Goal: Task Accomplishment & Management: Use online tool/utility

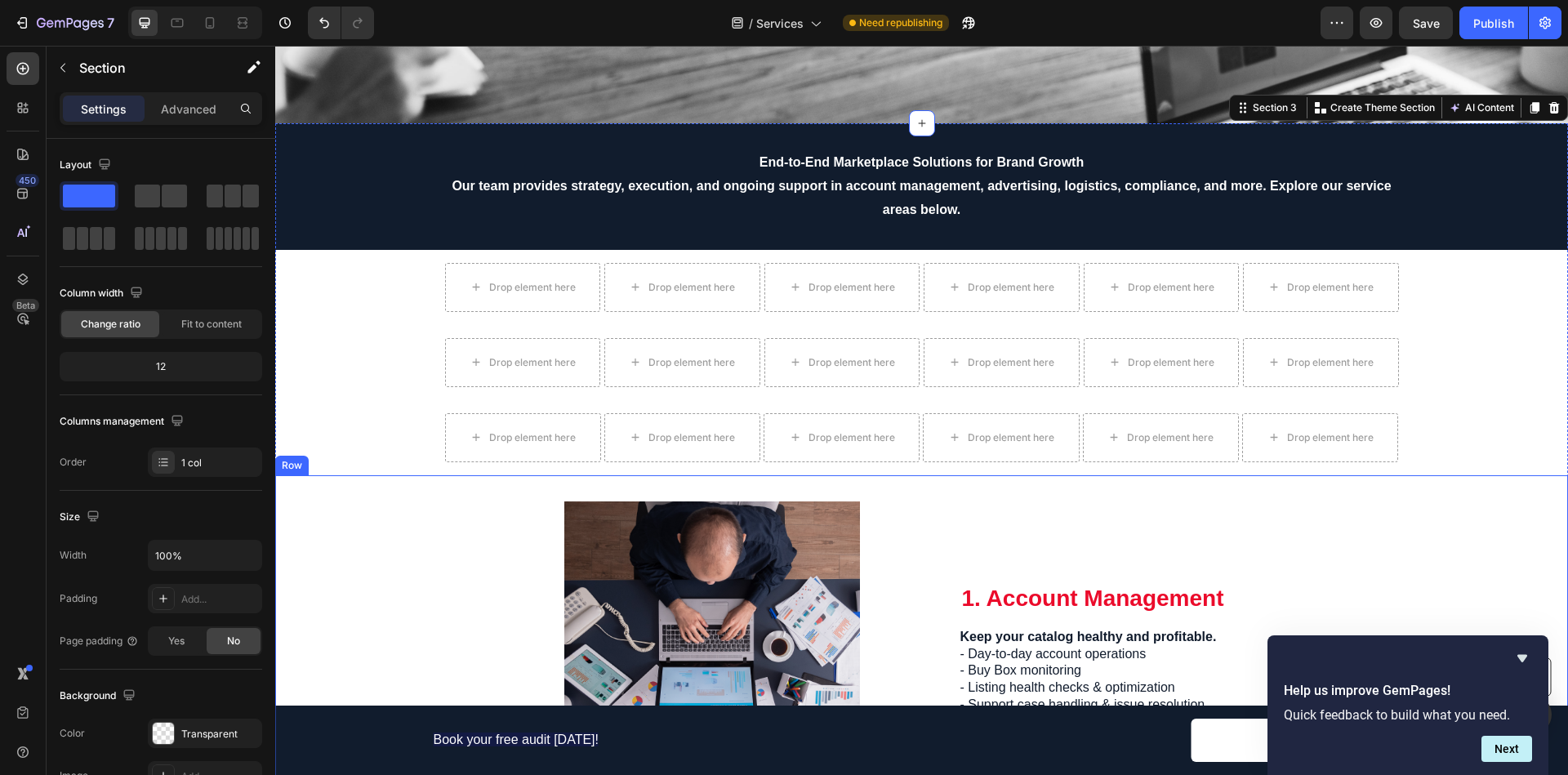
drag, startPoint x: 1476, startPoint y: 473, endPoint x: 1480, endPoint y: 404, distance: 69.1
click at [1425, 18] on span "Save" at bounding box center [1426, 23] width 27 height 14
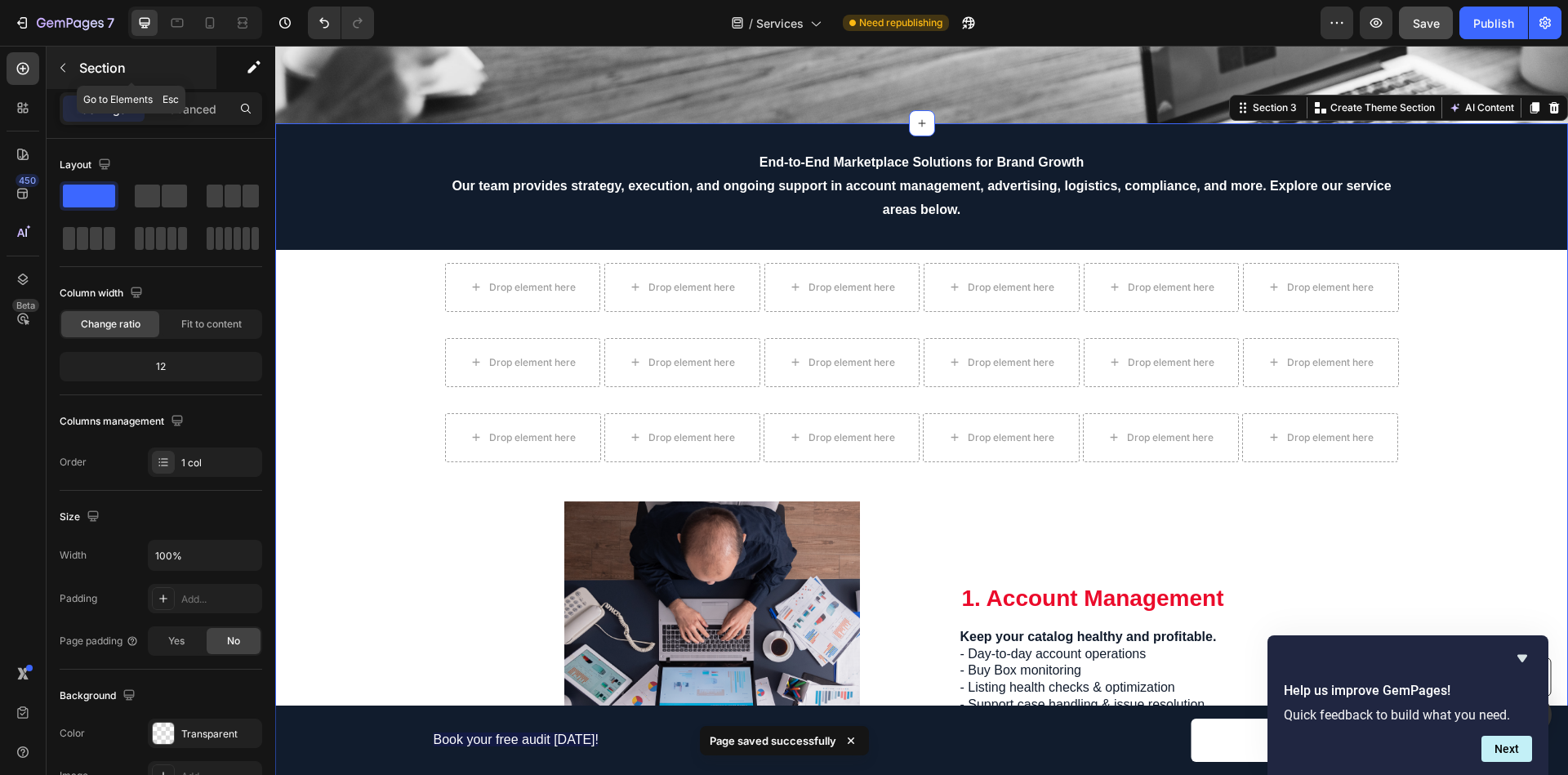
click at [77, 66] on div "Section" at bounding box center [131, 68] width 170 height 43
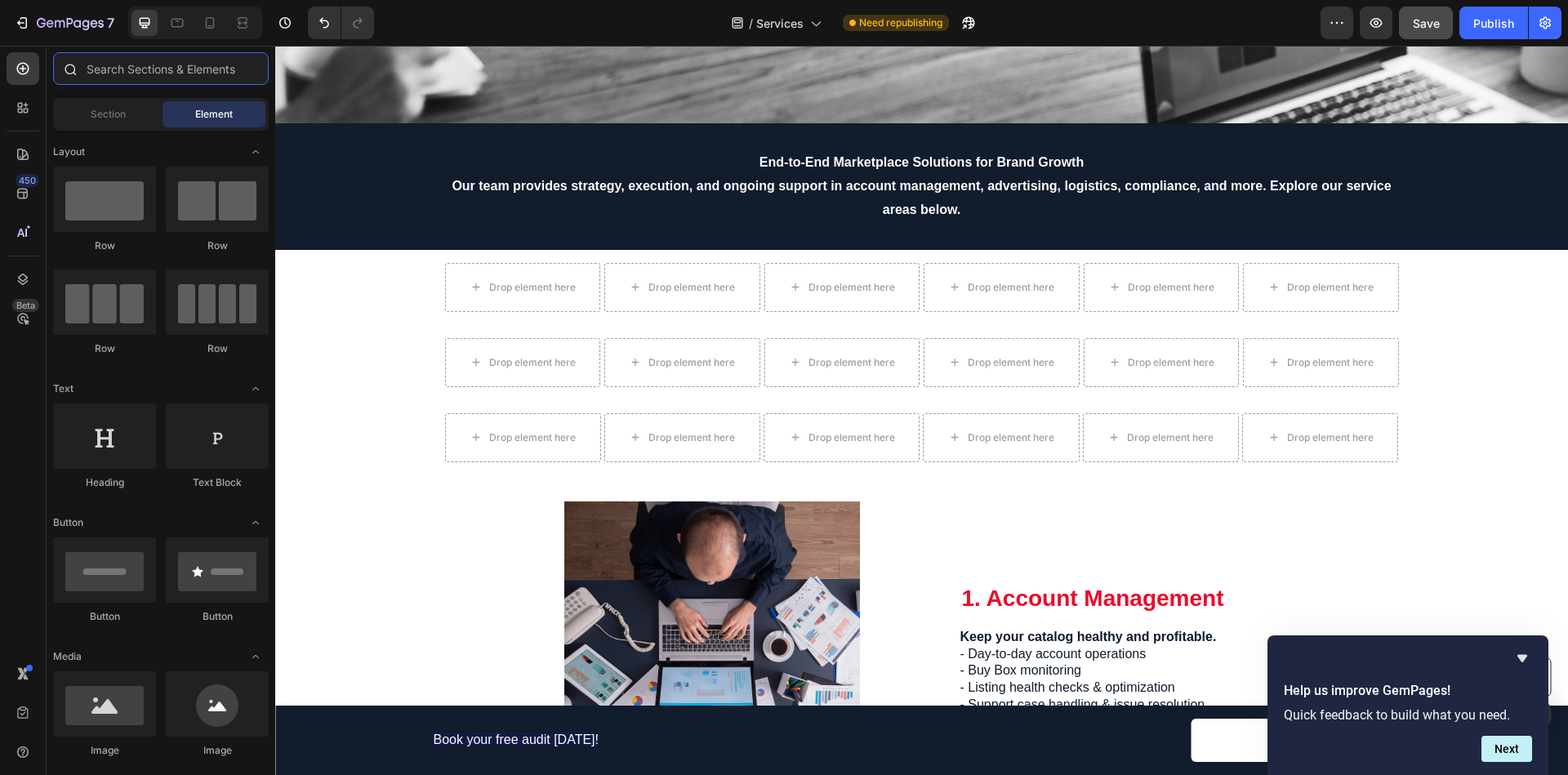
click at [103, 77] on input "text" at bounding box center [161, 69] width 215 height 33
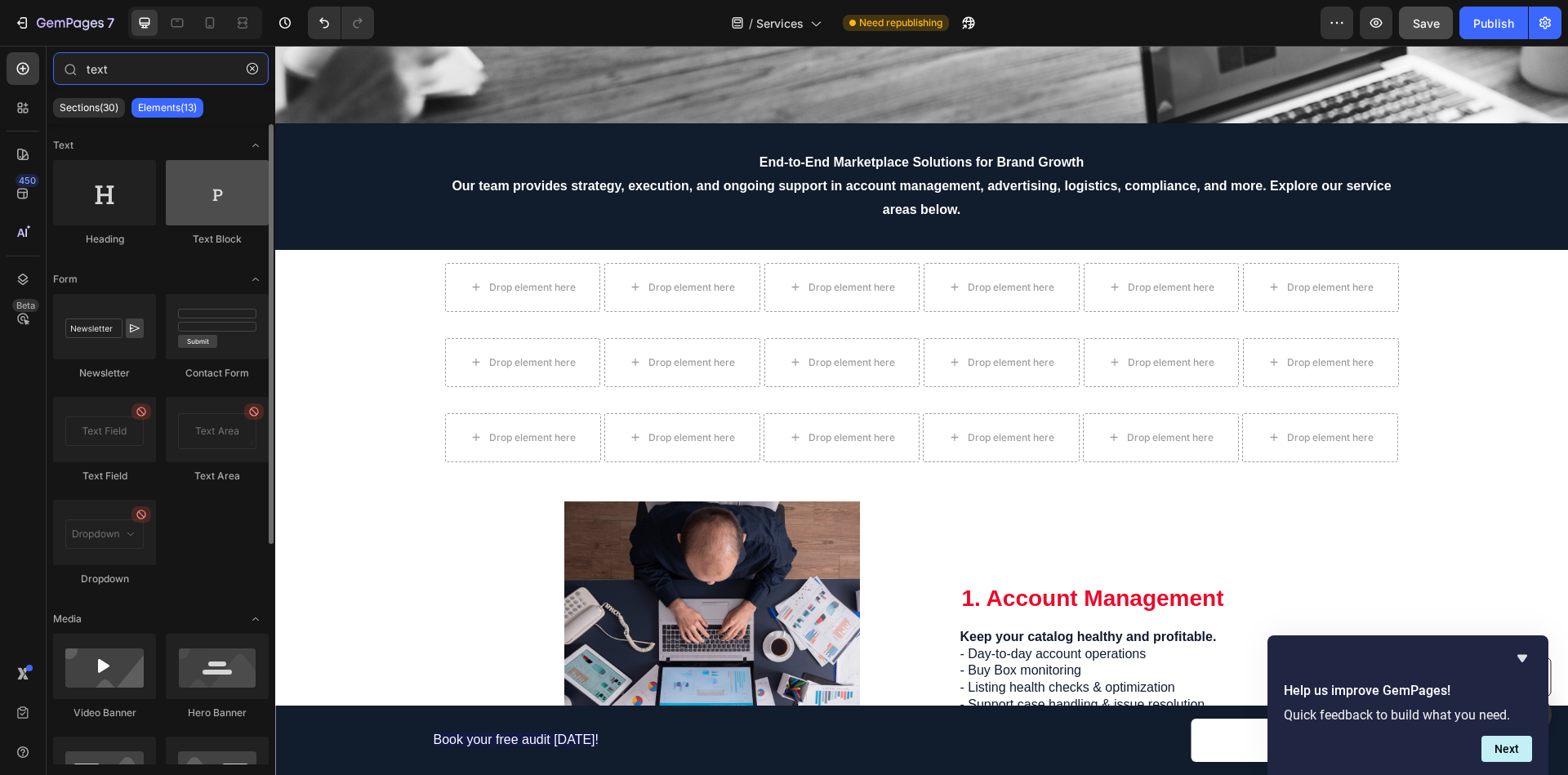
type input "text"
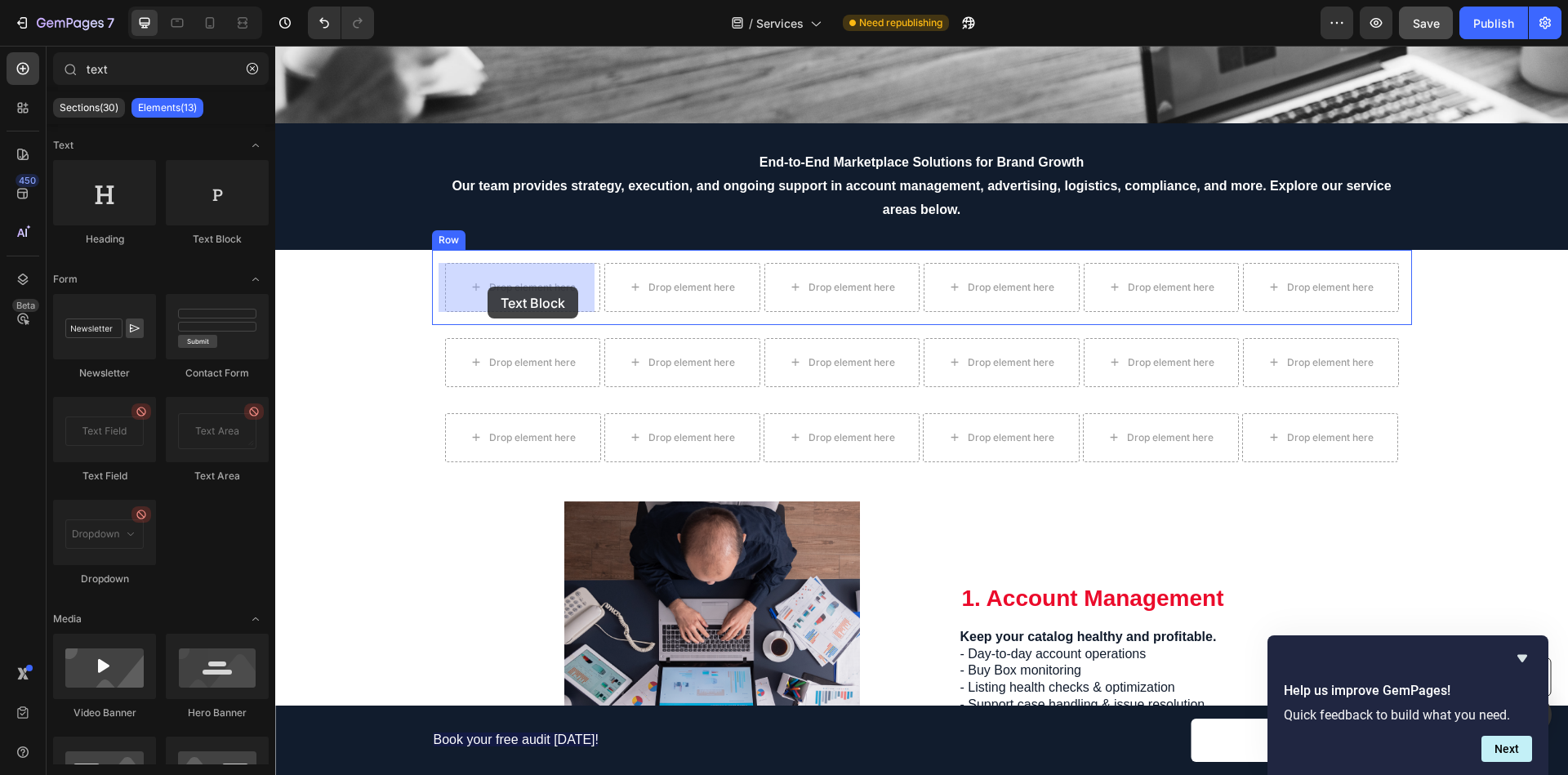
drag, startPoint x: 484, startPoint y: 256, endPoint x: 488, endPoint y: 287, distance: 31.3
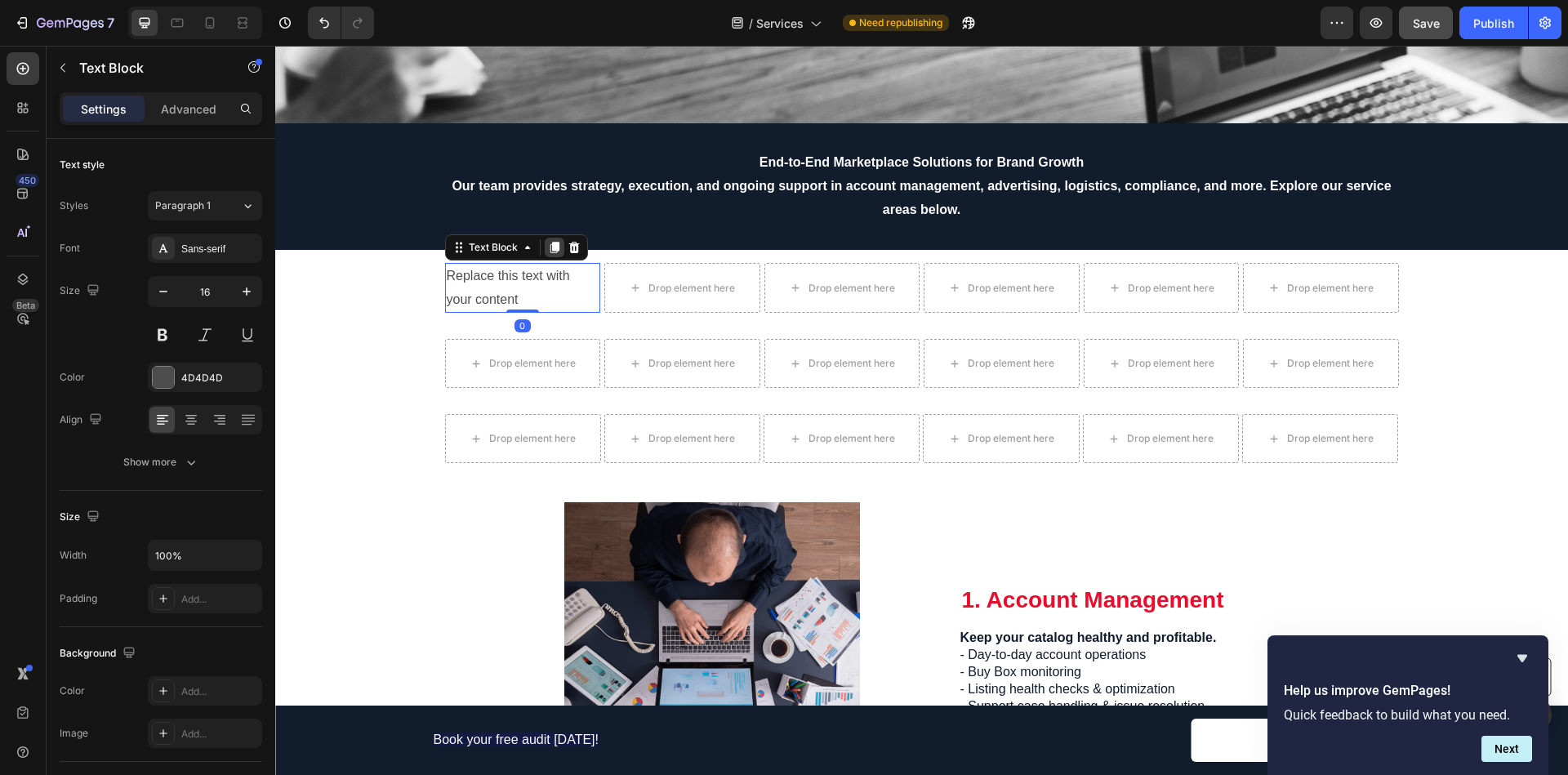
click at [549, 252] on icon at bounding box center [554, 247] width 13 height 13
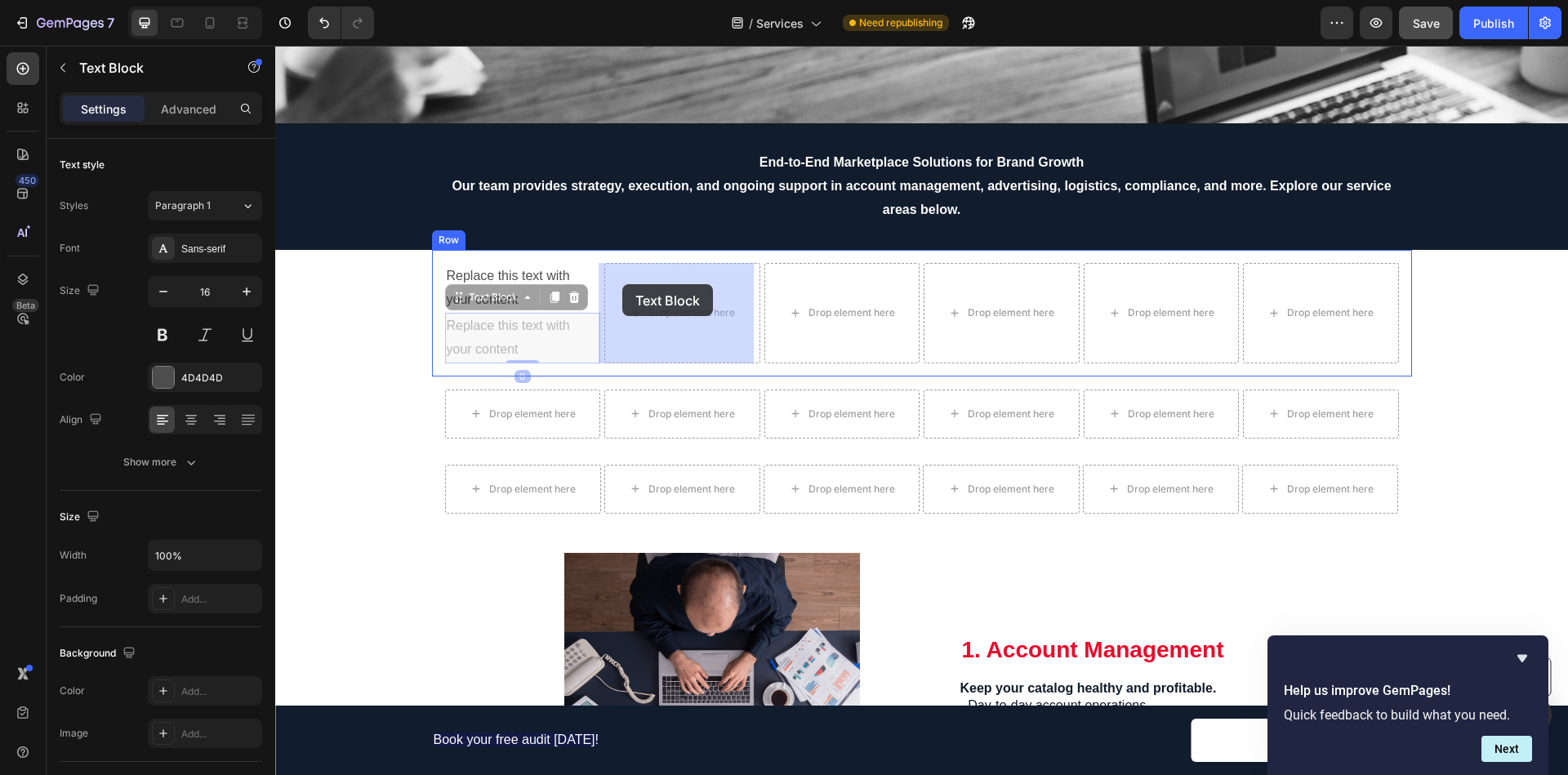
drag, startPoint x: 478, startPoint y: 299, endPoint x: 623, endPoint y: 284, distance: 145.8
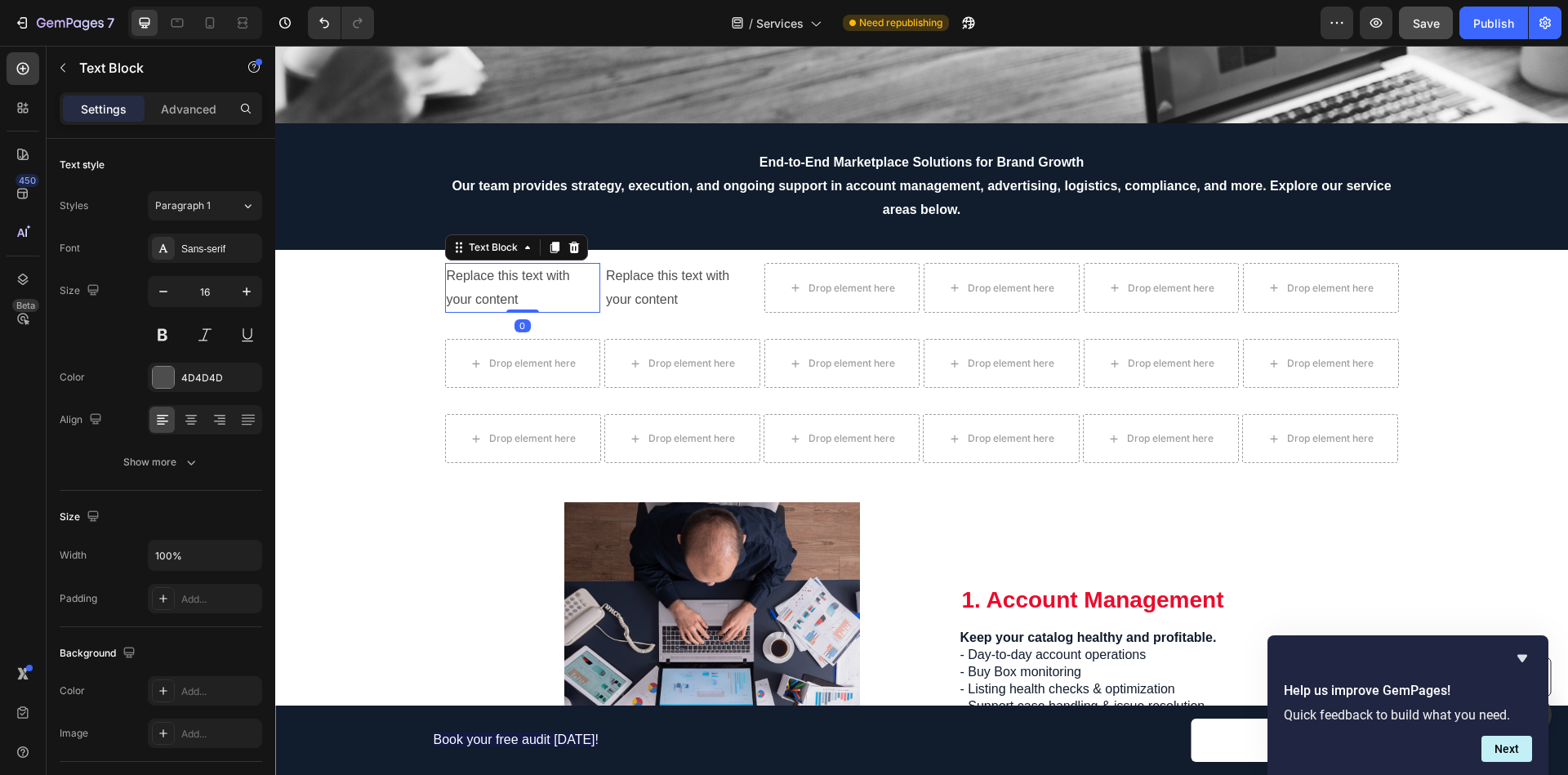
click at [480, 276] on div "Replace this text with your content" at bounding box center [523, 288] width 156 height 51
click at [515, 293] on div "Replace this text with your content" at bounding box center [523, 288] width 156 height 51
click at [515, 293] on p "Replace this text with your content" at bounding box center [523, 288] width 153 height 48
click at [516, 291] on p "Replace this text with your content" at bounding box center [523, 288] width 153 height 48
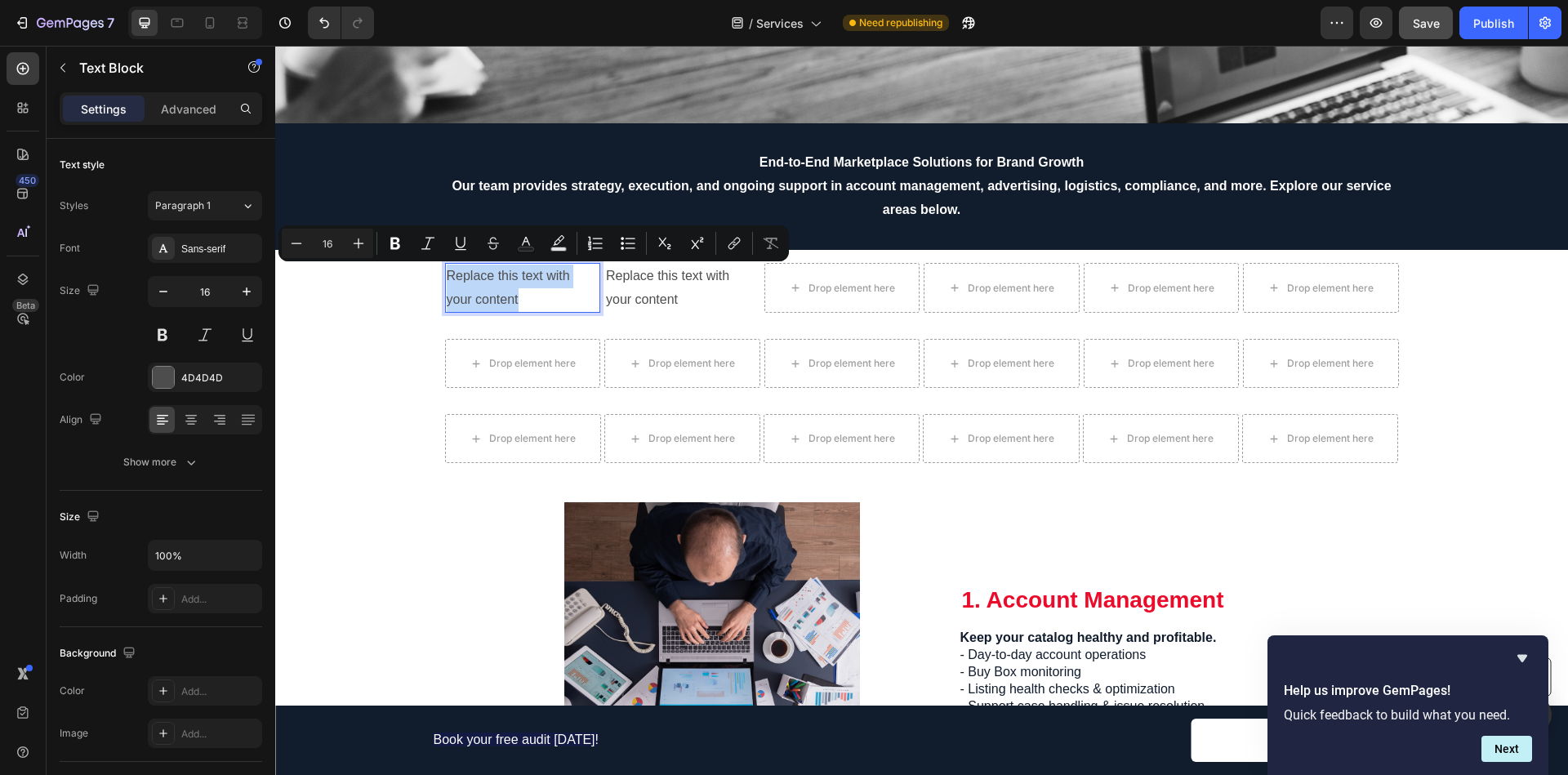
click at [517, 291] on p "Replace this text with your content" at bounding box center [523, 288] width 153 height 48
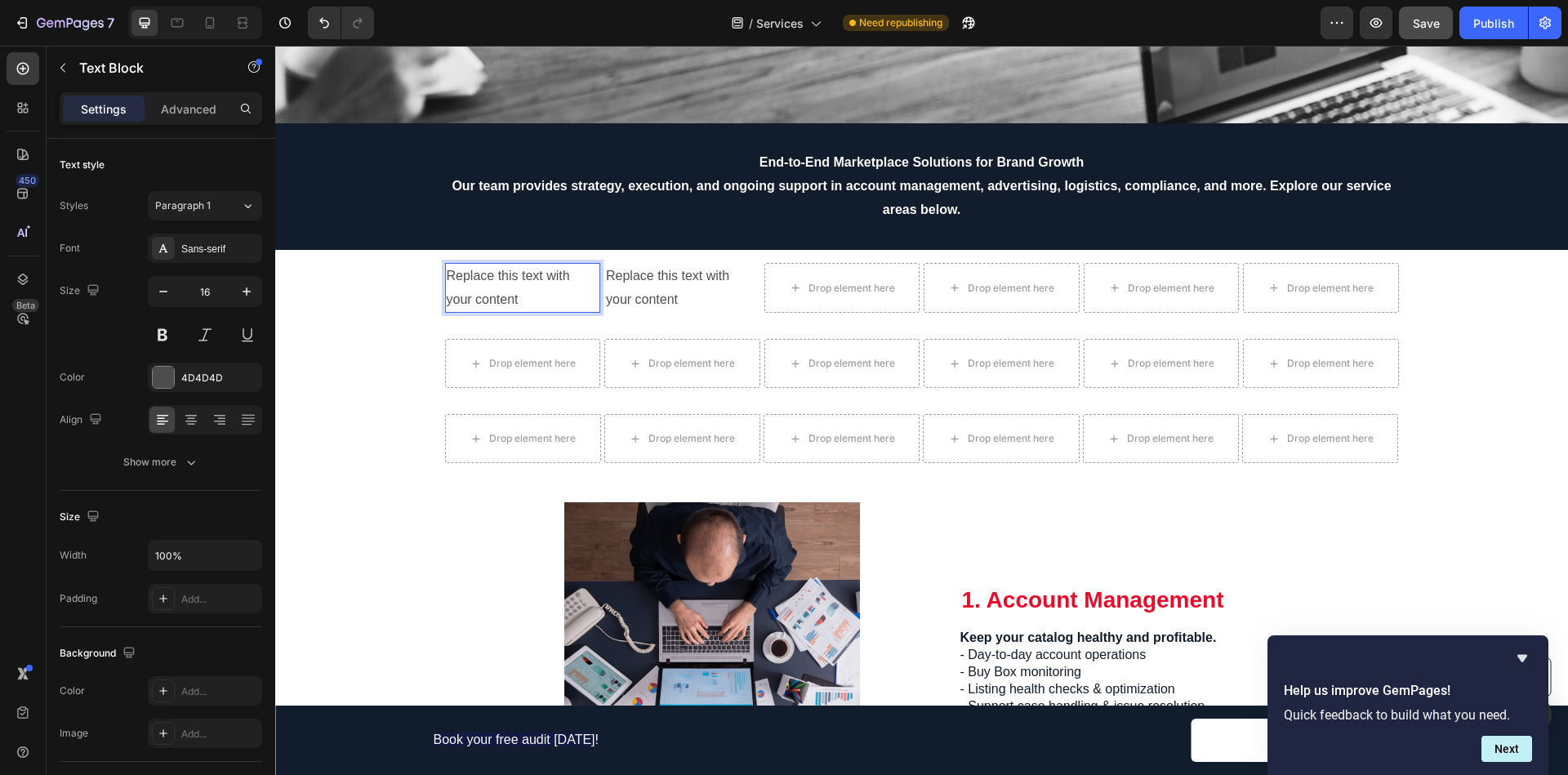
click at [515, 292] on p "Replace this text with your content" at bounding box center [523, 288] width 153 height 48
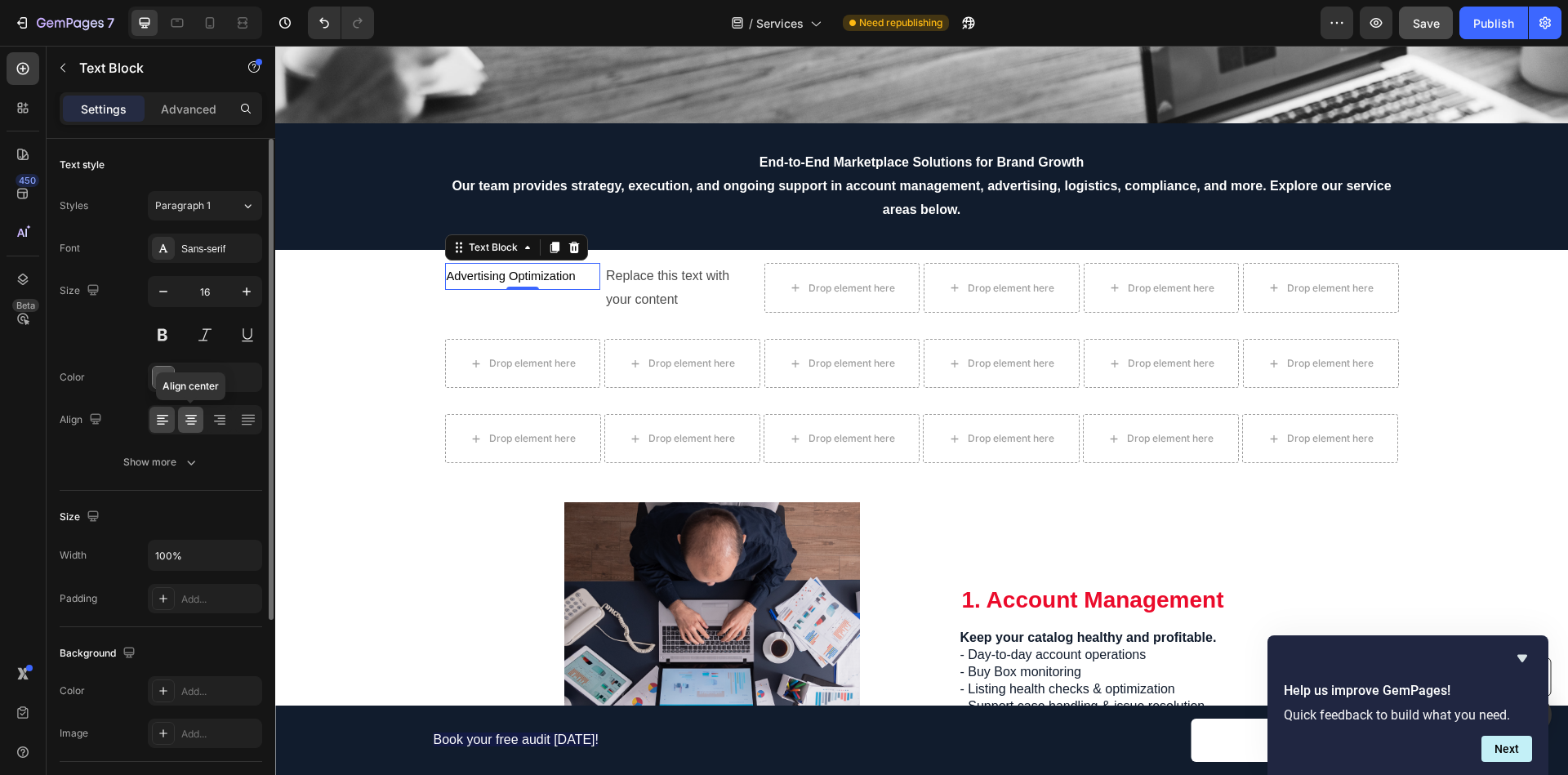
click at [189, 421] on icon at bounding box center [191, 421] width 11 height 2
click at [162, 342] on button at bounding box center [163, 335] width 30 height 30
click at [167, 378] on div at bounding box center [163, 377] width 21 height 21
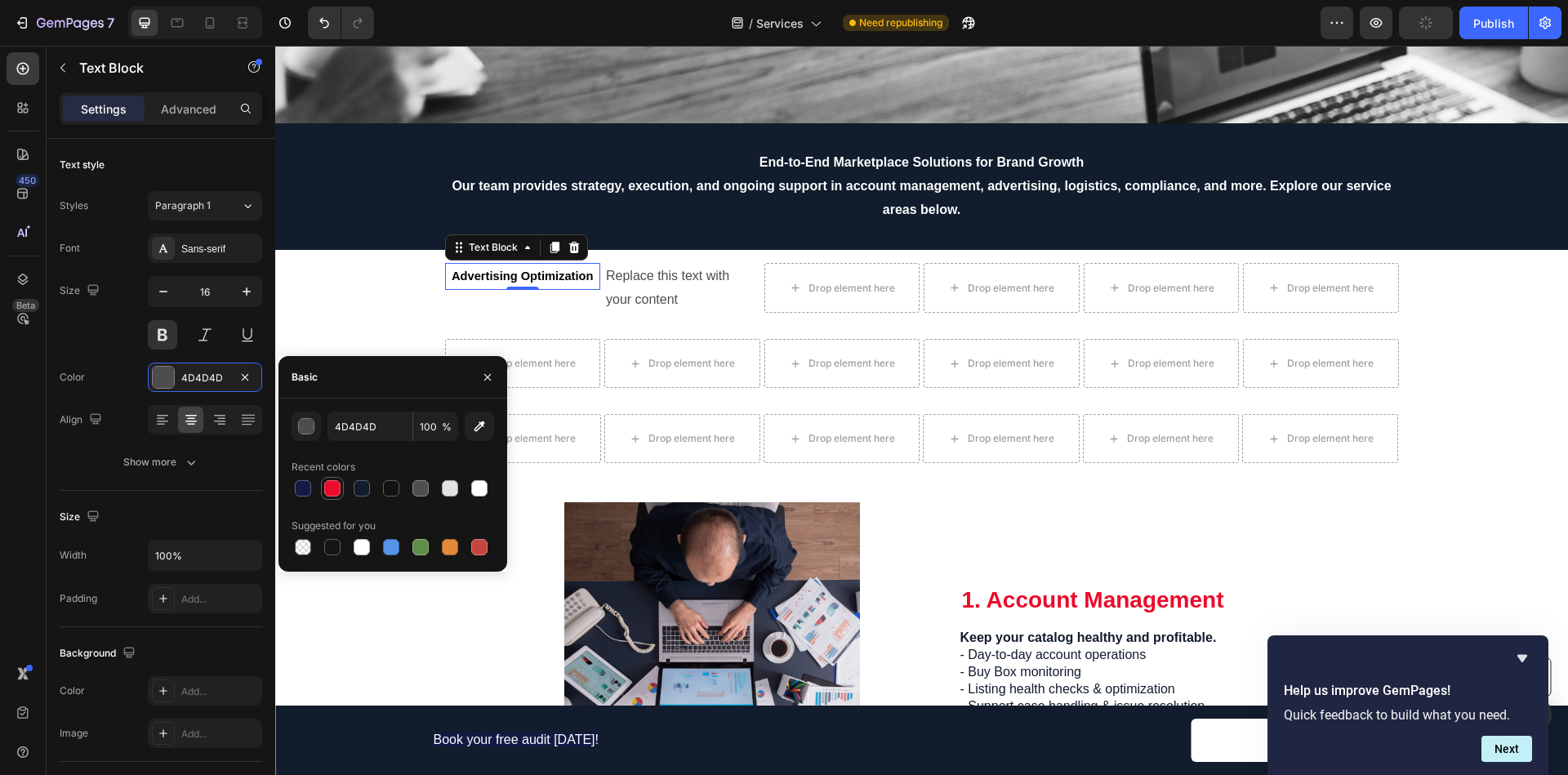
click at [332, 488] on div at bounding box center [333, 488] width 16 height 16
type input "EB0B2B"
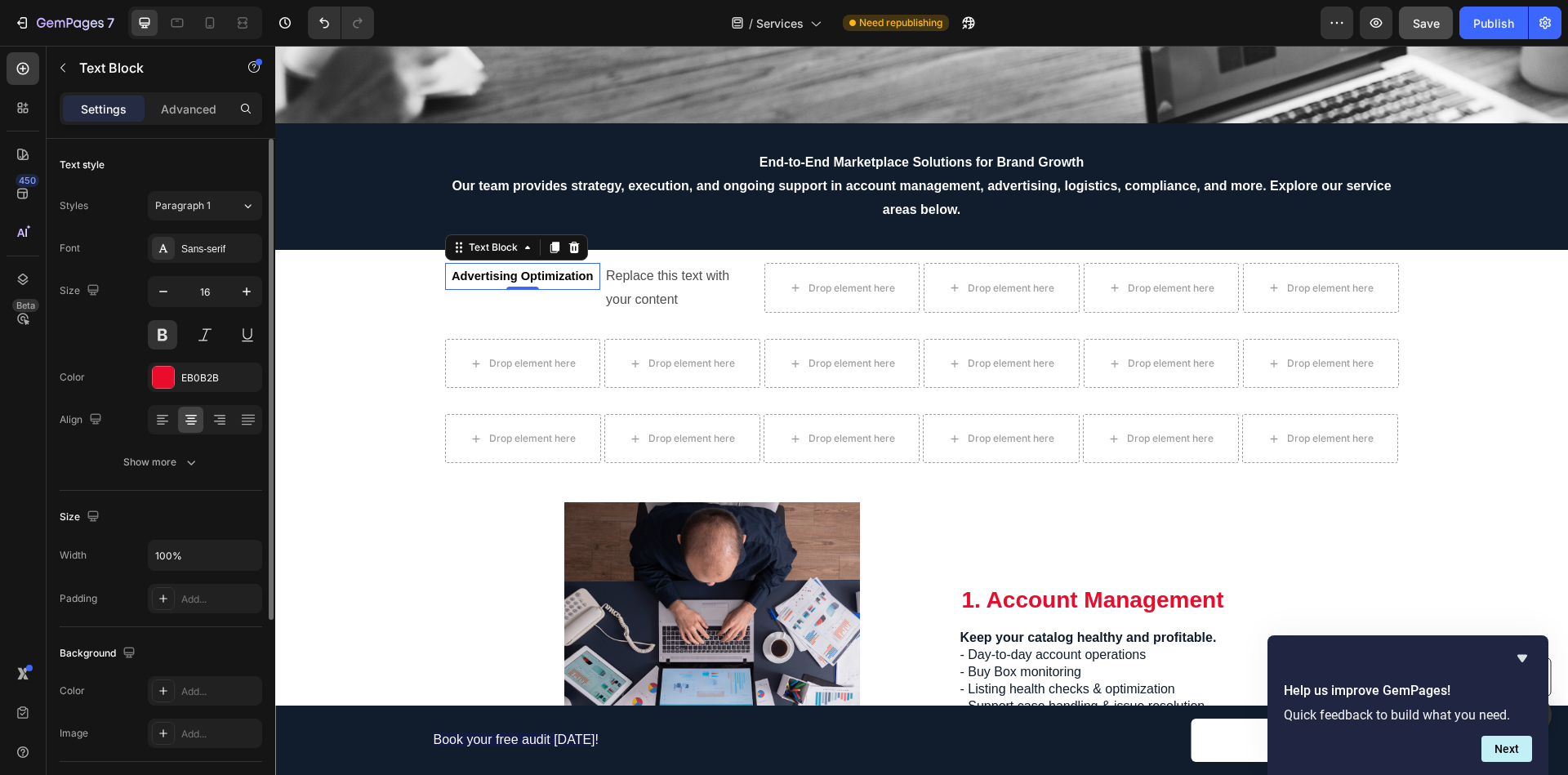
click at [114, 372] on div "Color EB0B2B" at bounding box center [161, 377] width 203 height 30
click at [509, 276] on span "Advertising Optimization" at bounding box center [522, 276] width 141 height 13
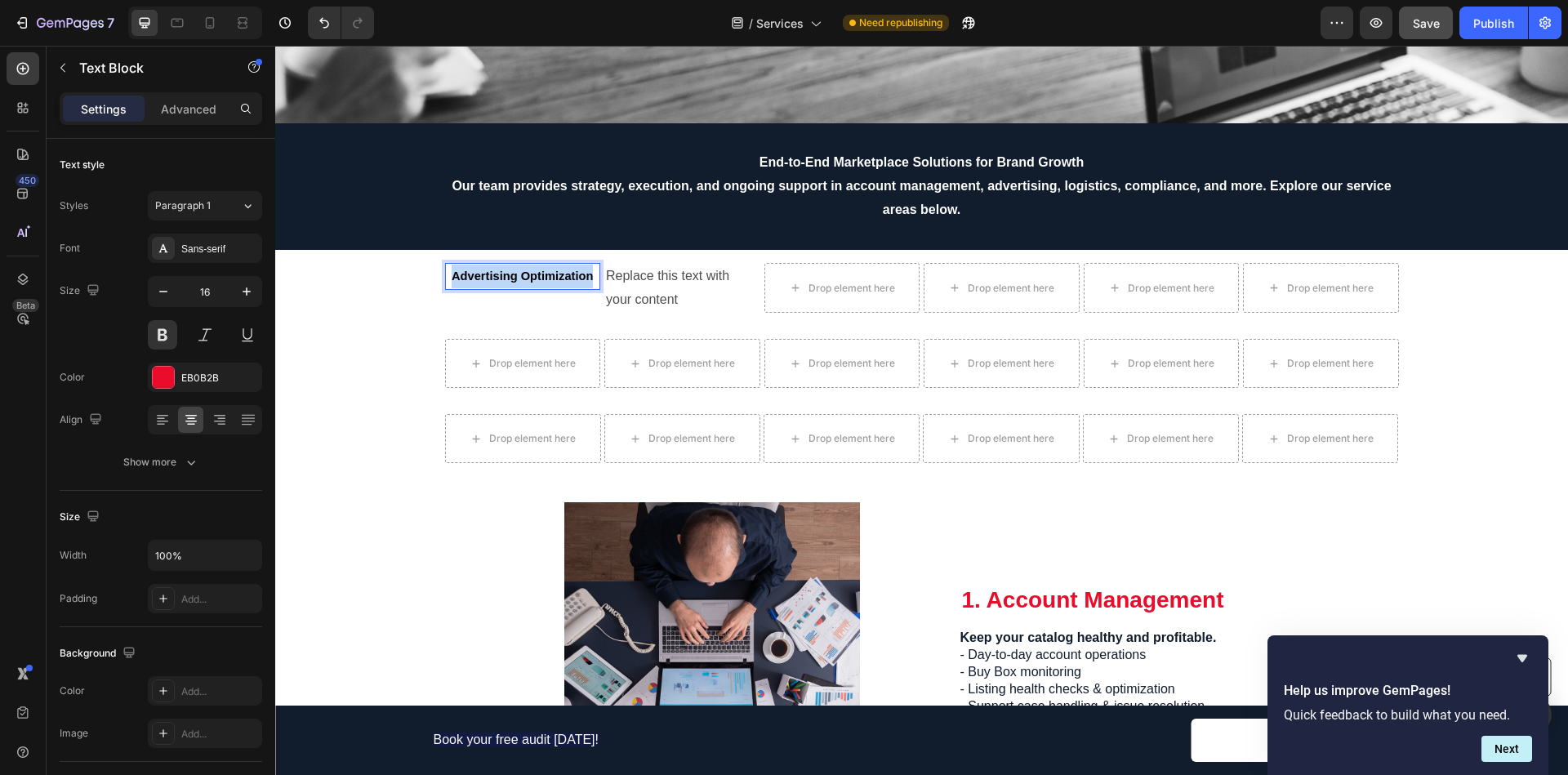
click at [509, 276] on span "Advertising Optimization" at bounding box center [522, 276] width 141 height 13
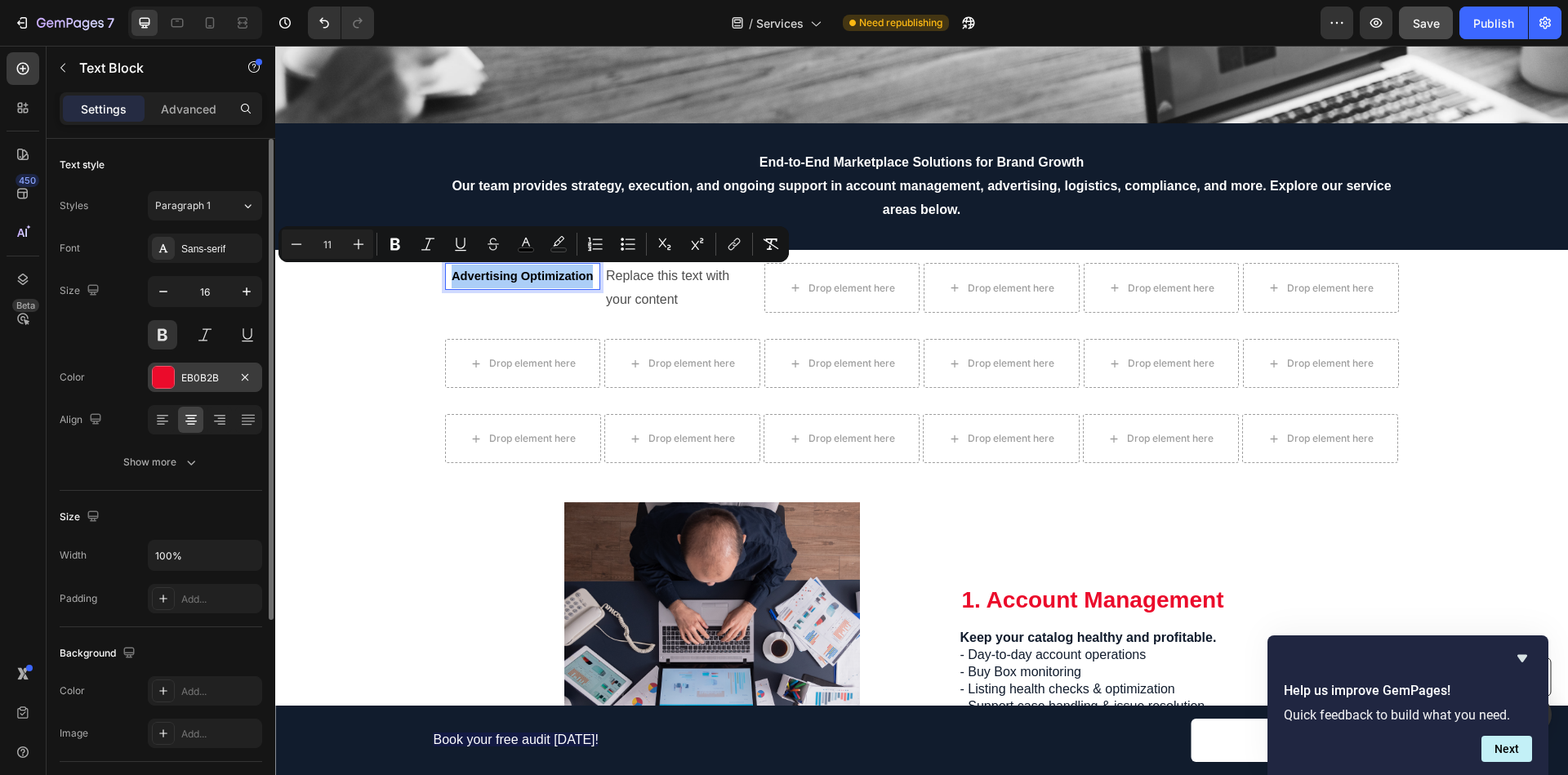
click at [170, 374] on div at bounding box center [163, 377] width 21 height 21
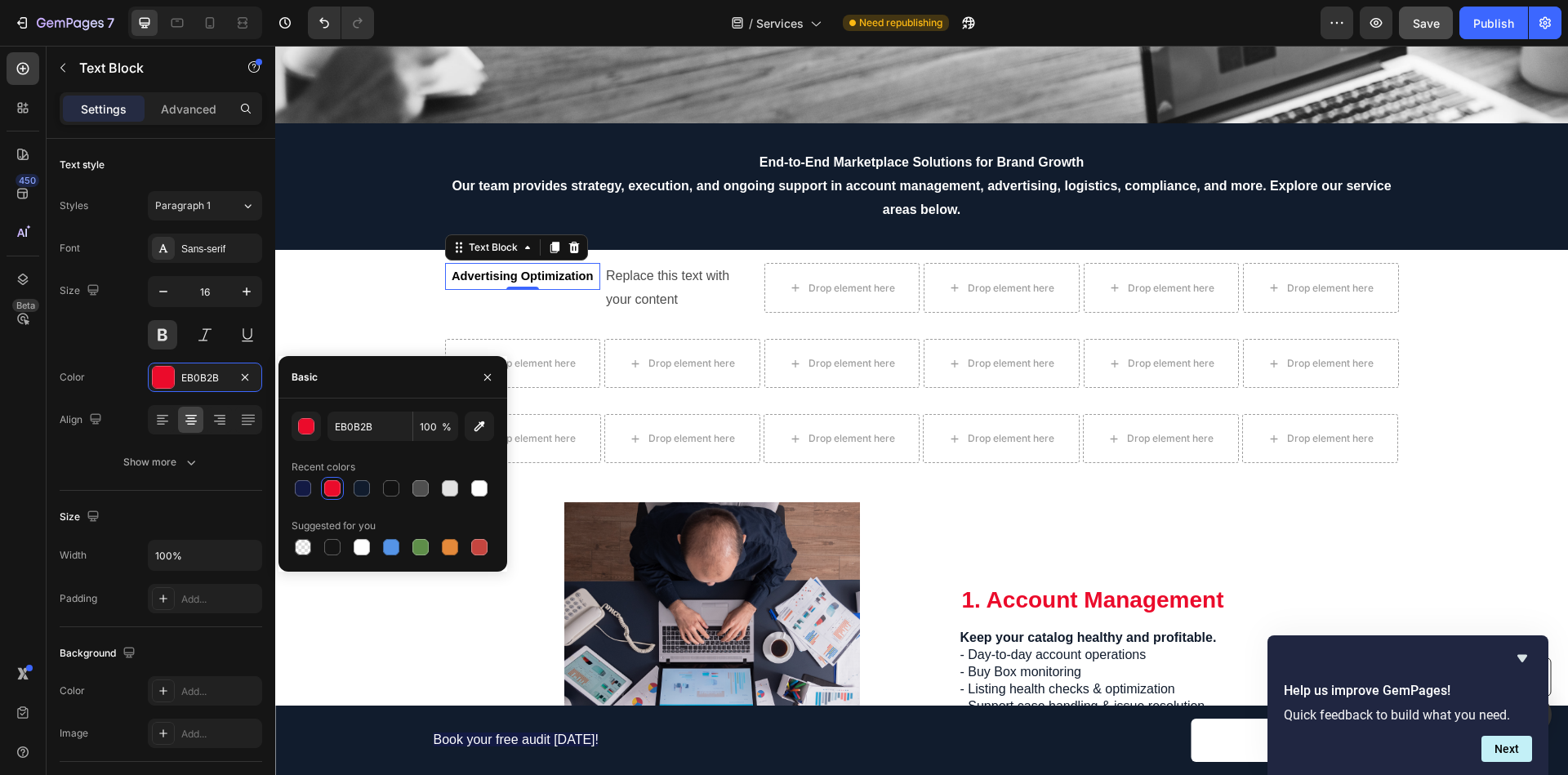
click at [332, 493] on div at bounding box center [333, 488] width 16 height 16
click at [141, 379] on div "Color EB0B2B" at bounding box center [161, 377] width 203 height 30
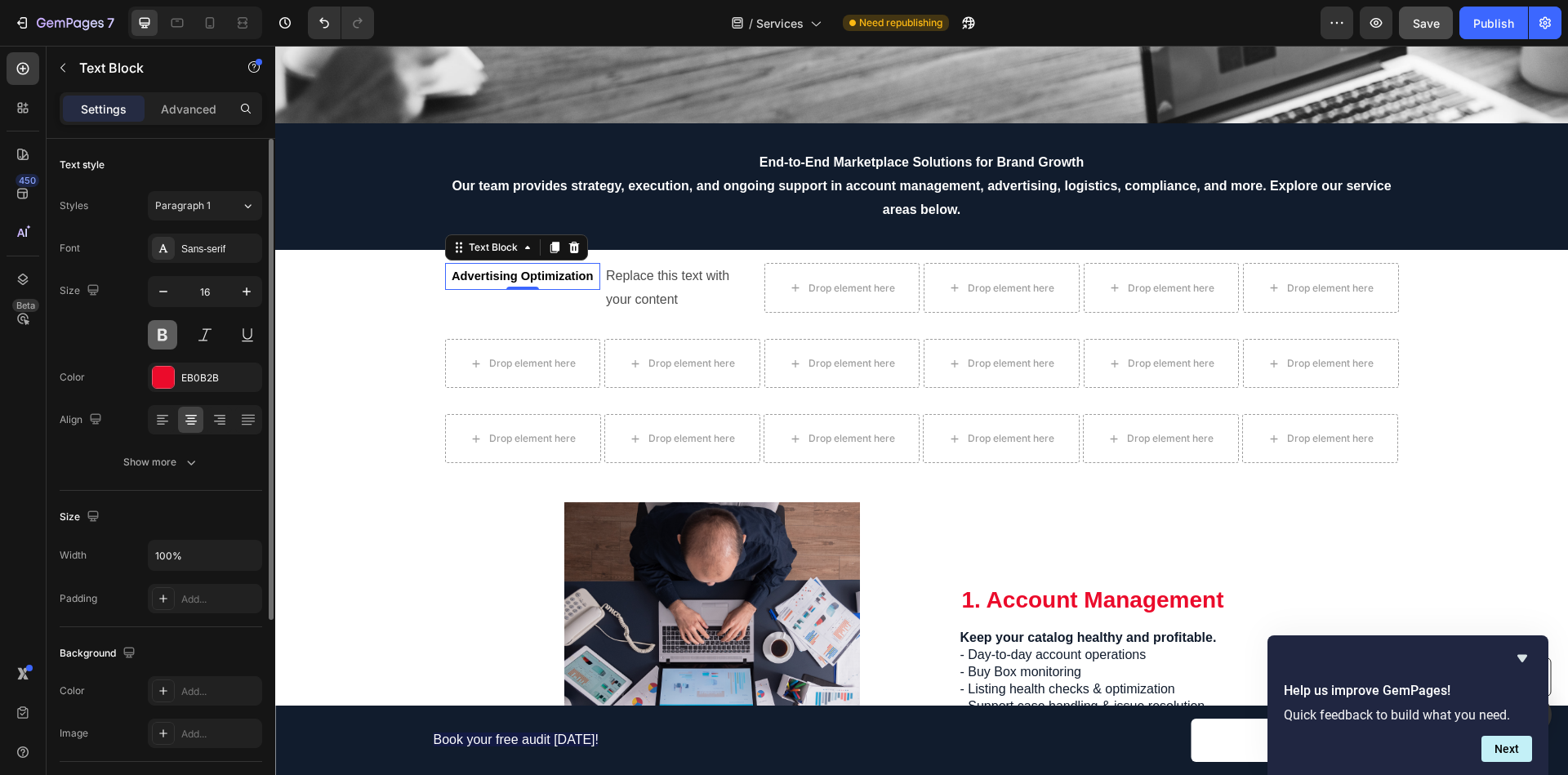
click at [161, 339] on button at bounding box center [163, 335] width 30 height 30
click at [495, 247] on div "Text Block" at bounding box center [494, 247] width 56 height 15
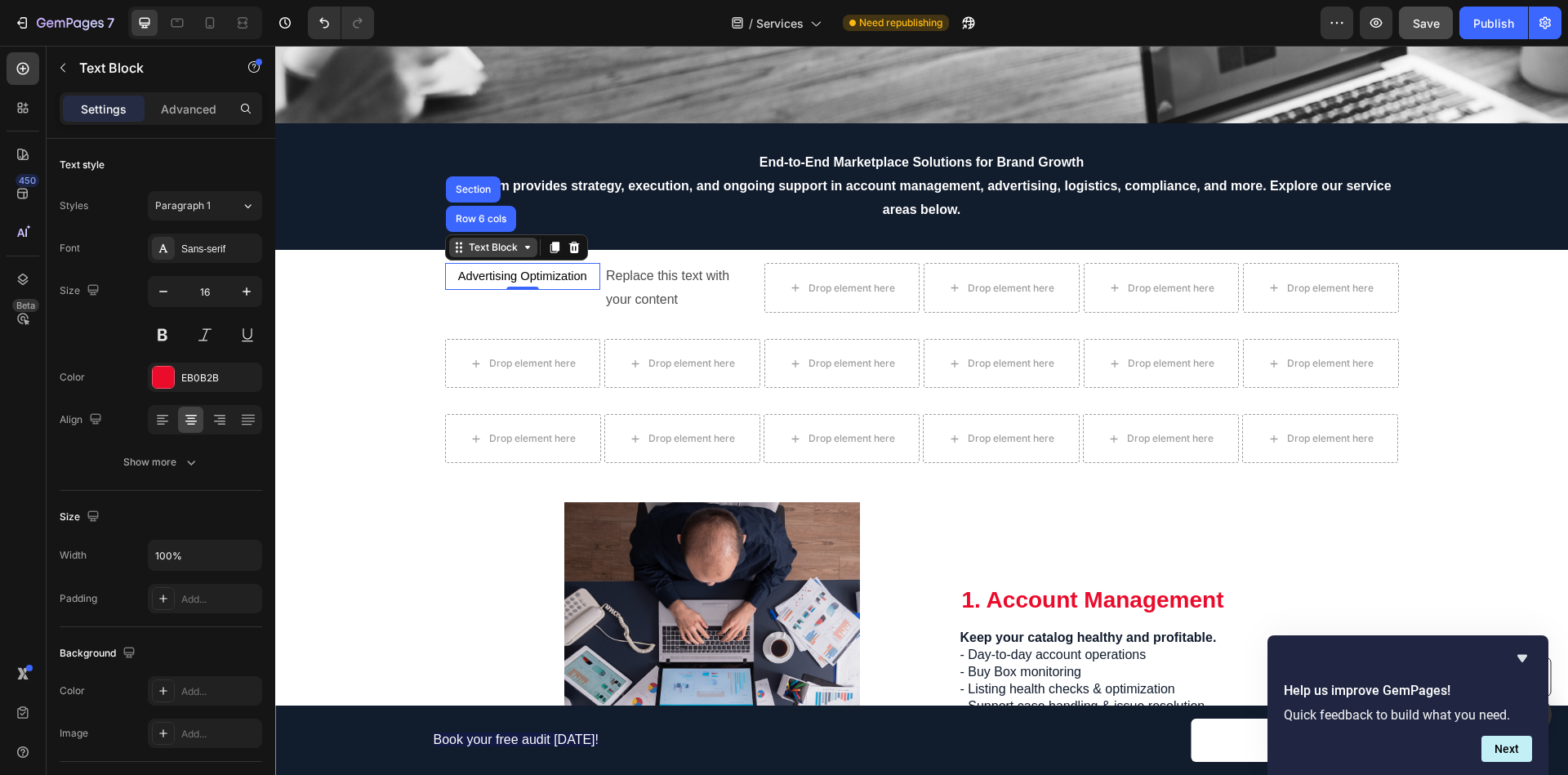
click at [476, 255] on div "Text Block" at bounding box center [493, 247] width 88 height 20
click at [138, 375] on div "Color EB0B2B" at bounding box center [161, 377] width 203 height 30
click at [163, 289] on icon "button" at bounding box center [163, 291] width 16 height 16
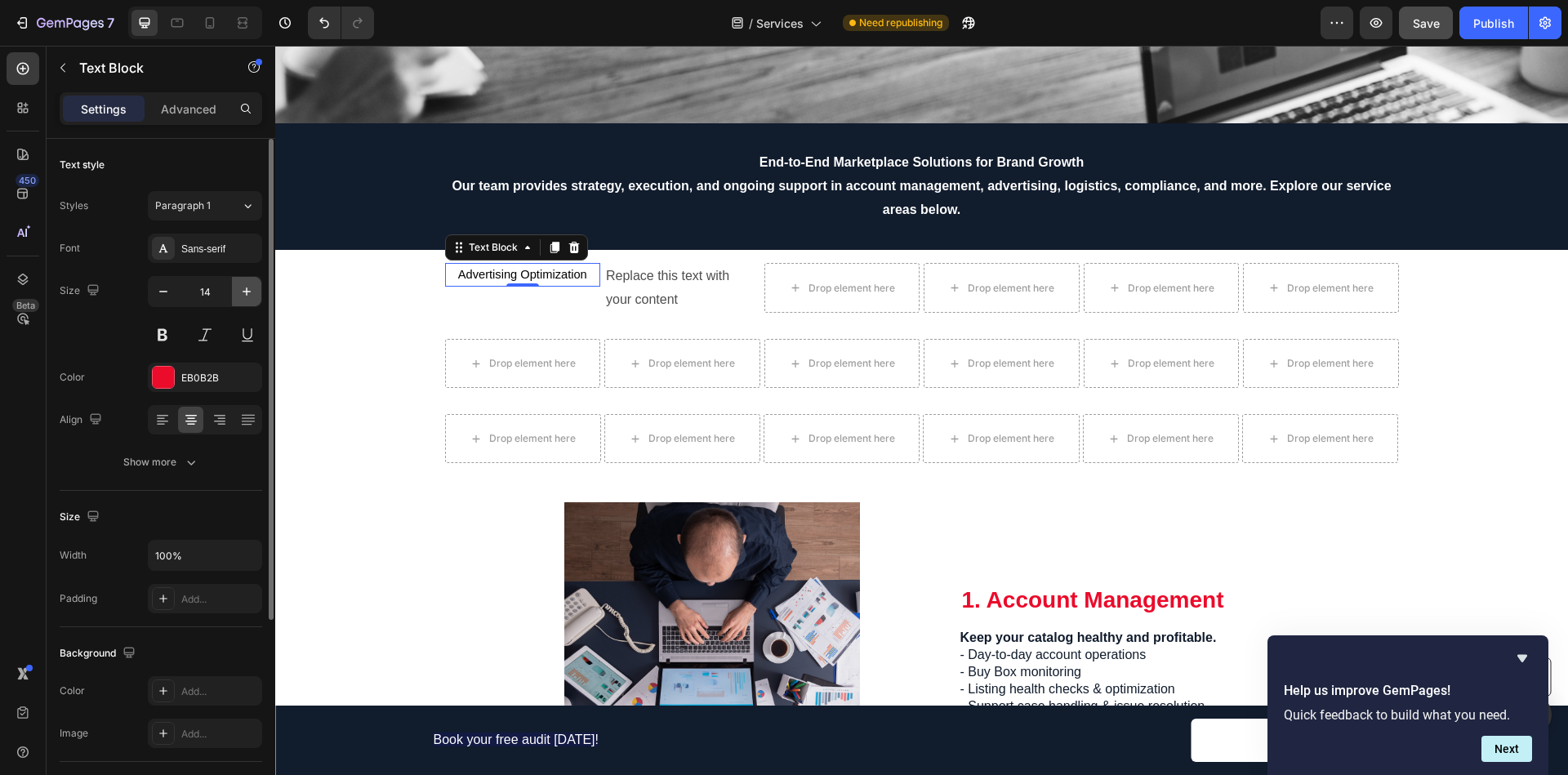
click at [245, 291] on icon "button" at bounding box center [246, 291] width 8 height 8
type input "16"
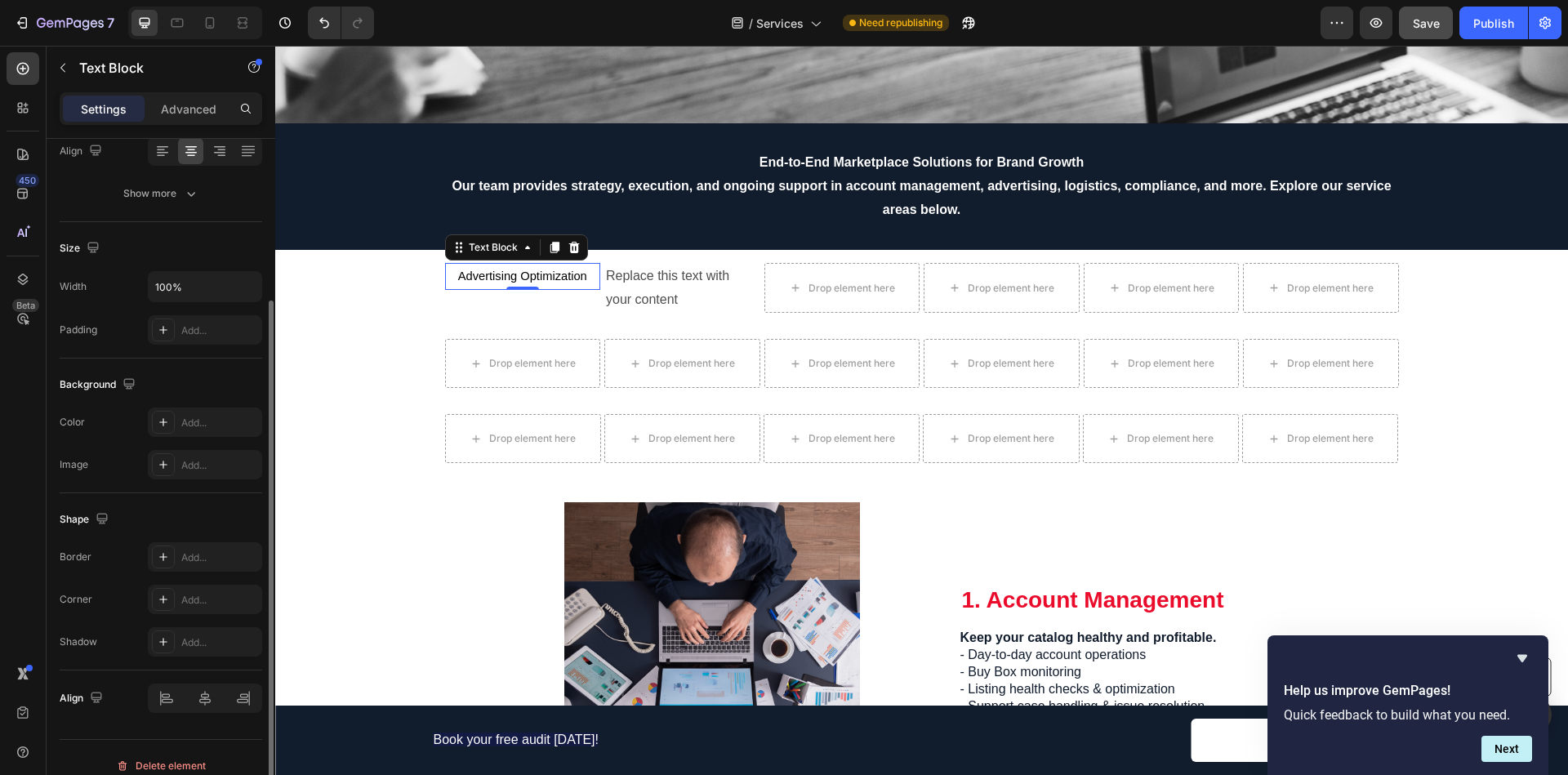
scroll to position [285, 0]
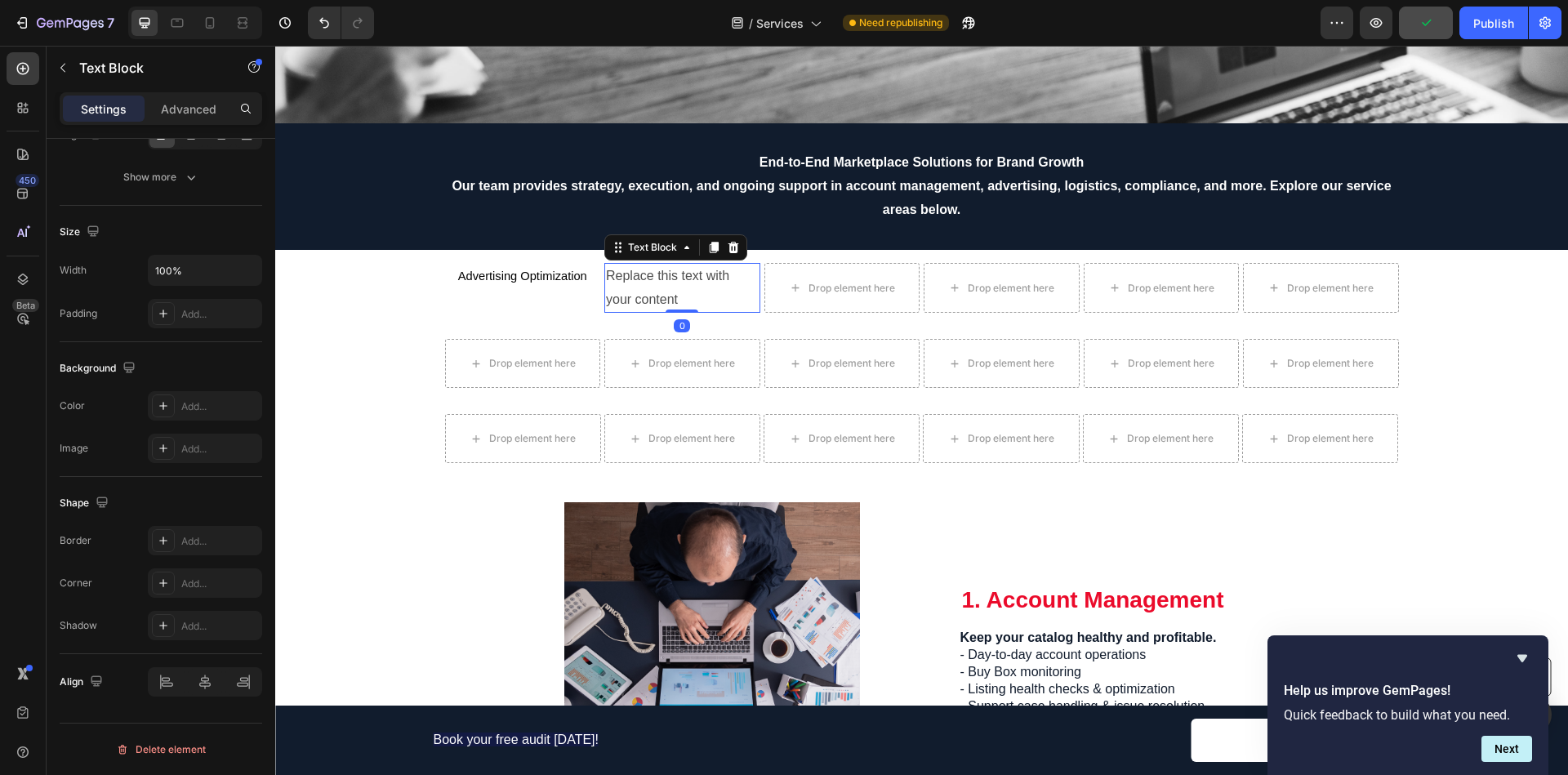
click at [660, 277] on div "Replace this text with your content" at bounding box center [683, 288] width 156 height 51
click at [547, 280] on span "Advertising Optimization" at bounding box center [522, 276] width 129 height 13
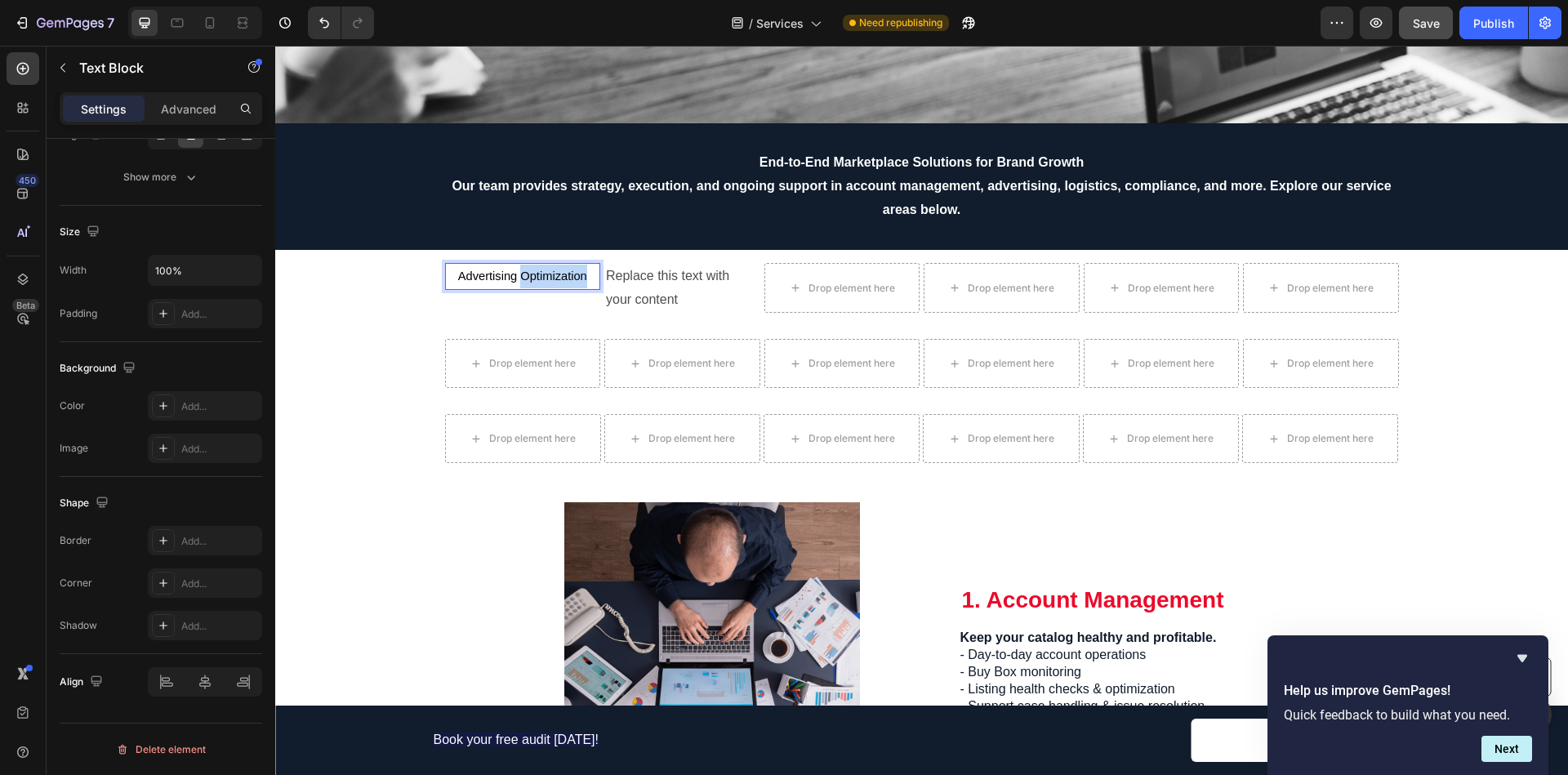
click at [547, 280] on span "Advertising Optimization" at bounding box center [522, 276] width 129 height 13
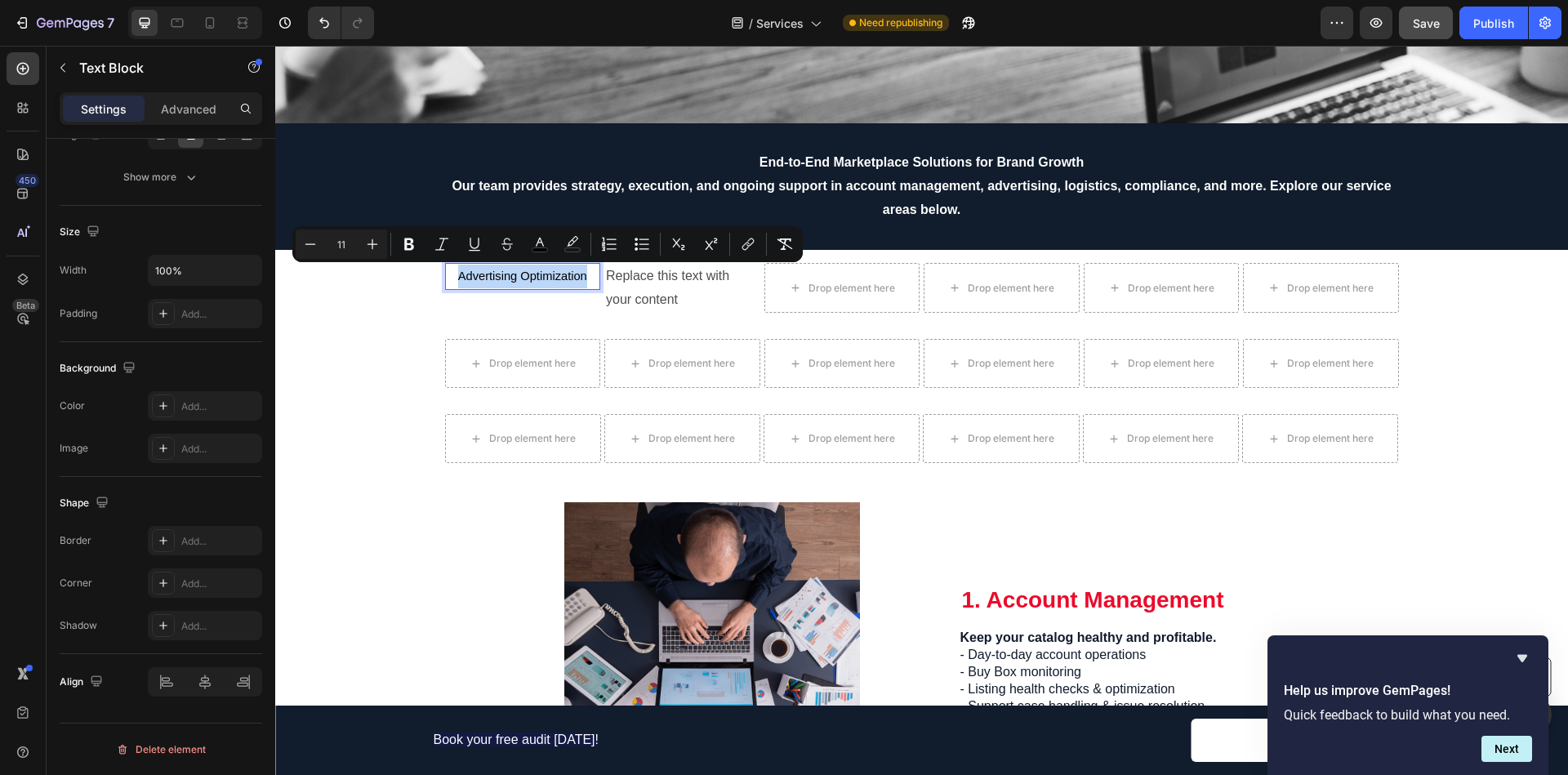
click at [547, 280] on span "Advertising Optimization" at bounding box center [522, 276] width 129 height 13
click at [513, 279] on span "Advertising Optimization" at bounding box center [522, 276] width 129 height 13
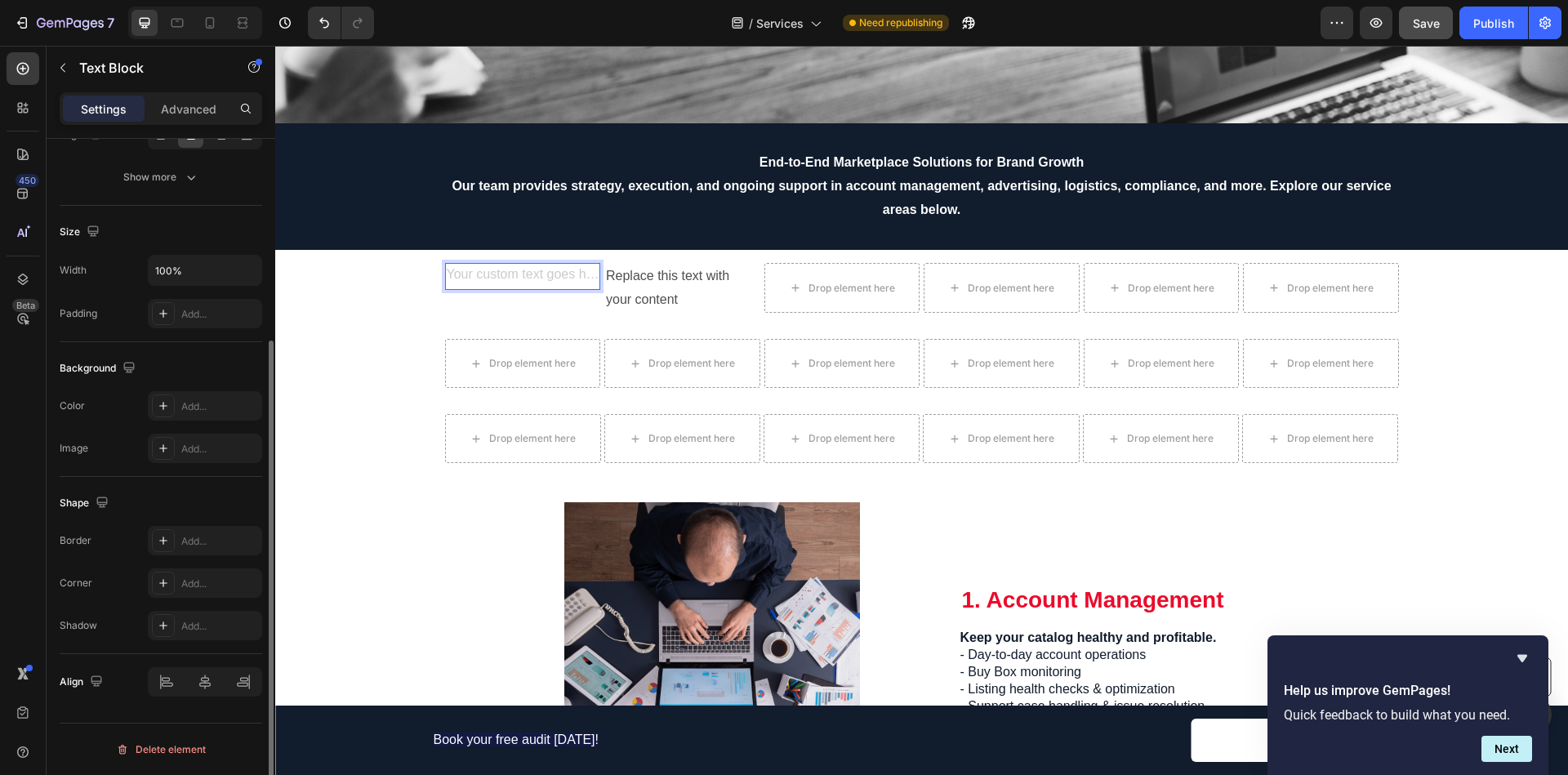
scroll to position [0, 0]
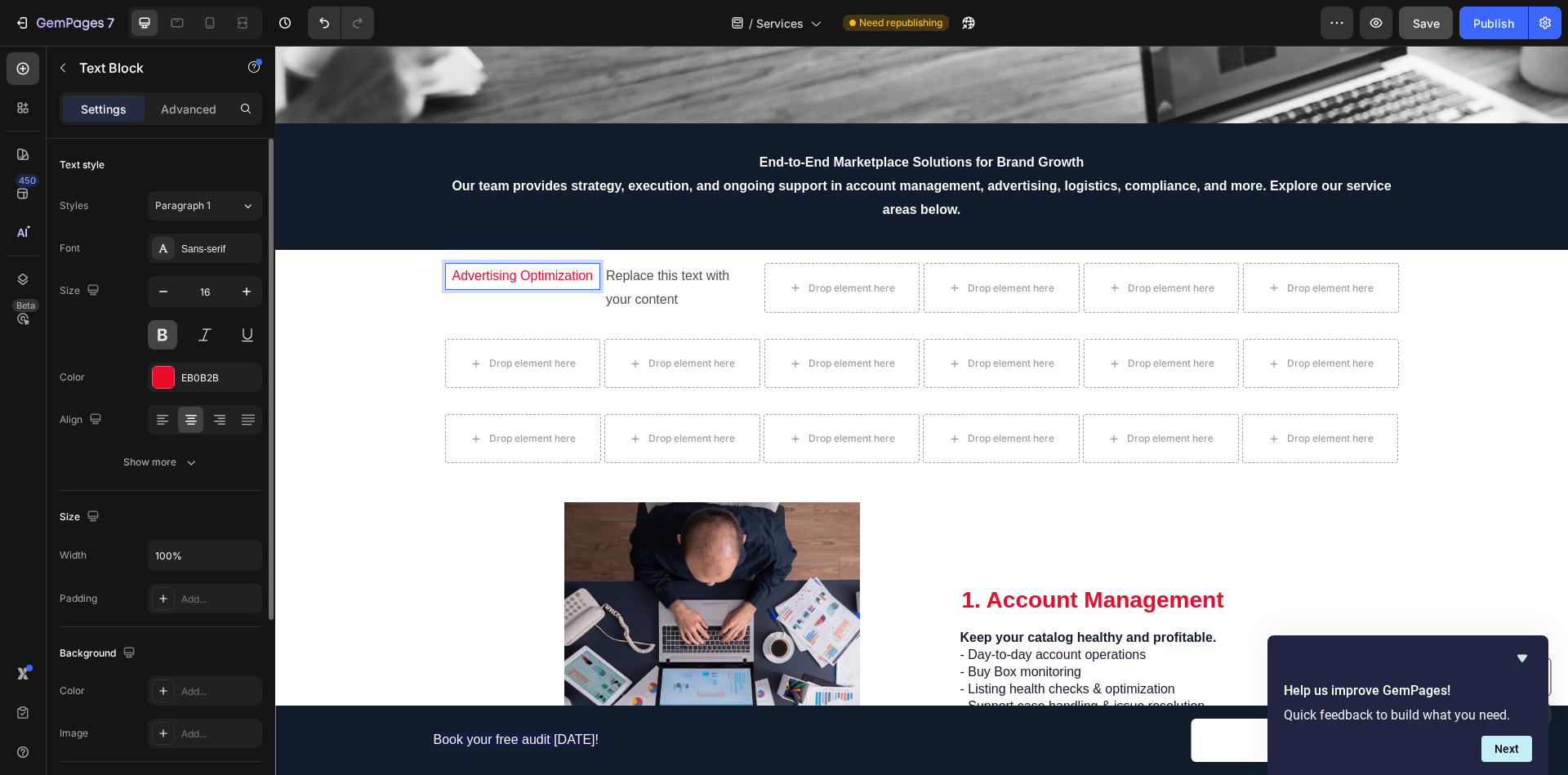
click at [156, 335] on button at bounding box center [163, 335] width 30 height 30
click at [175, 294] on button "button" at bounding box center [163, 291] width 30 height 30
click at [172, 294] on button "button" at bounding box center [163, 291] width 30 height 30
click at [244, 295] on icon "button" at bounding box center [246, 291] width 16 height 16
type input "15"
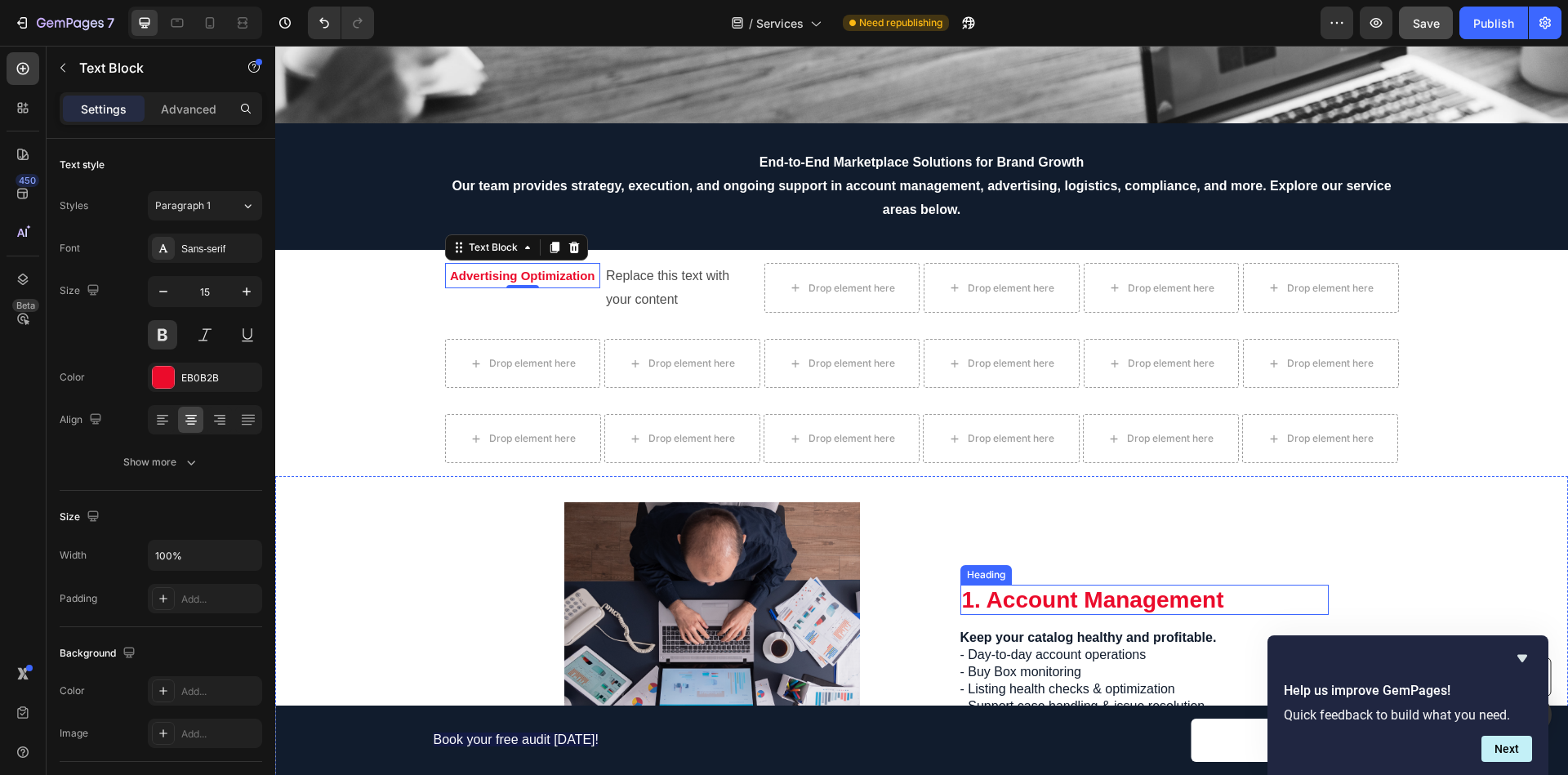
click at [1046, 601] on h2 "1. Account Management" at bounding box center [1144, 600] width 368 height 31
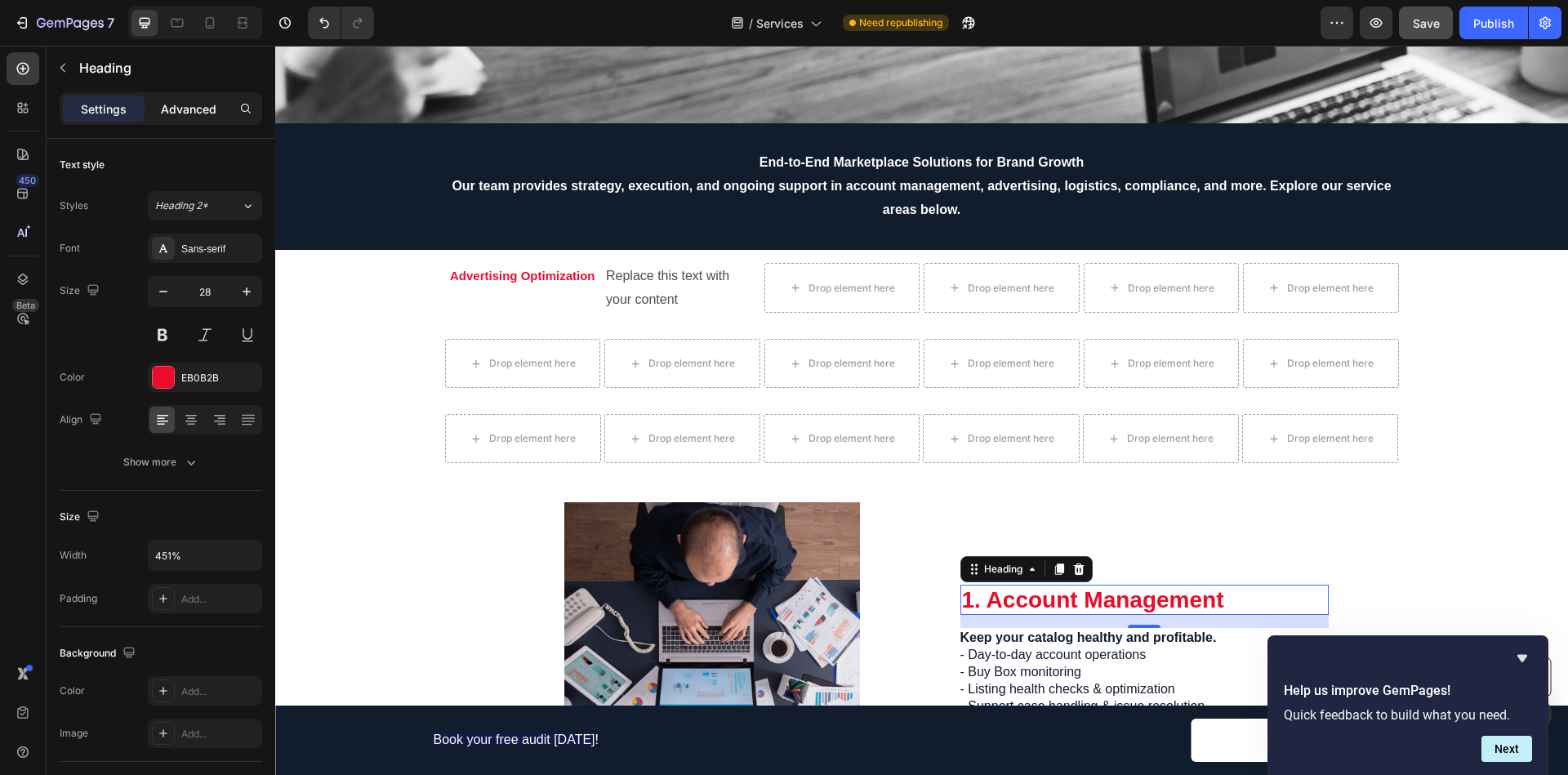
drag, startPoint x: 182, startPoint y: 114, endPoint x: 149, endPoint y: 108, distance: 33.5
click at [181, 113] on p "Advanced" at bounding box center [189, 108] width 56 height 17
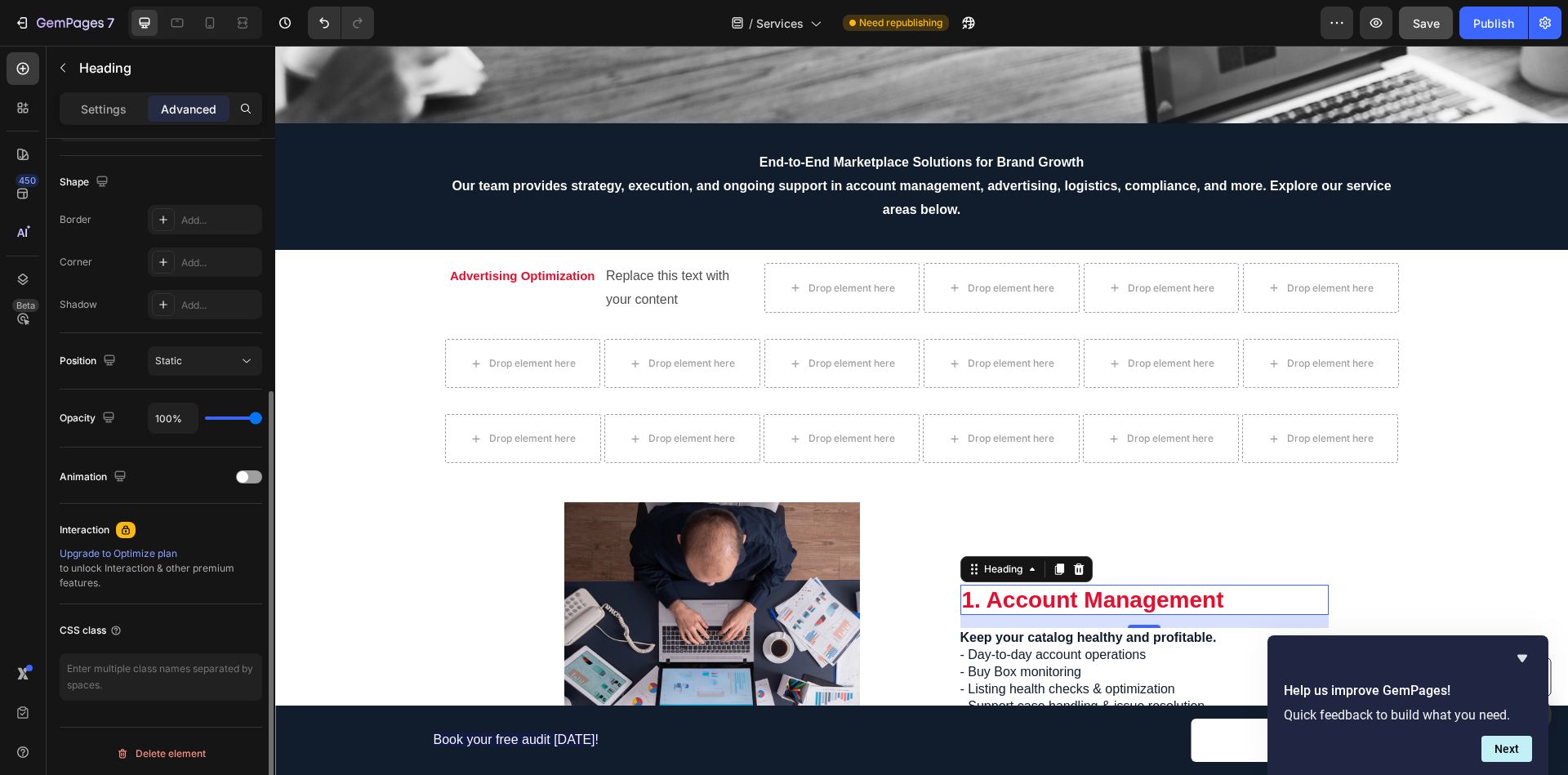
scroll to position [406, 0]
click at [123, 524] on icon at bounding box center [126, 525] width 8 height 9
click at [126, 532] on div at bounding box center [126, 525] width 20 height 16
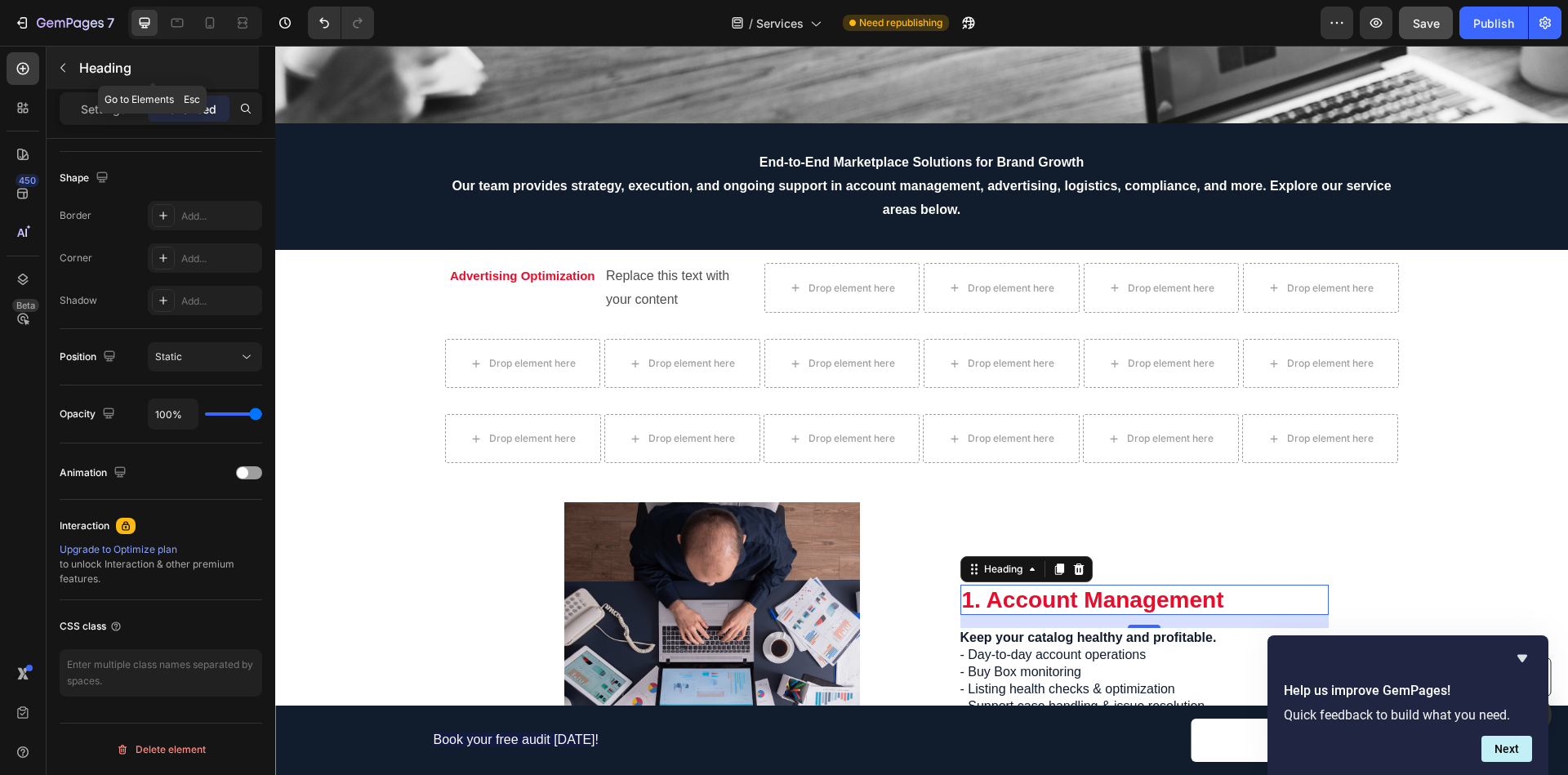
click at [62, 62] on icon "button" at bounding box center [63, 68] width 13 height 13
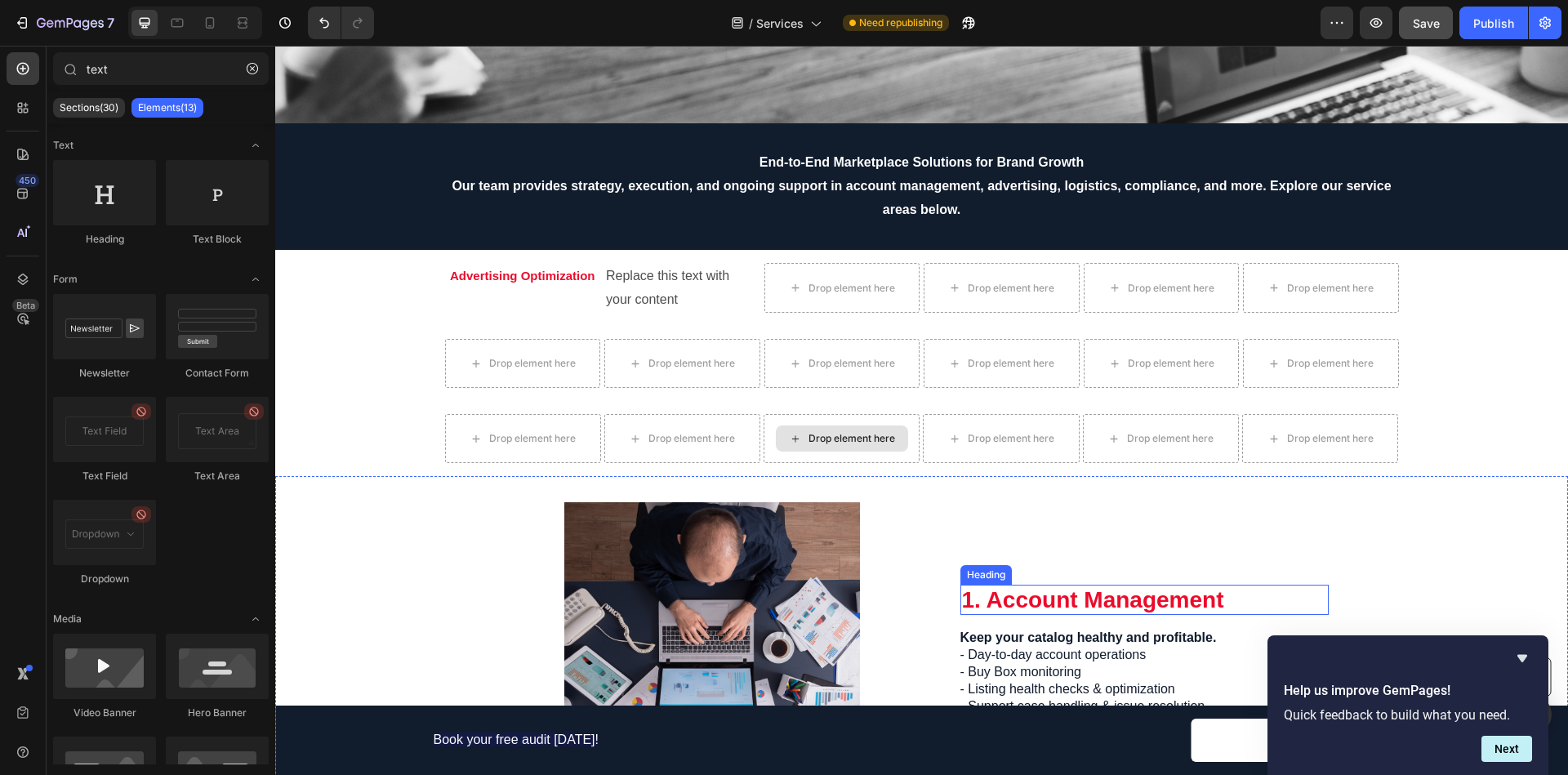
click at [1080, 597] on h2 "1. Account Management" at bounding box center [1144, 600] width 368 height 31
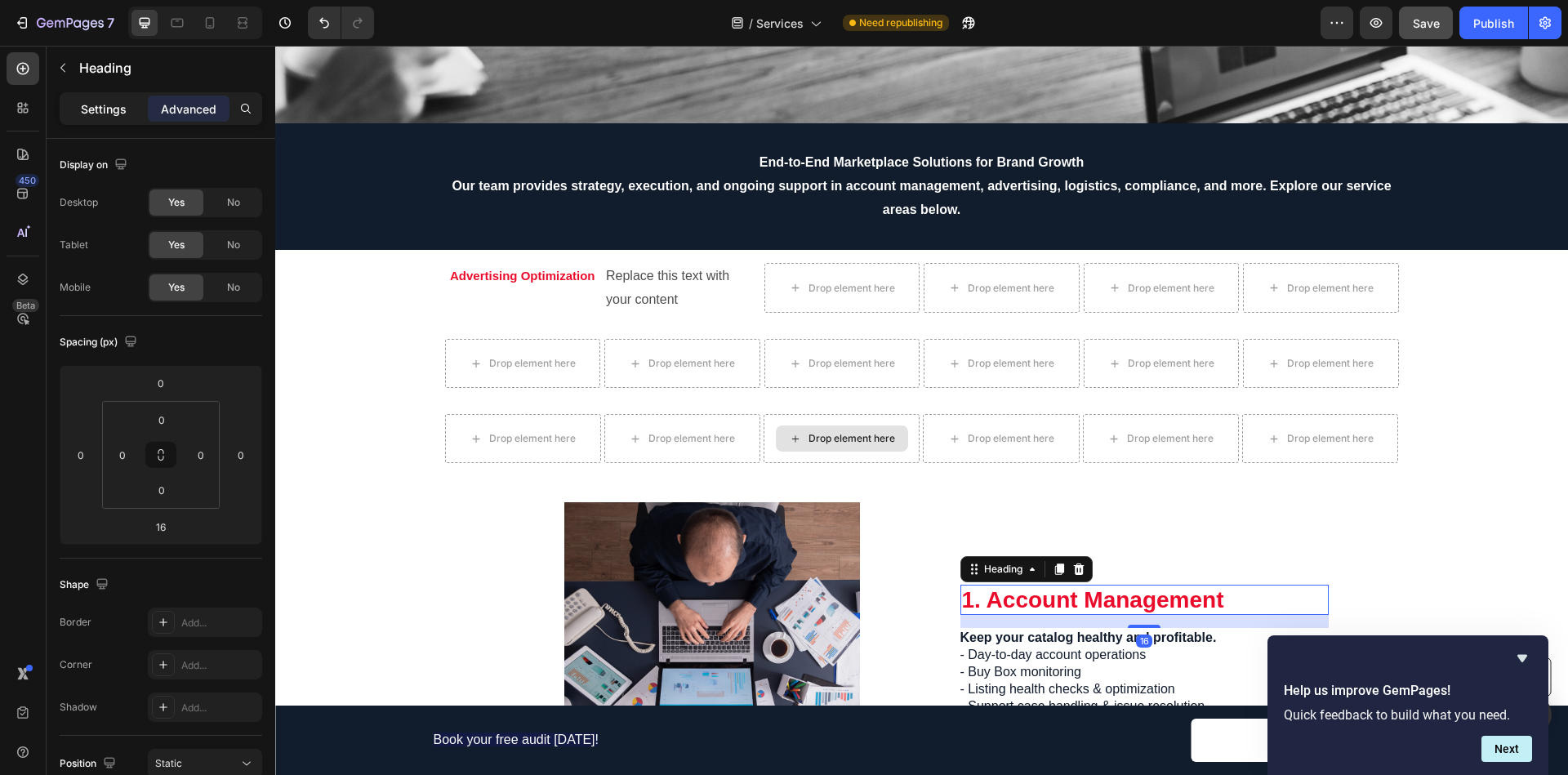
click at [113, 103] on p "Settings" at bounding box center [103, 108] width 46 height 17
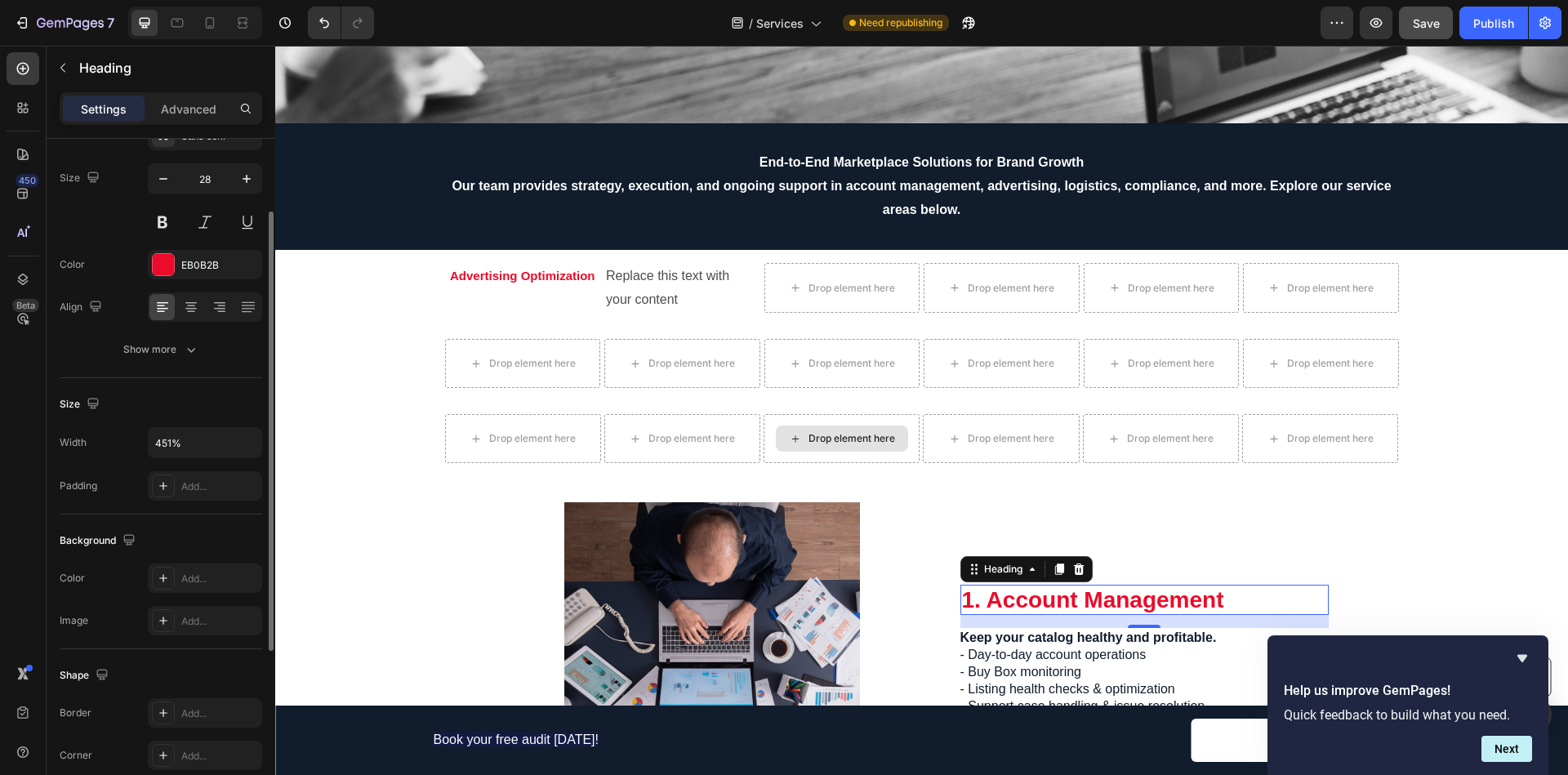
scroll to position [0, 0]
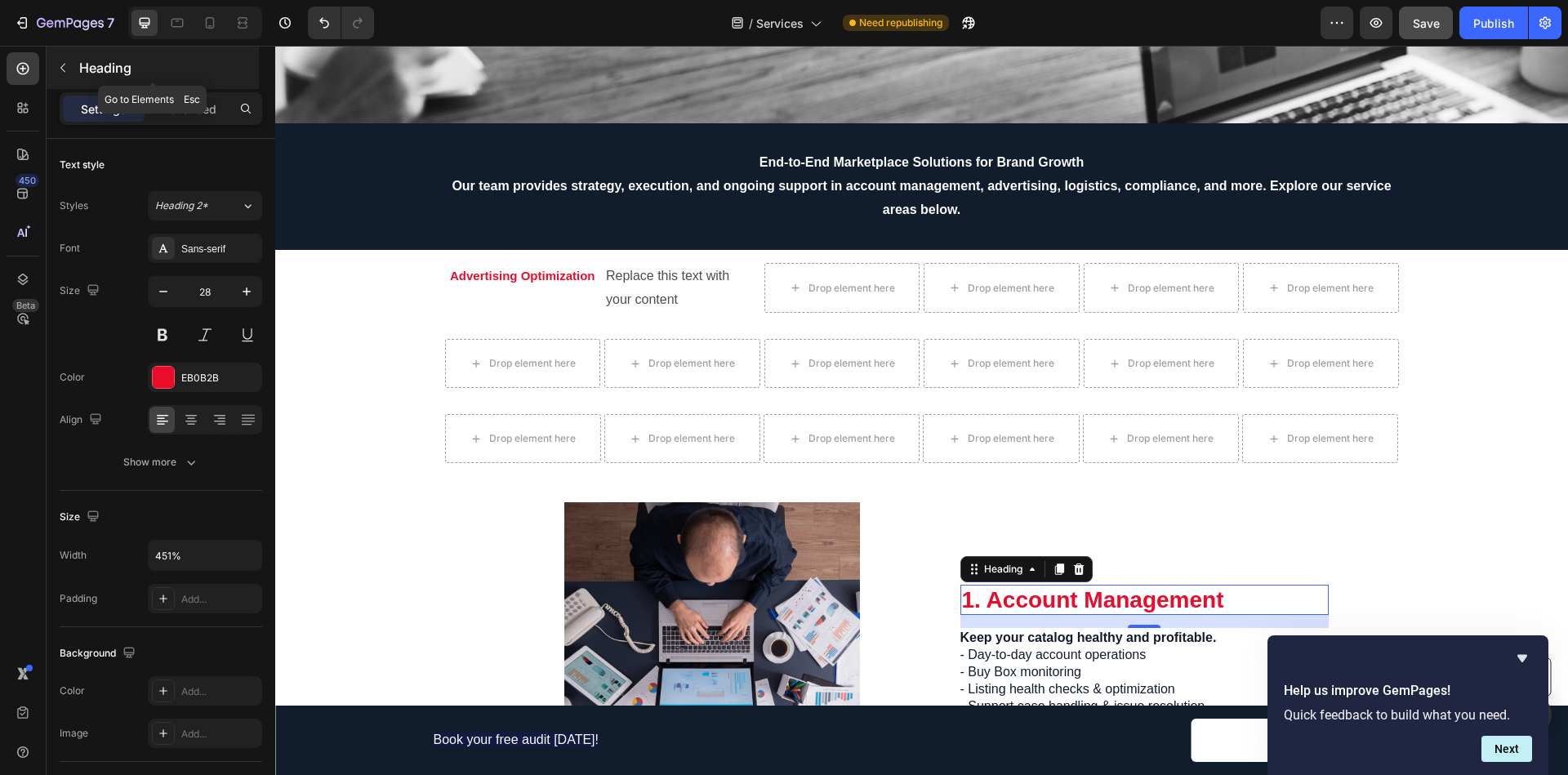
click at [109, 67] on p "Heading" at bounding box center [167, 68] width 177 height 20
click at [1005, 597] on h2 "1. Account Management" at bounding box center [1144, 600] width 368 height 31
click at [198, 114] on p "Advanced" at bounding box center [189, 108] width 56 height 17
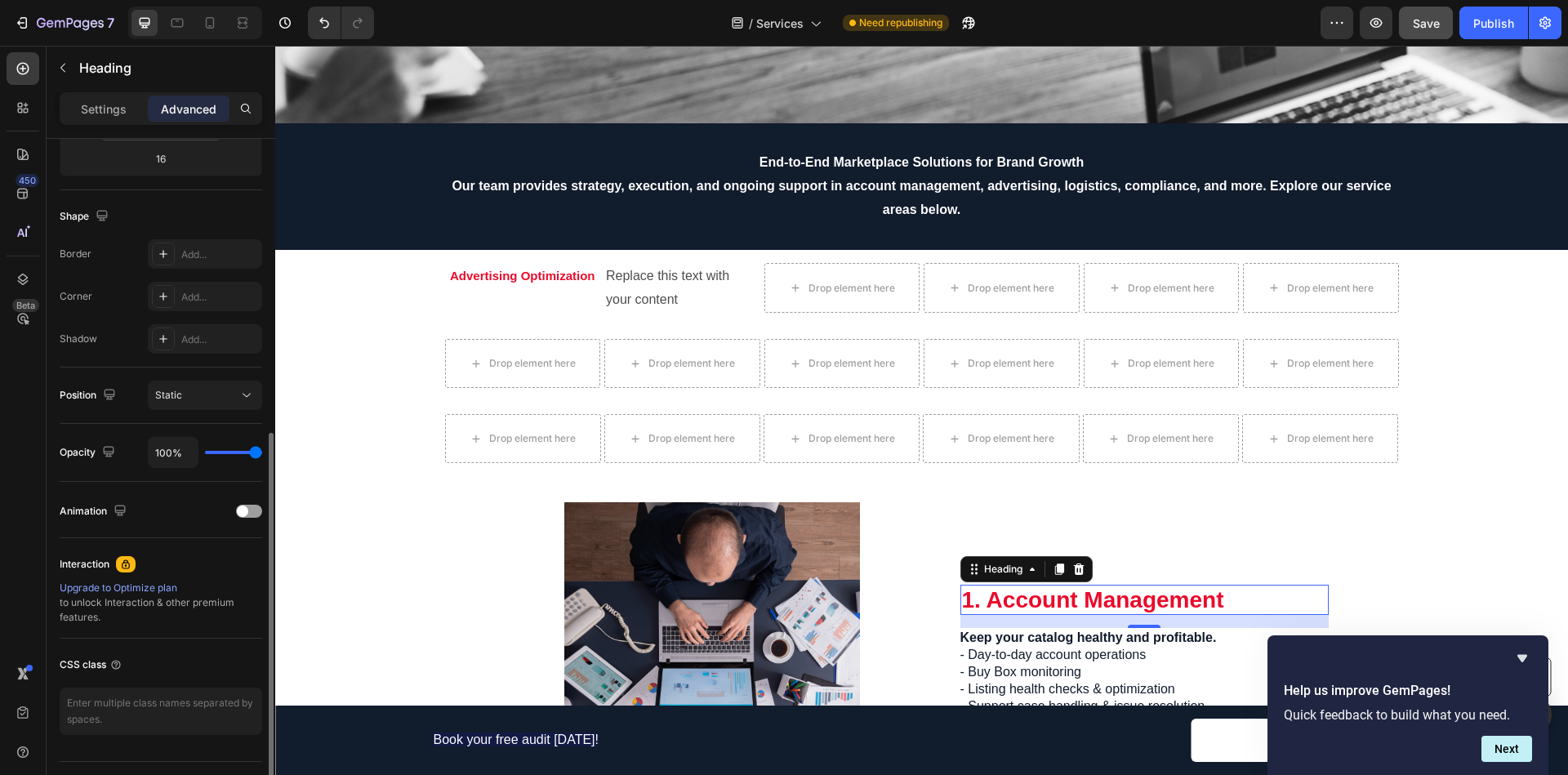
scroll to position [406, 0]
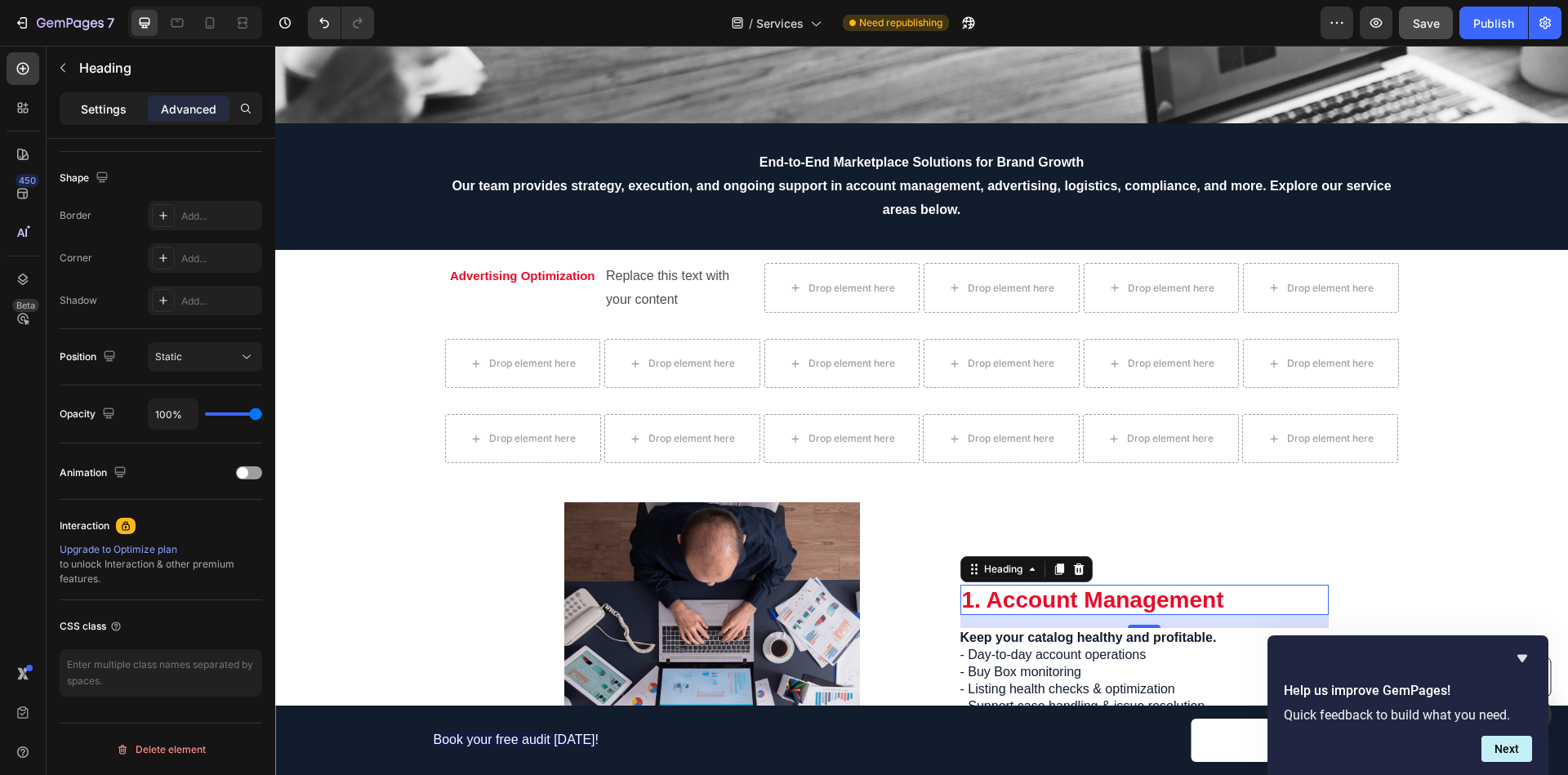
click at [108, 107] on p "Settings" at bounding box center [103, 108] width 46 height 17
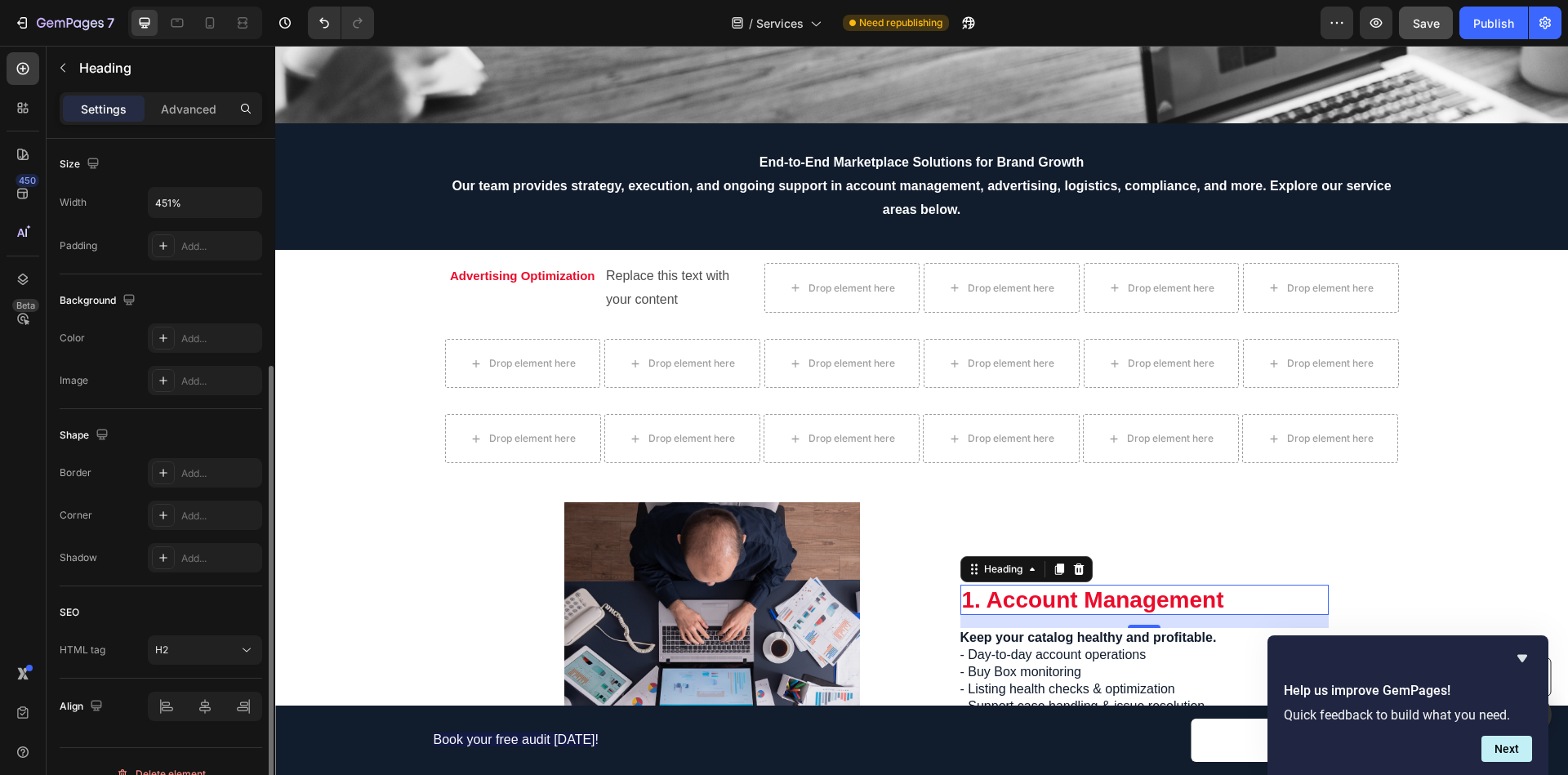
scroll to position [377, 0]
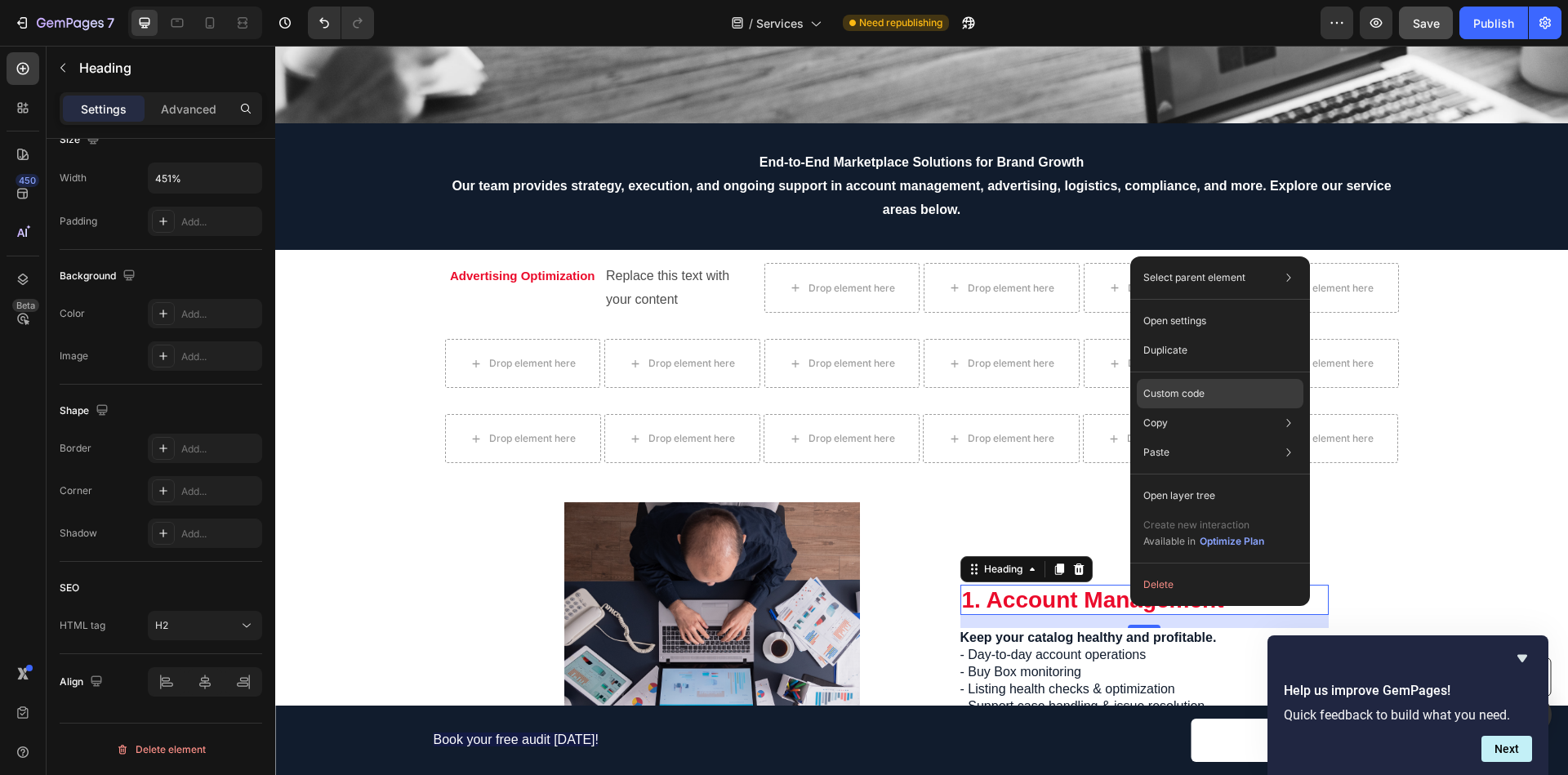
click at [1178, 383] on div "Custom code" at bounding box center [1220, 393] width 167 height 30
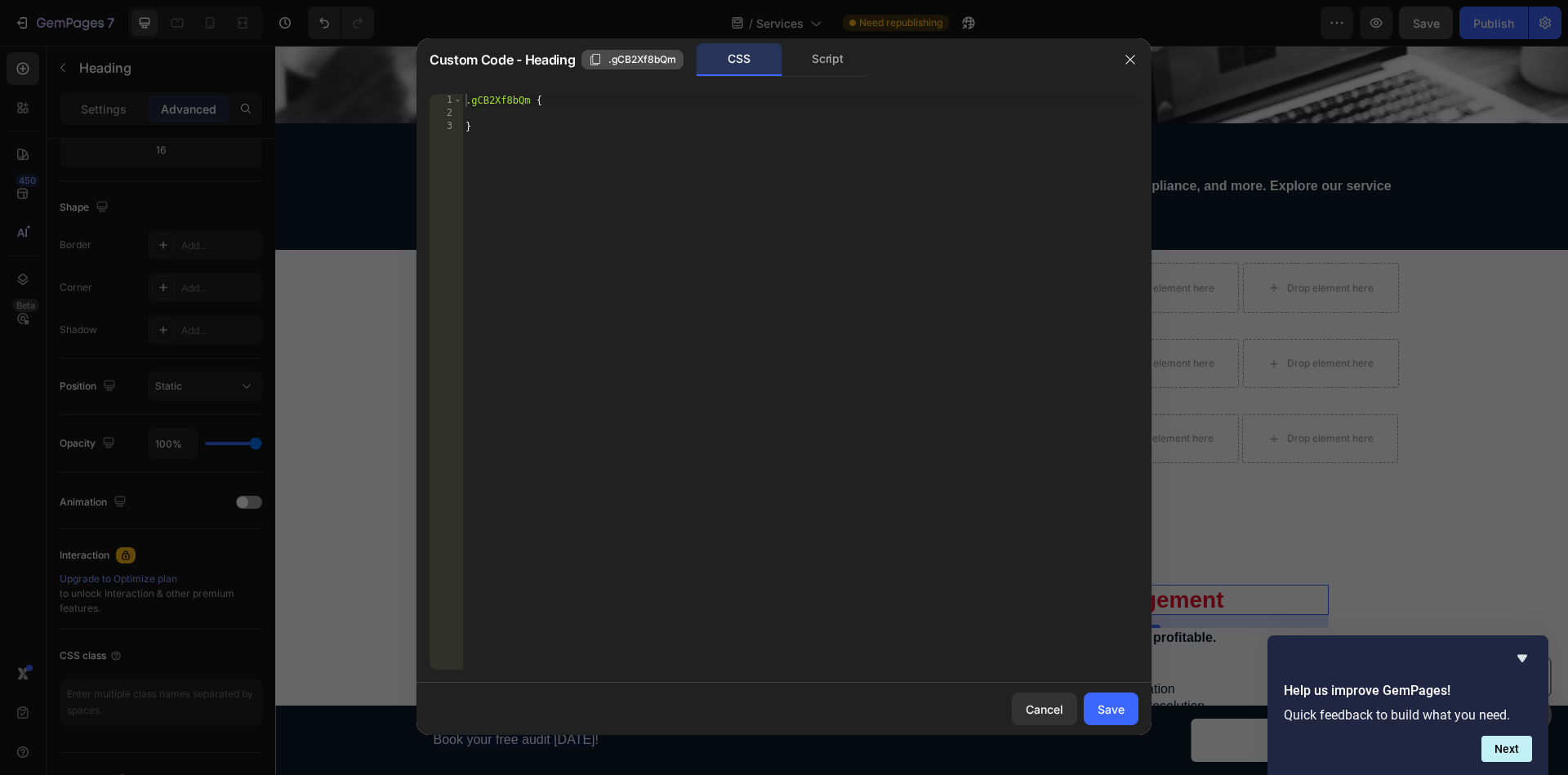
click at [627, 57] on span ".gCB2Xf8bQm" at bounding box center [642, 60] width 68 height 15
click at [639, 61] on span ".gCB2Xf8bQm" at bounding box center [642, 60] width 68 height 15
click at [531, 99] on div ".gCB2Xf8bQm { }" at bounding box center [800, 394] width 676 height 602
click at [660, 267] on div ".primera { }" at bounding box center [800, 394] width 676 height 602
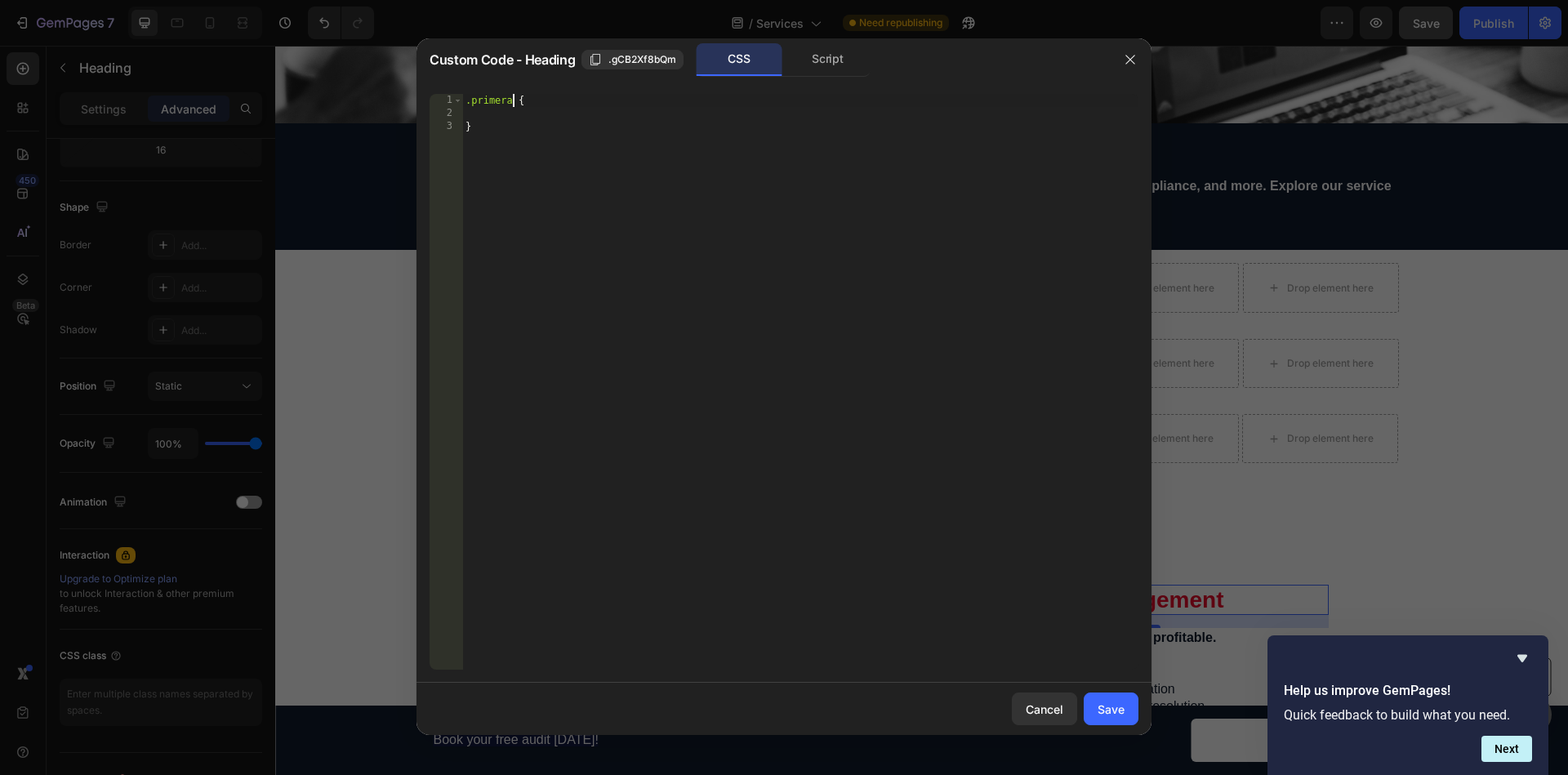
scroll to position [0, 0]
type textarea "}"
click at [1097, 720] on button "Save" at bounding box center [1110, 709] width 55 height 33
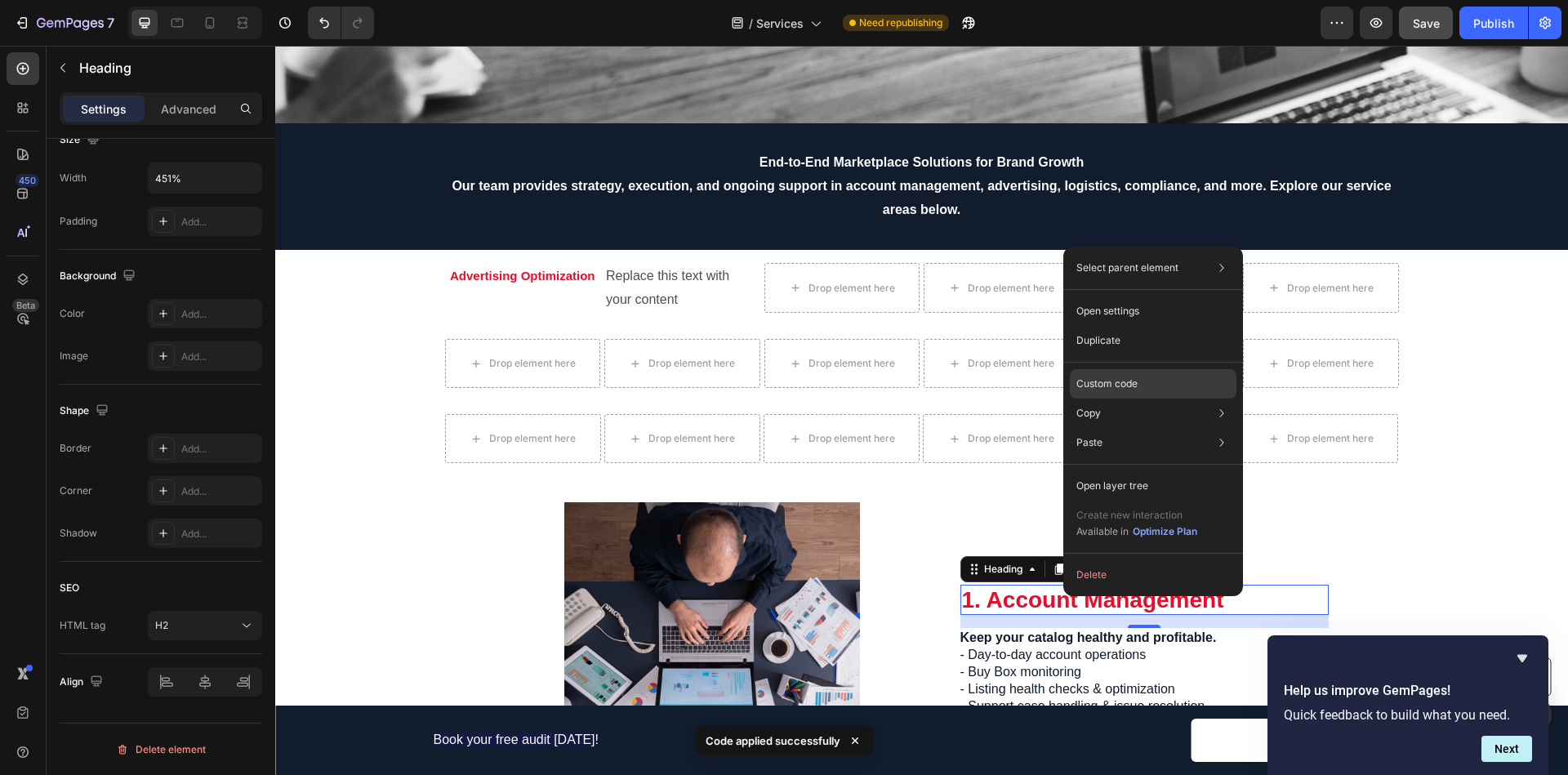
click at [1097, 383] on p "Custom code" at bounding box center [1106, 383] width 62 height 15
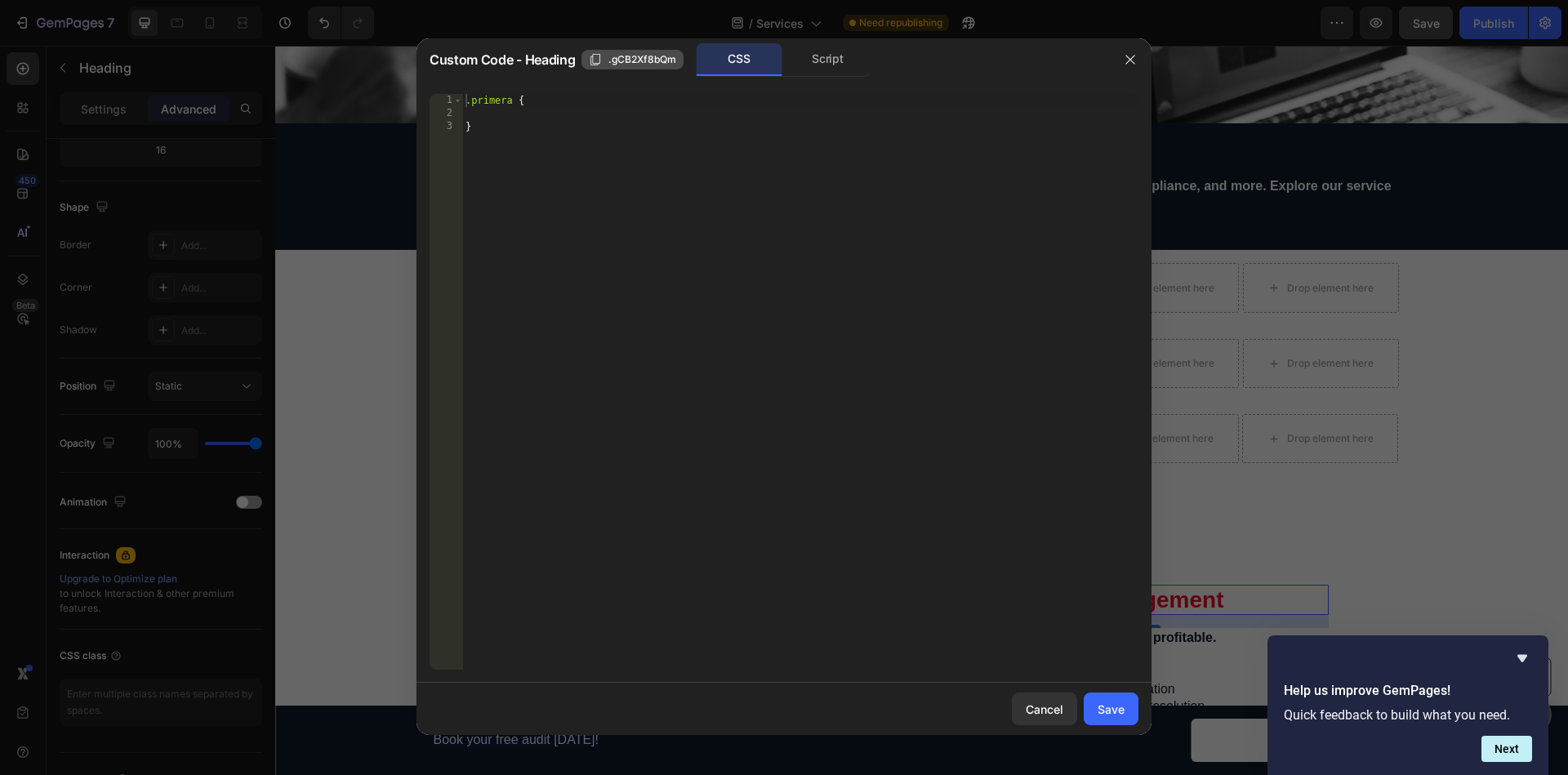
click at [621, 65] on span ".gCB2Xf8bQm" at bounding box center [642, 60] width 68 height 15
drag, startPoint x: 501, startPoint y: 99, endPoint x: 458, endPoint y: 94, distance: 43.3
click at [458, 94] on div ".primera { 1 2 3 .primera { } ההההההההההההההההההההההההההההההההההההההההההההההההה…" at bounding box center [784, 381] width 709 height 576
paste textarea "gCB2Xf8bQm"
type textarea ".gCB2Xf8bQm {"
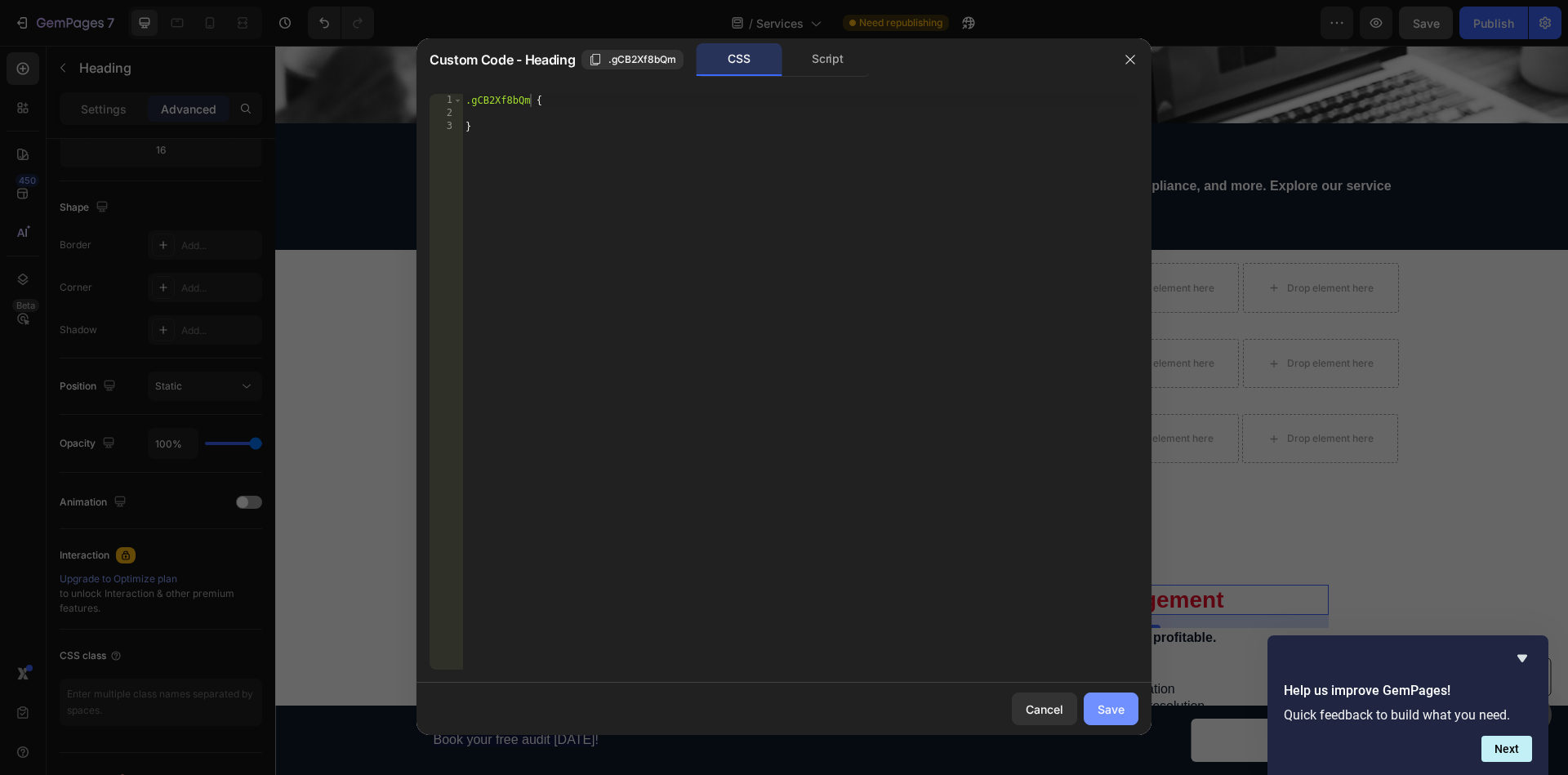
click at [1115, 715] on div "Save" at bounding box center [1110, 709] width 27 height 17
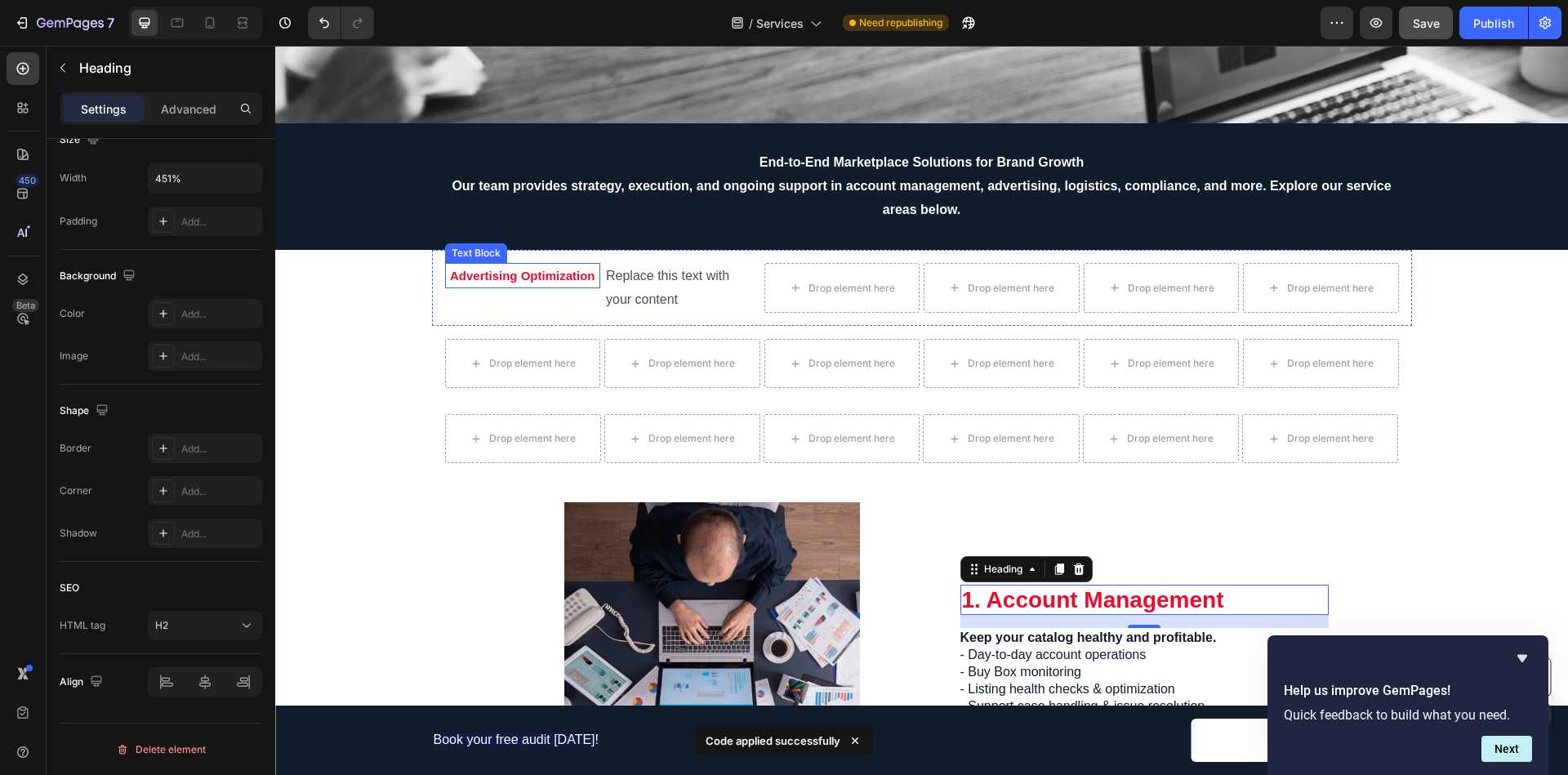
click at [477, 270] on p "Advertising Optimization" at bounding box center [523, 275] width 153 height 22
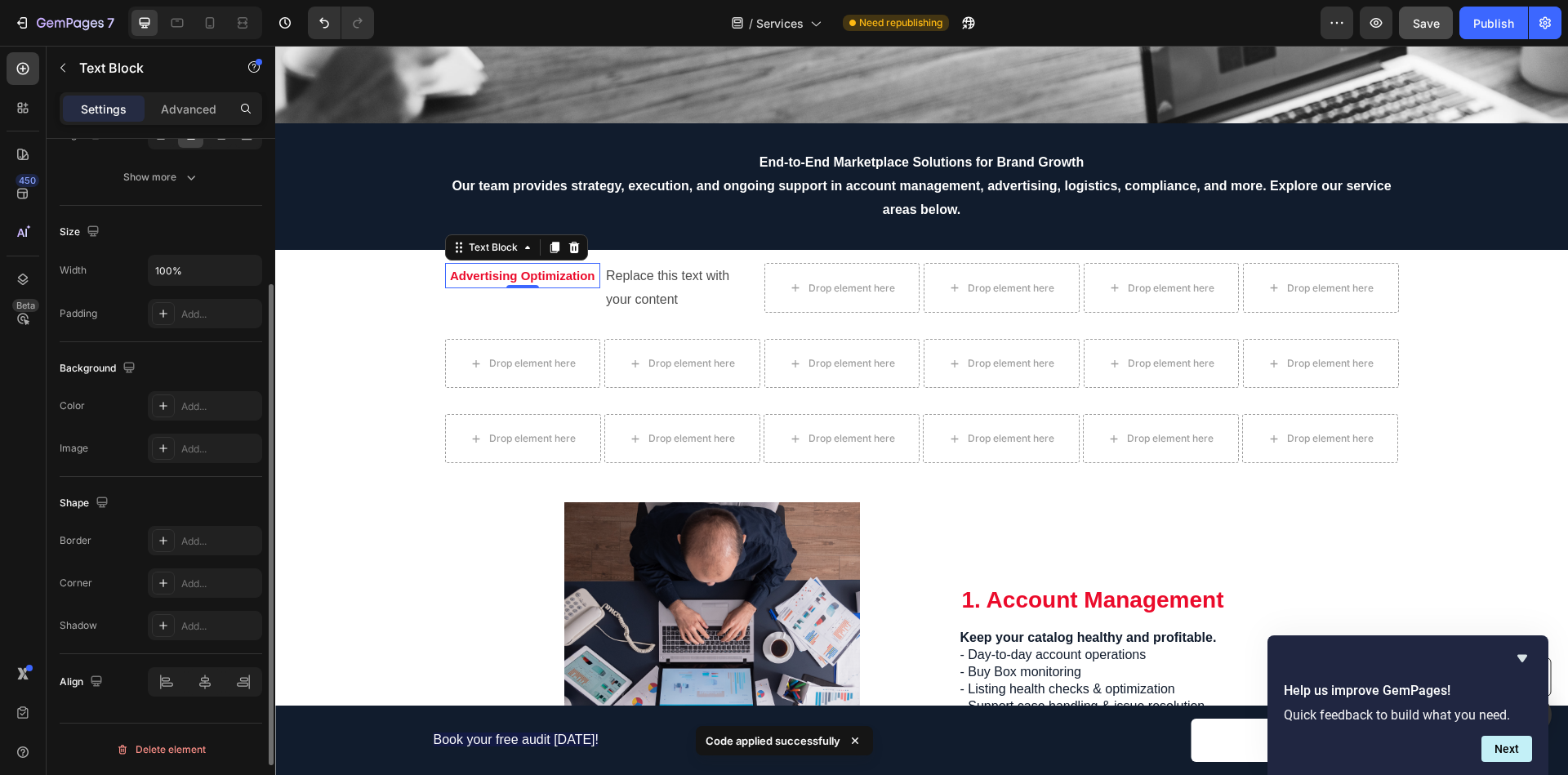
scroll to position [10, 0]
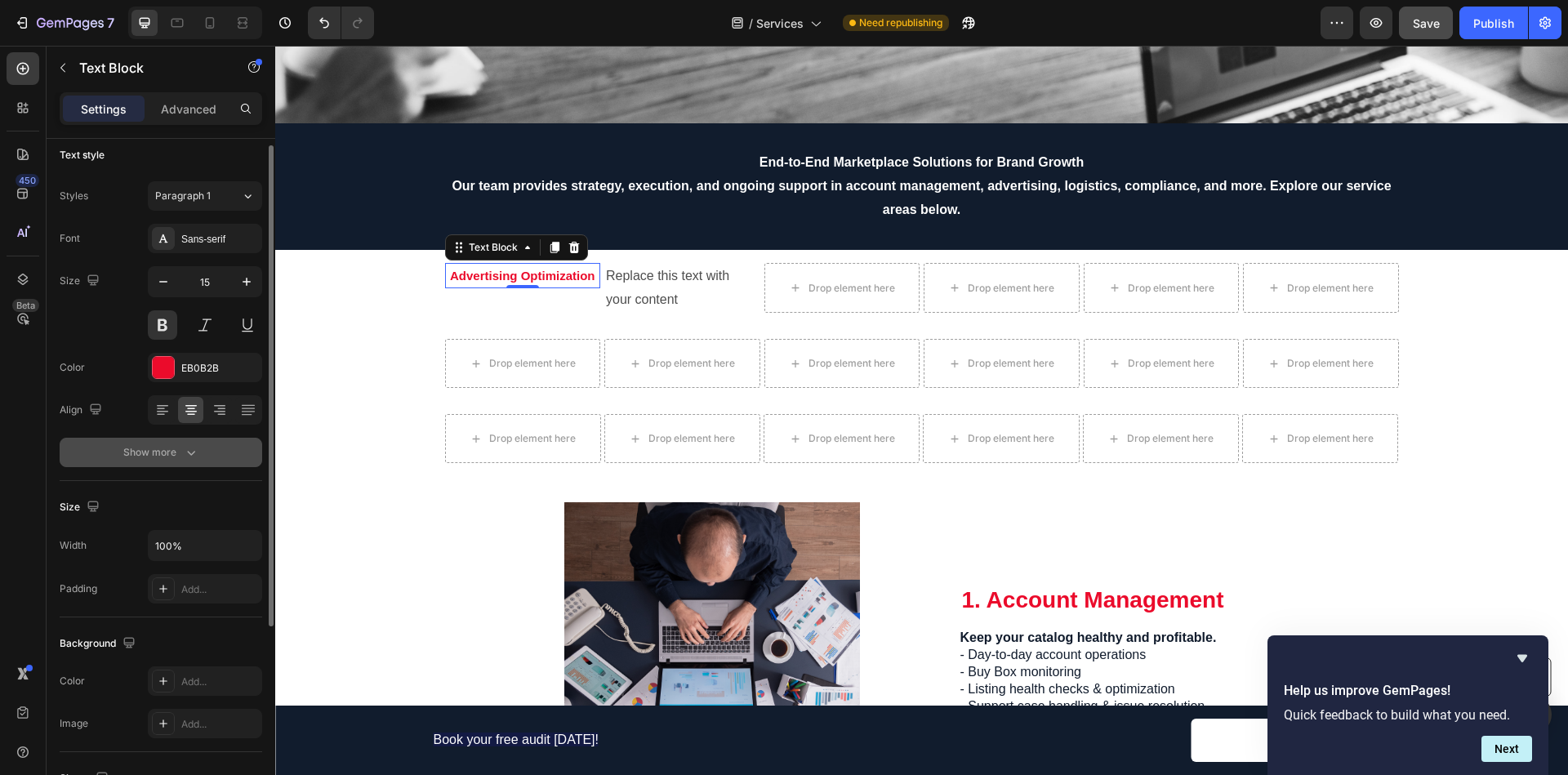
click at [195, 457] on icon "button" at bounding box center [191, 452] width 16 height 16
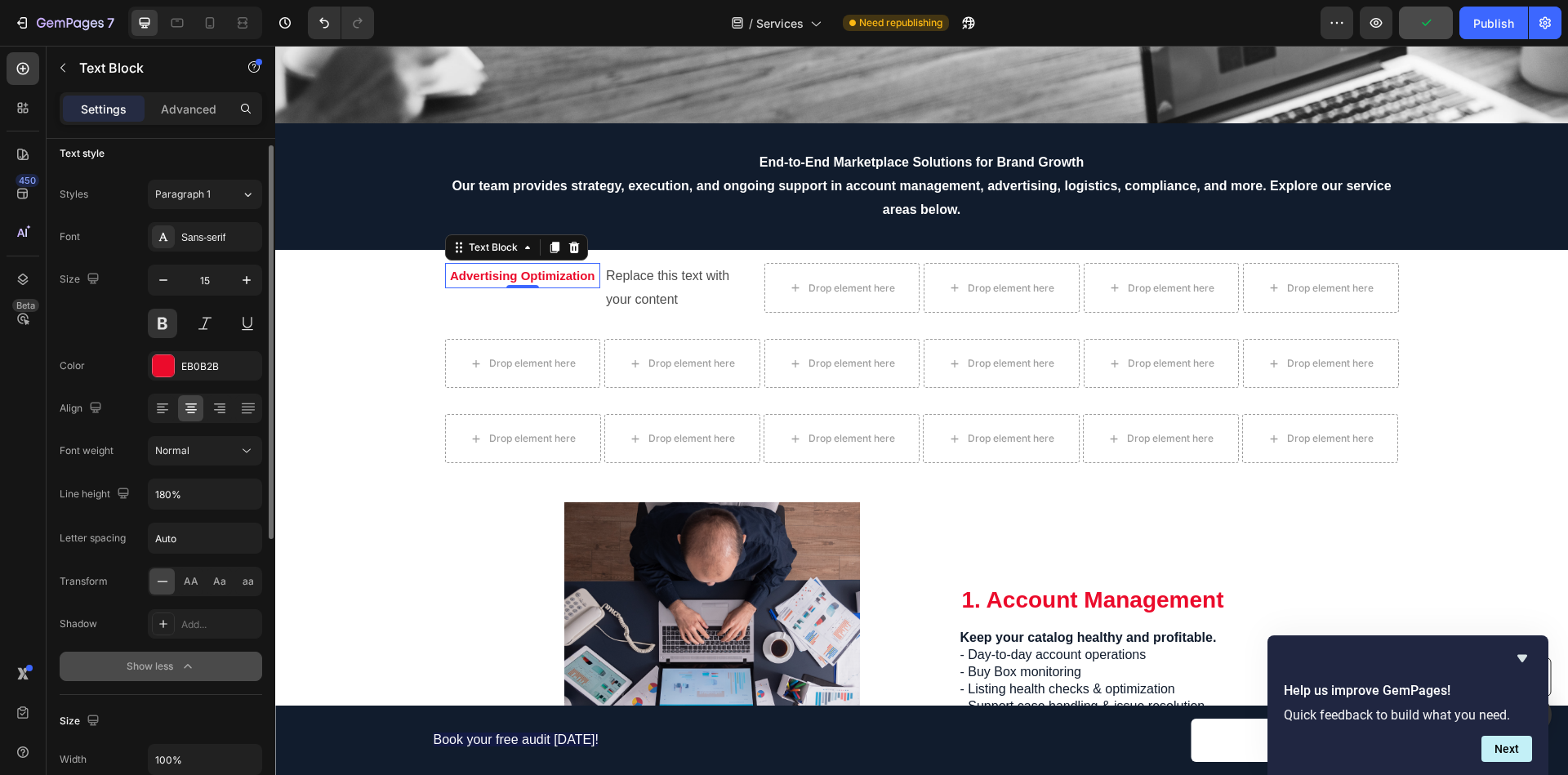
scroll to position [0, 0]
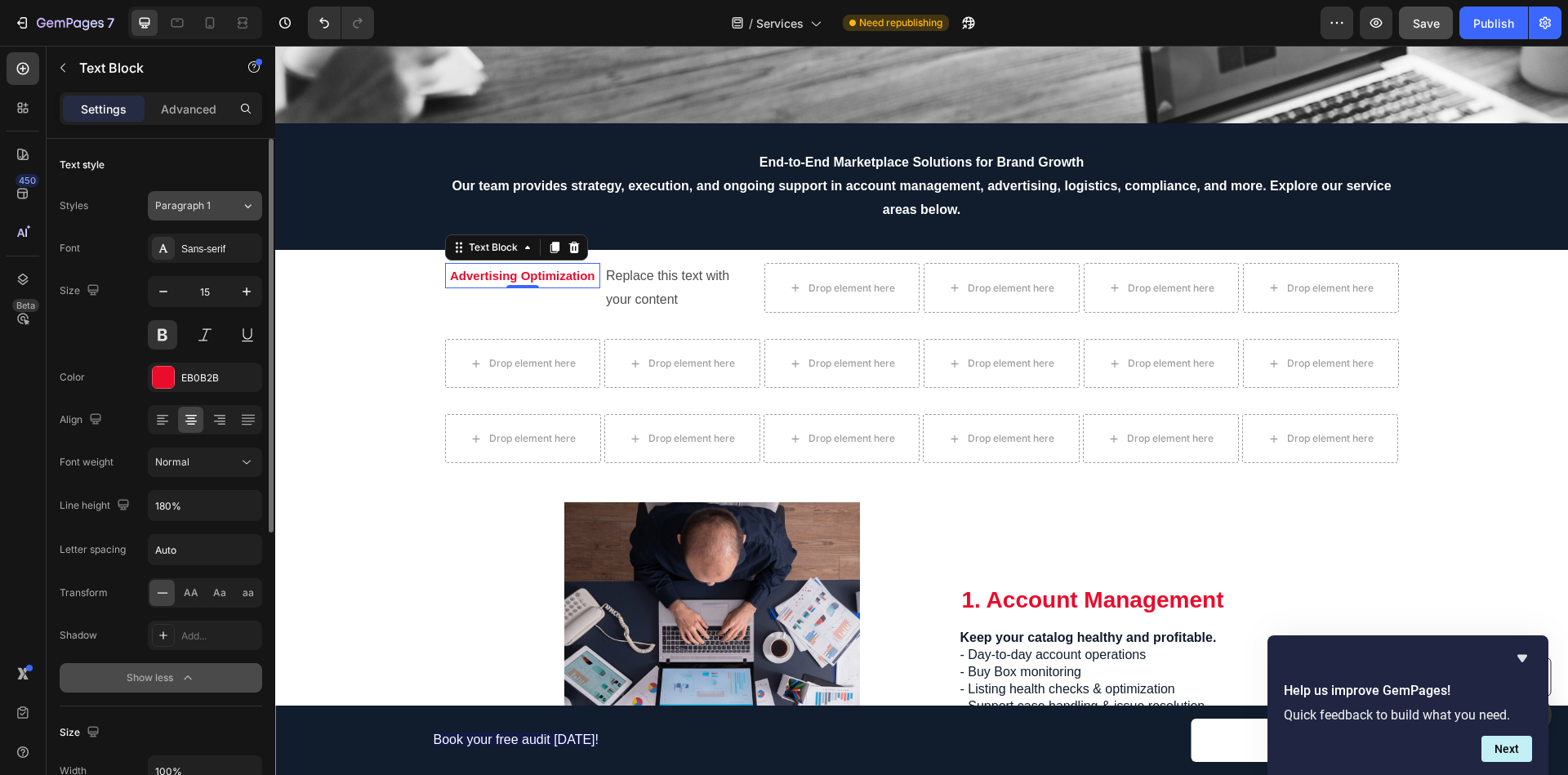
click at [226, 204] on div "Paragraph 1" at bounding box center [198, 206] width 85 height 15
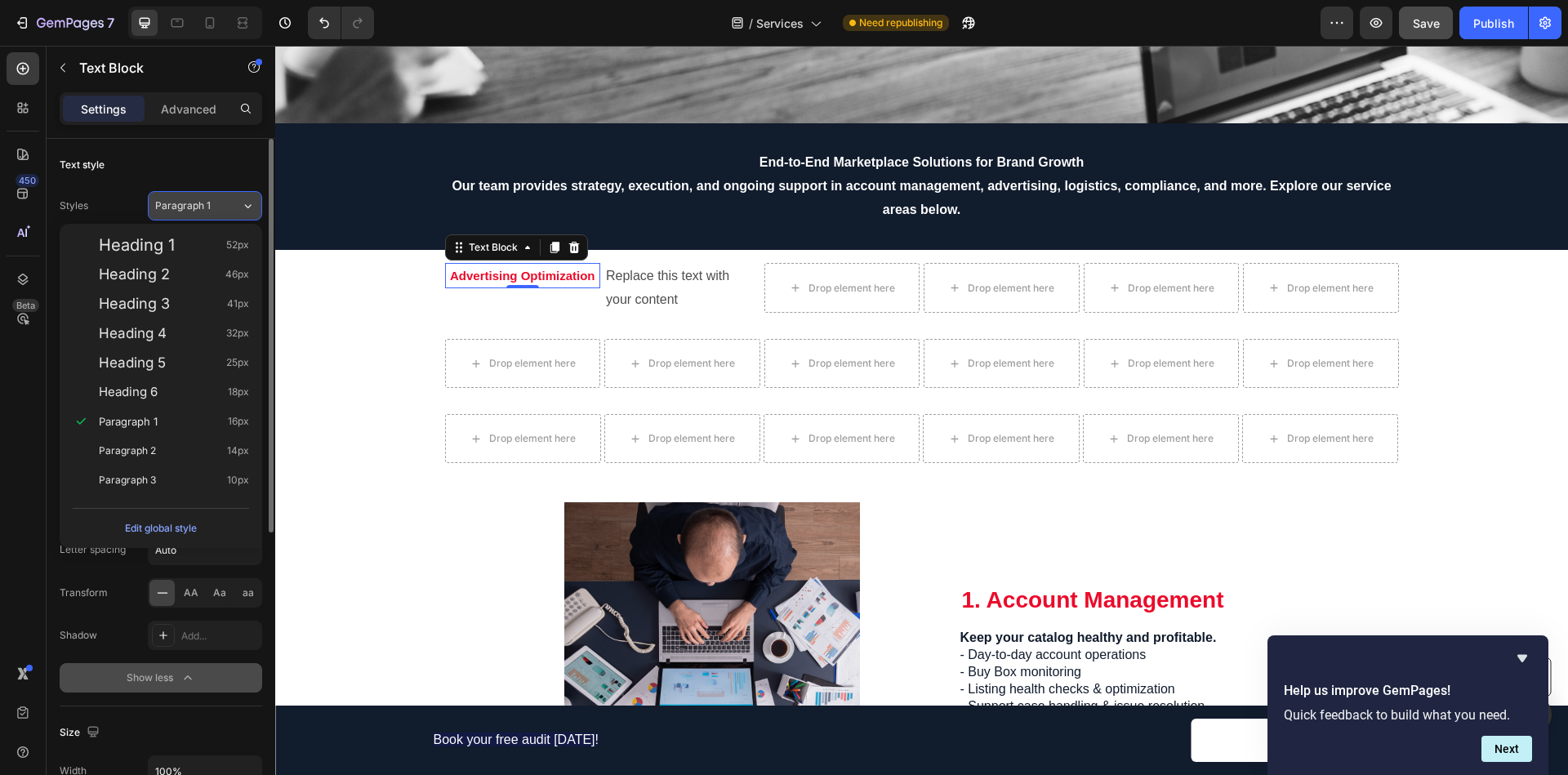
click at [226, 204] on div "Paragraph 1" at bounding box center [198, 206] width 85 height 15
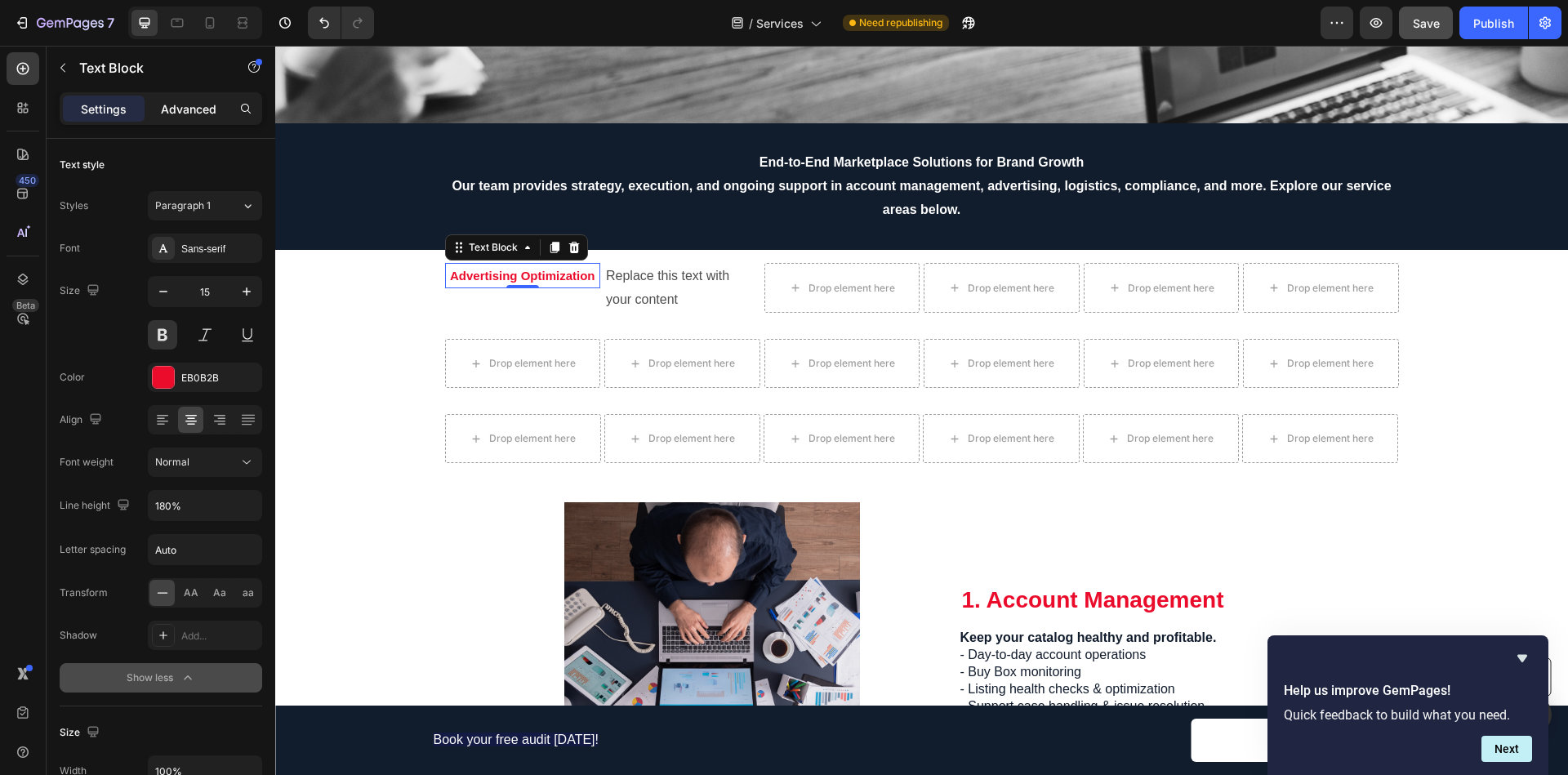
click at [205, 111] on p "Advanced" at bounding box center [189, 108] width 56 height 17
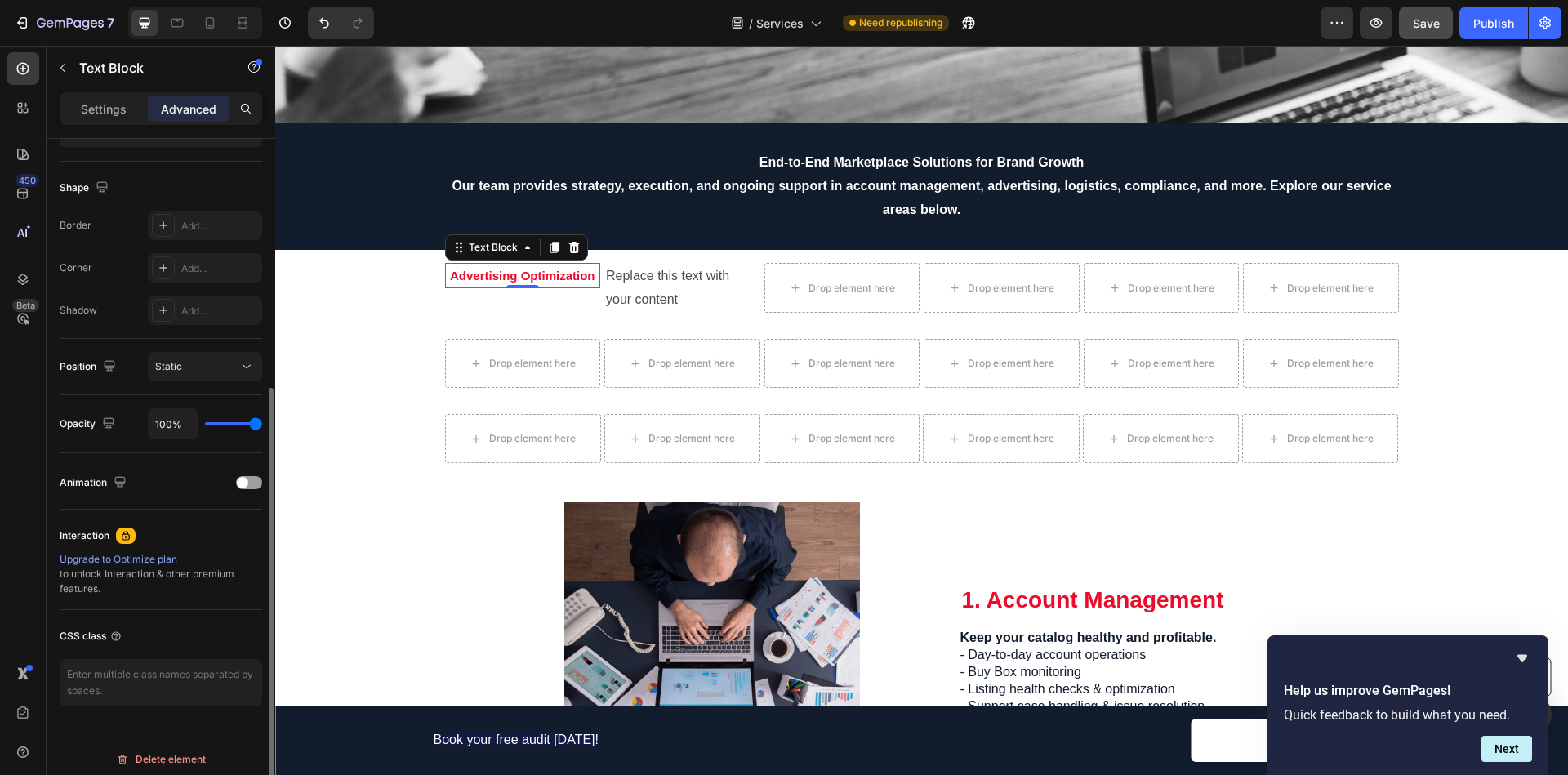
scroll to position [406, 0]
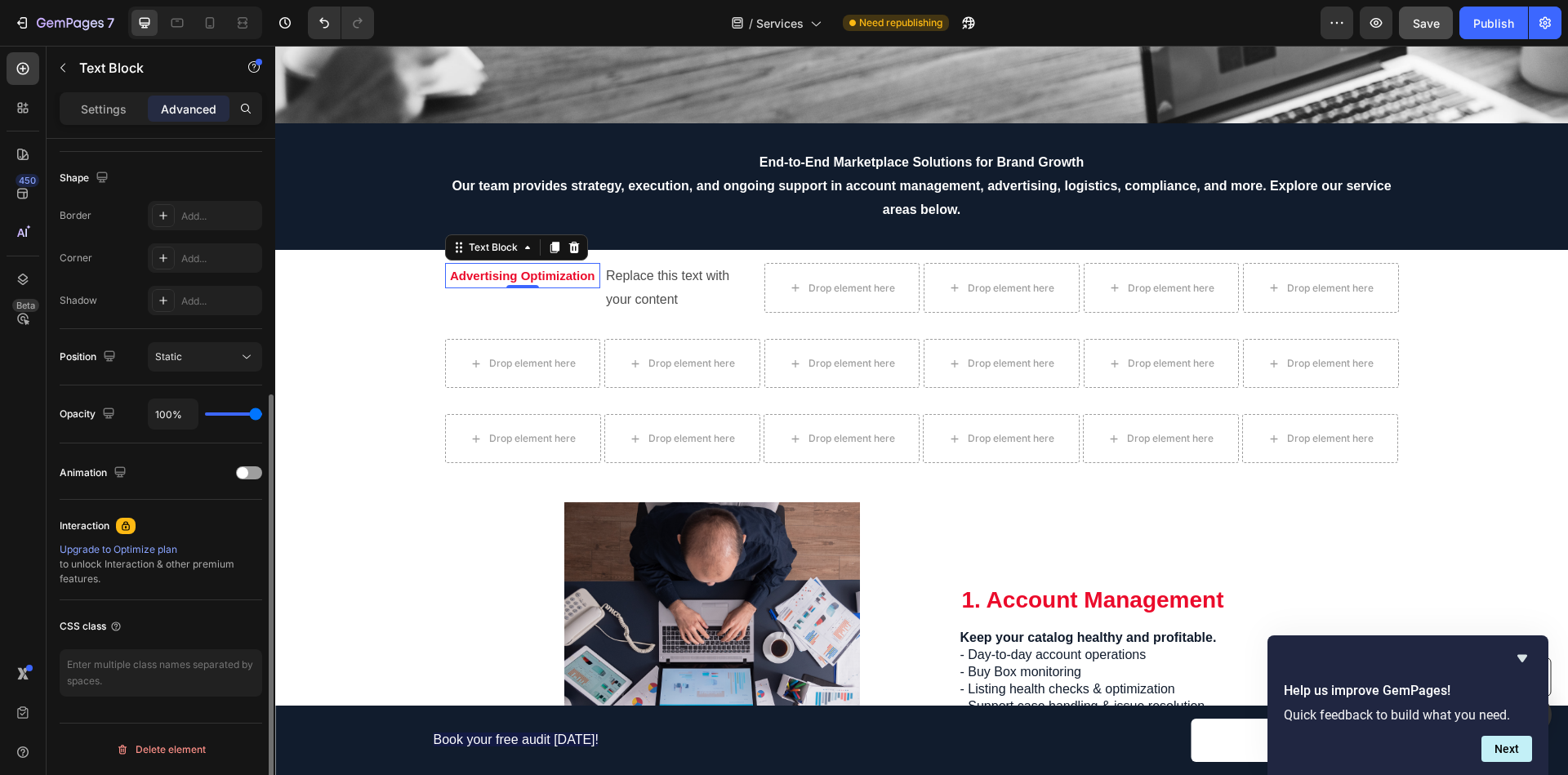
click at [124, 527] on icon at bounding box center [126, 525] width 13 height 13
click at [77, 65] on div "Text Block" at bounding box center [140, 68] width 186 height 43
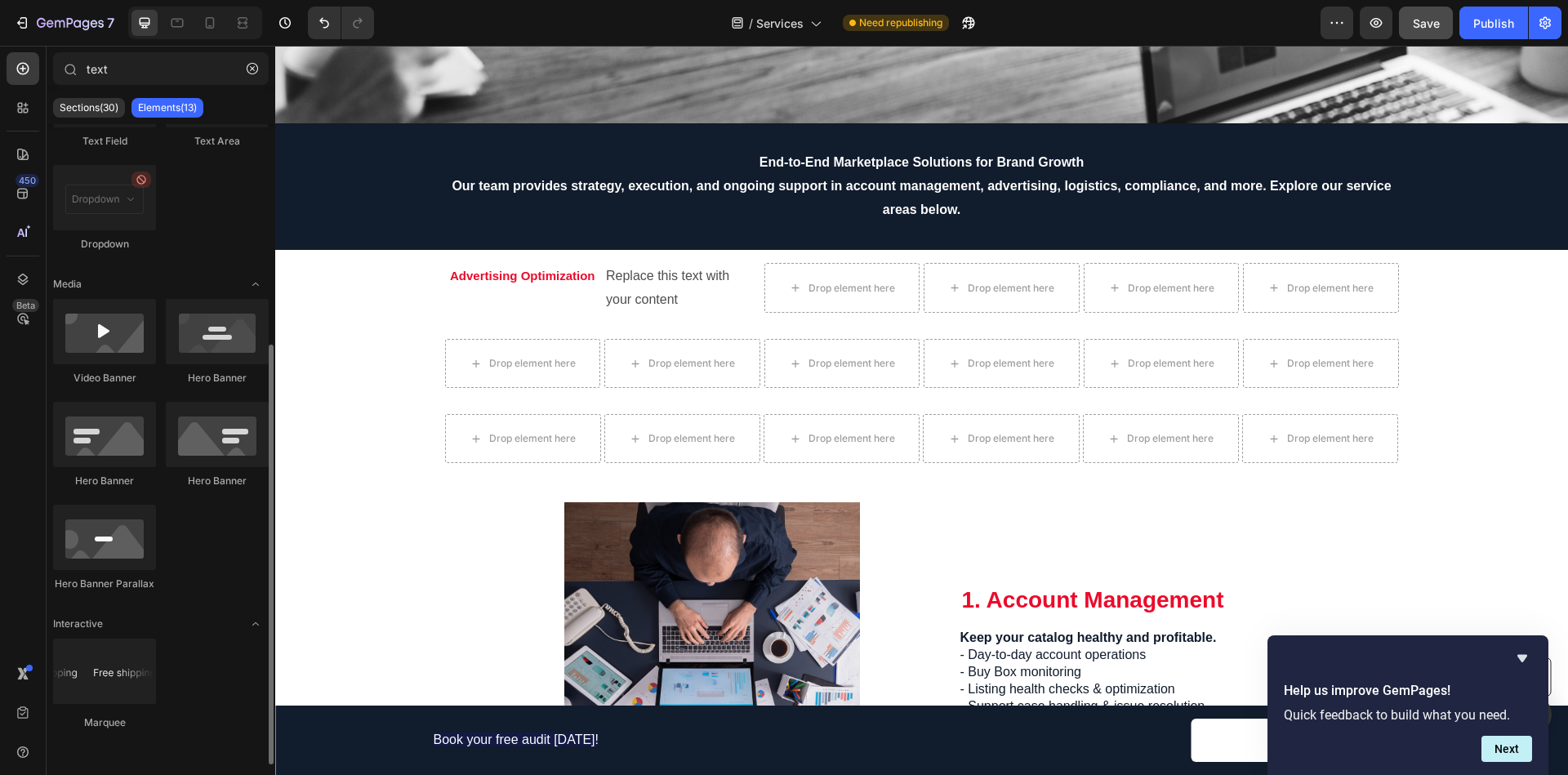
scroll to position [0, 0]
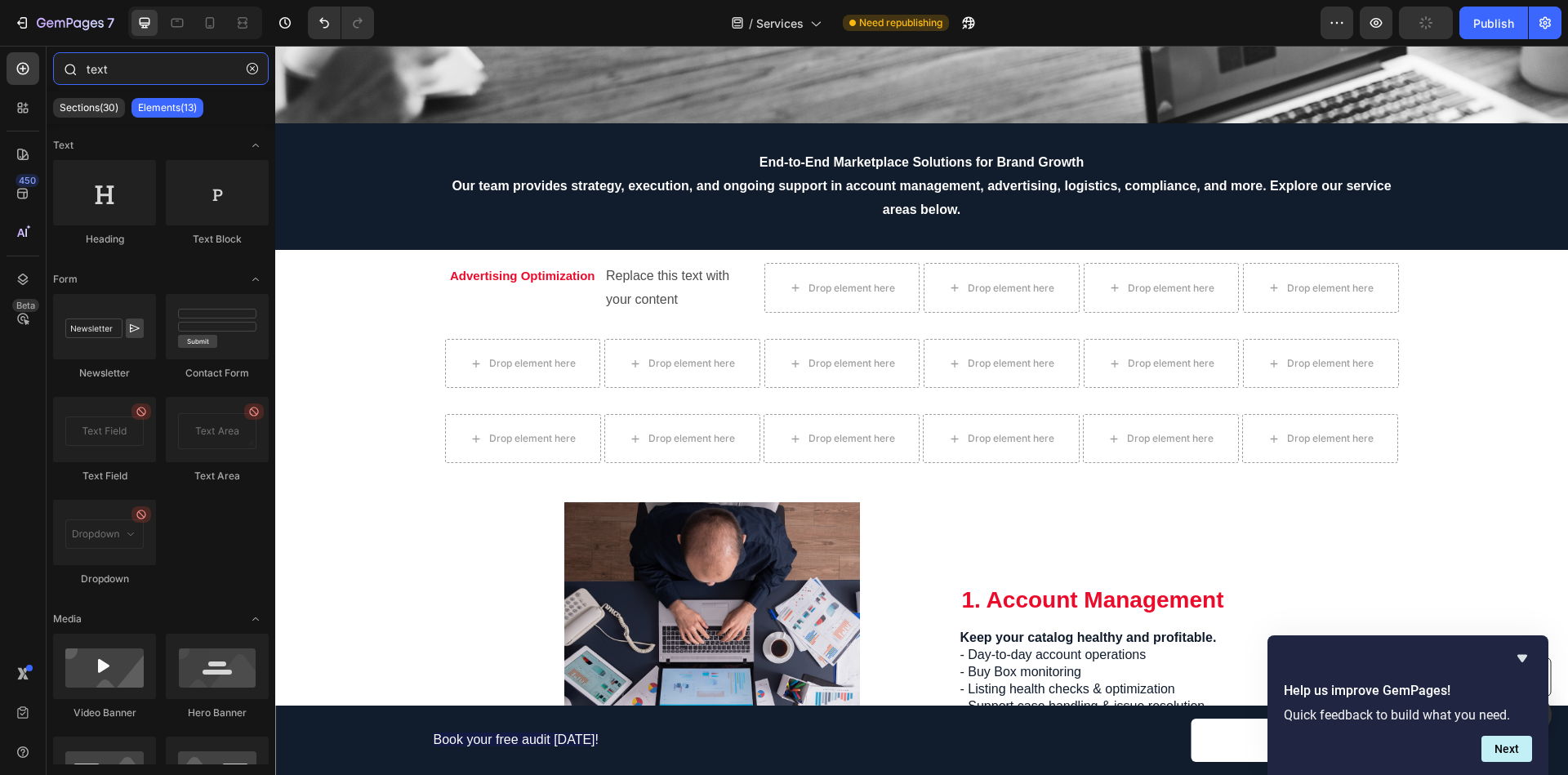
click at [136, 78] on input "text" at bounding box center [161, 69] width 215 height 33
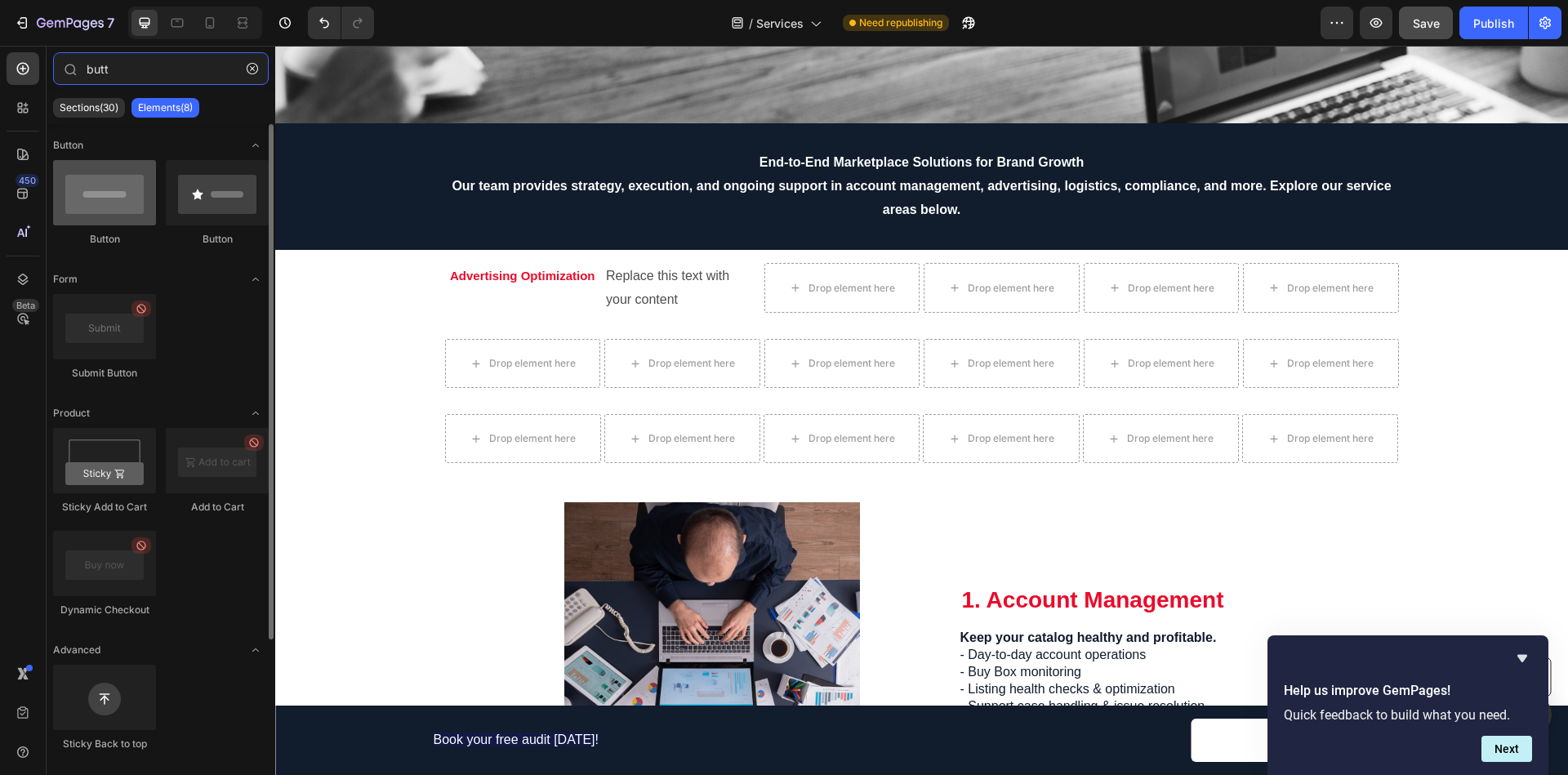
type input "butt"
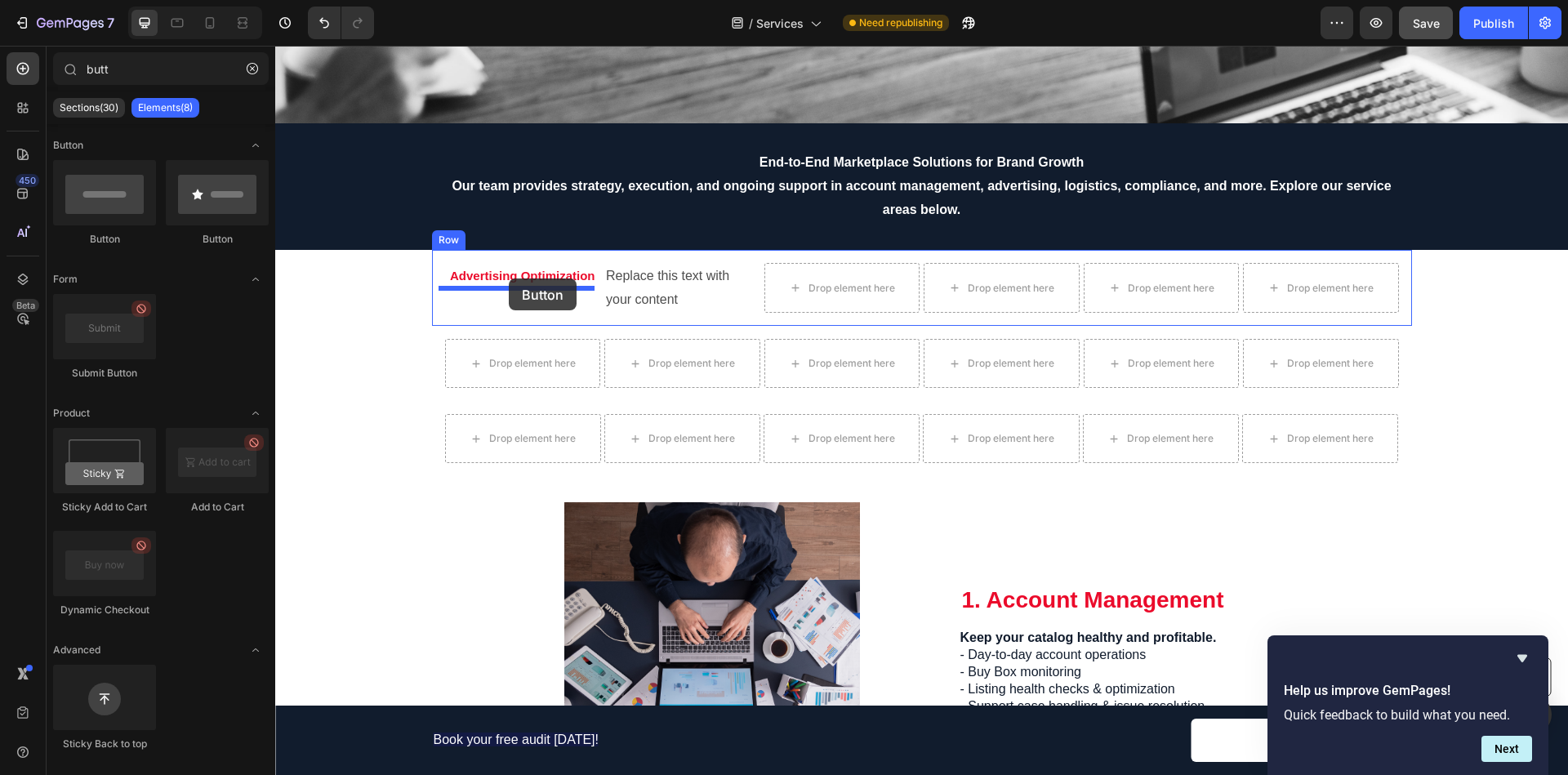
drag, startPoint x: 427, startPoint y: 259, endPoint x: 508, endPoint y: 278, distance: 83.2
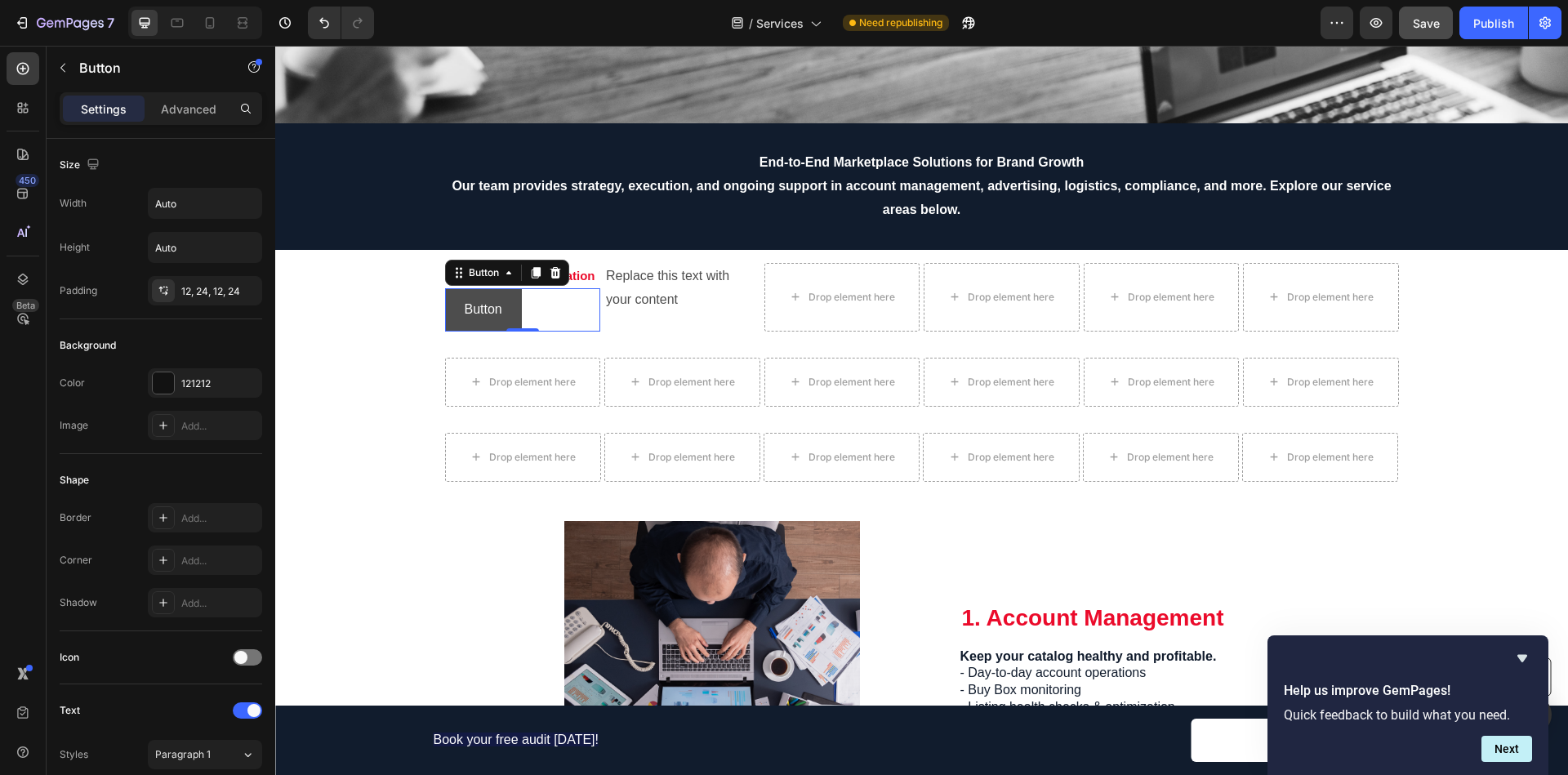
click at [507, 315] on button "Button" at bounding box center [483, 310] width 76 height 44
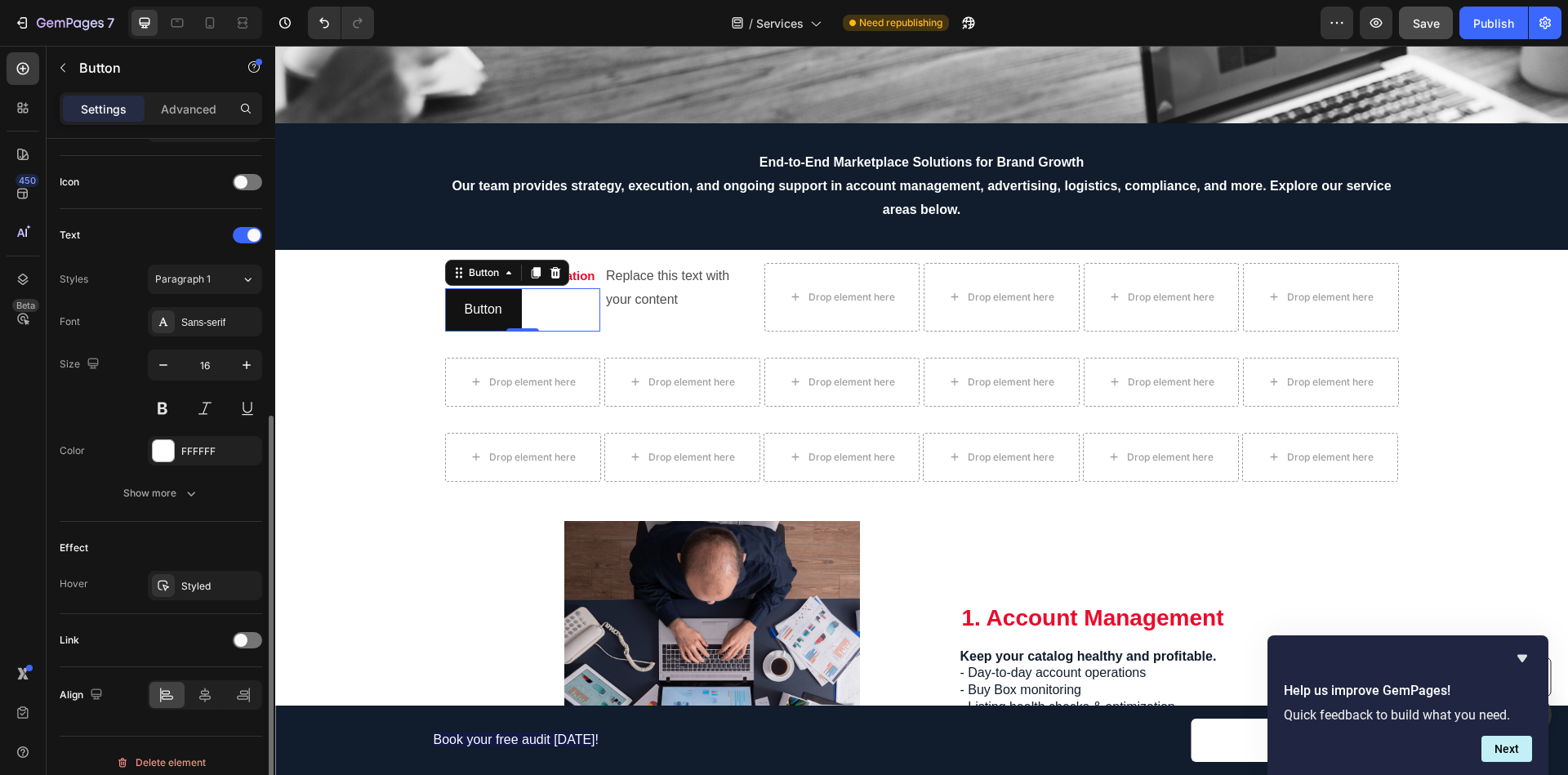
scroll to position [488, 0]
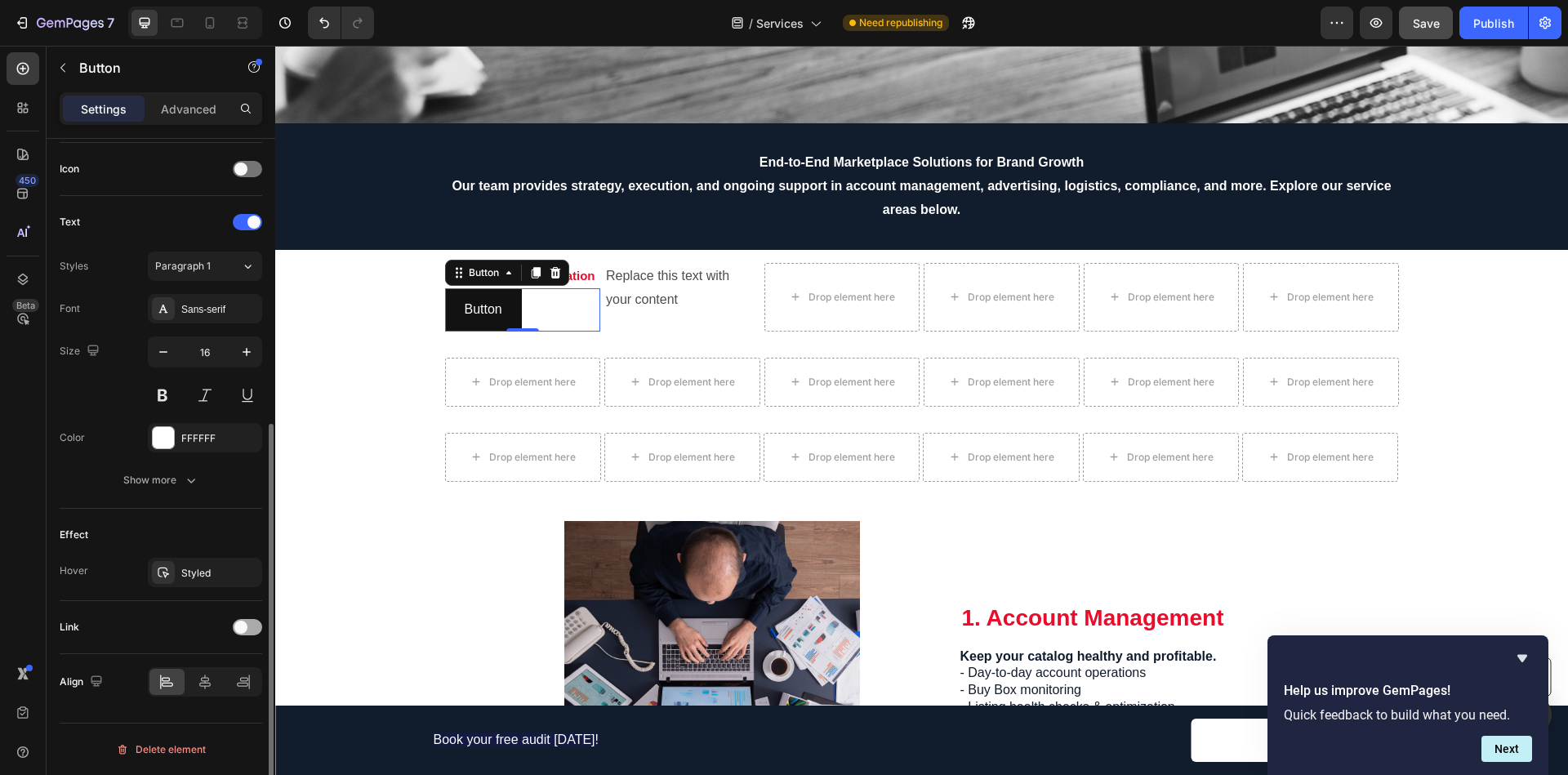
click at [239, 635] on div at bounding box center [247, 627] width 30 height 16
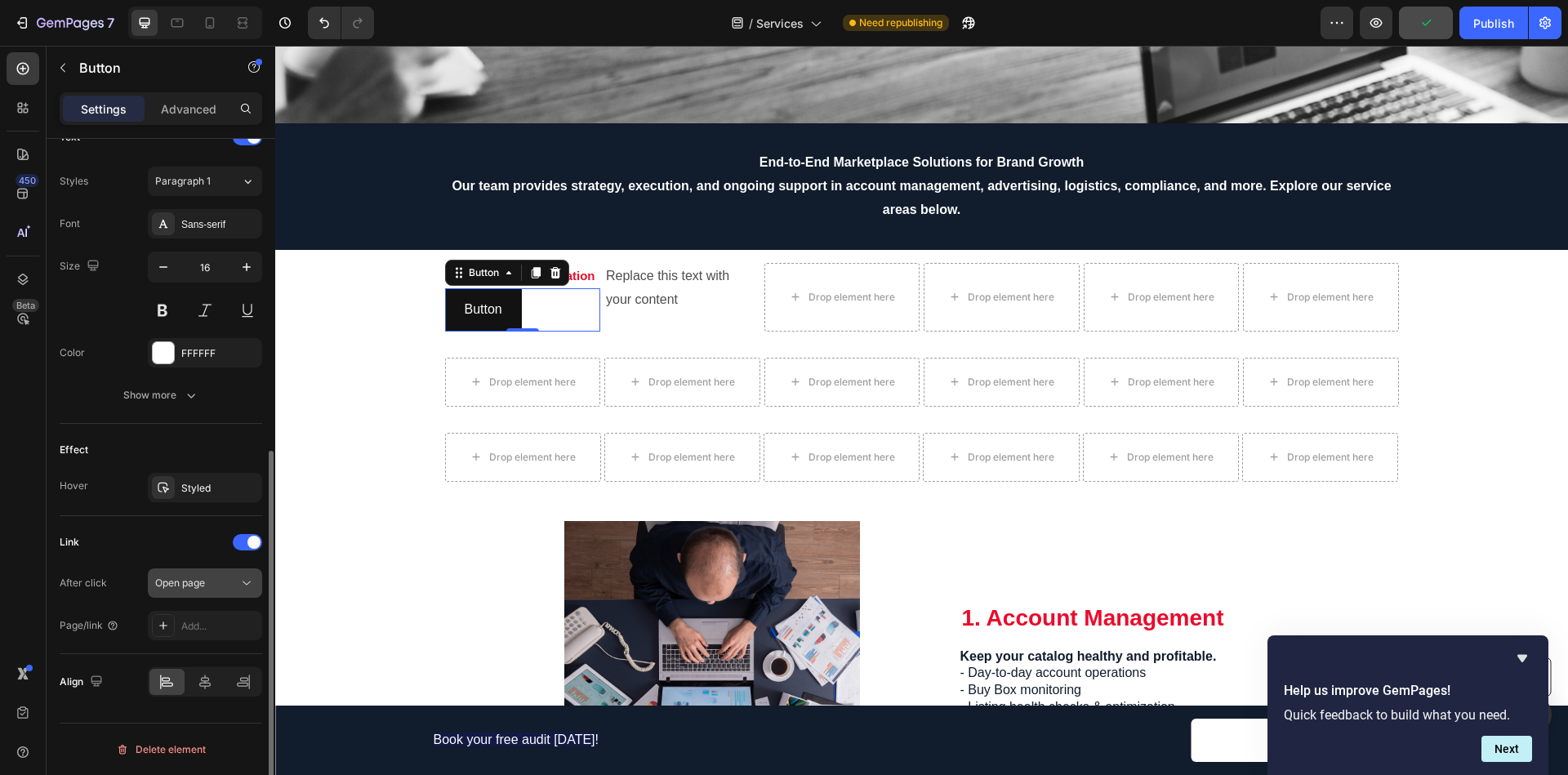
click at [205, 585] on span "Open page" at bounding box center [180, 582] width 50 height 12
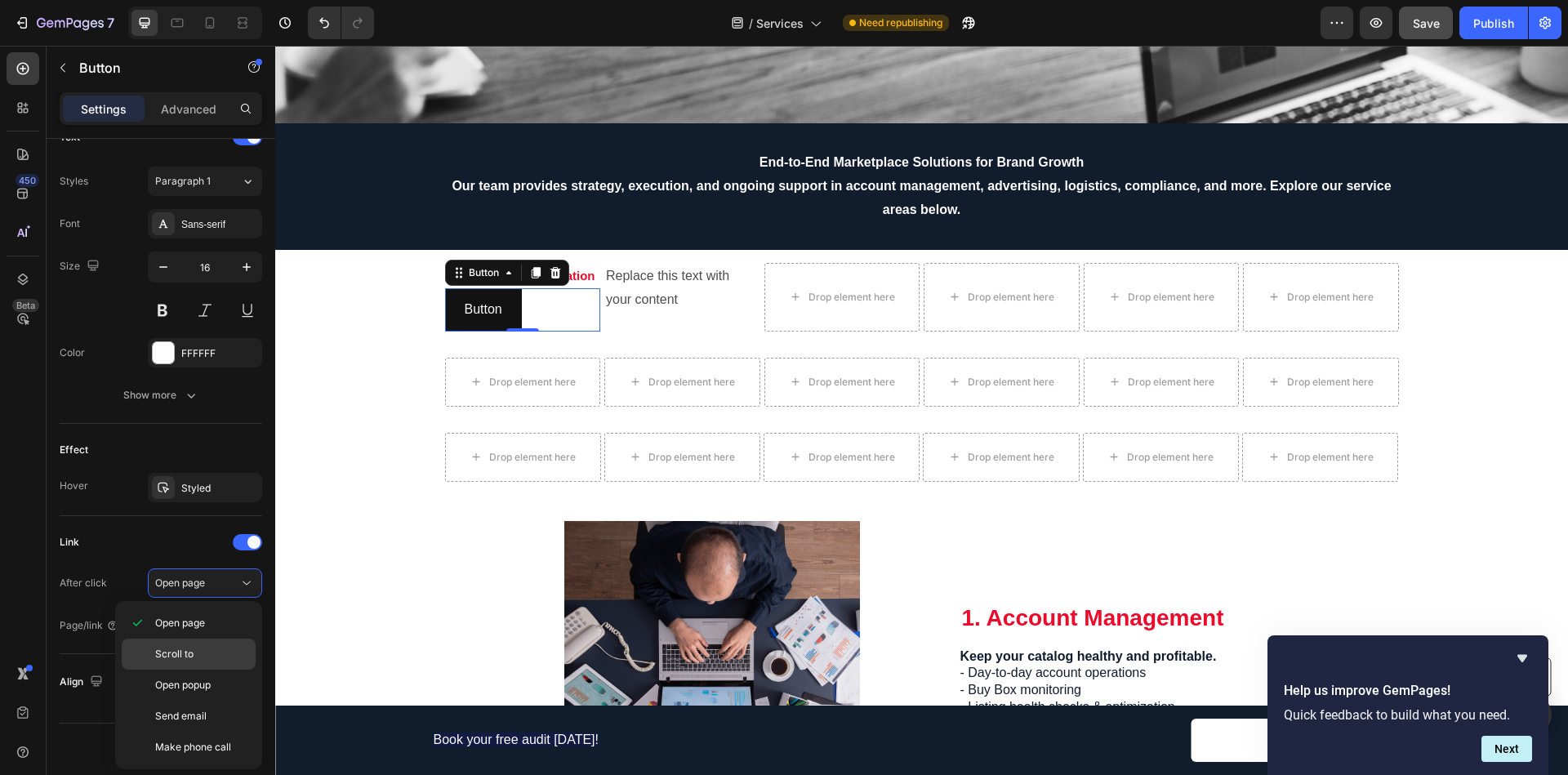
click at [200, 649] on p "Scroll to" at bounding box center [201, 653] width 93 height 15
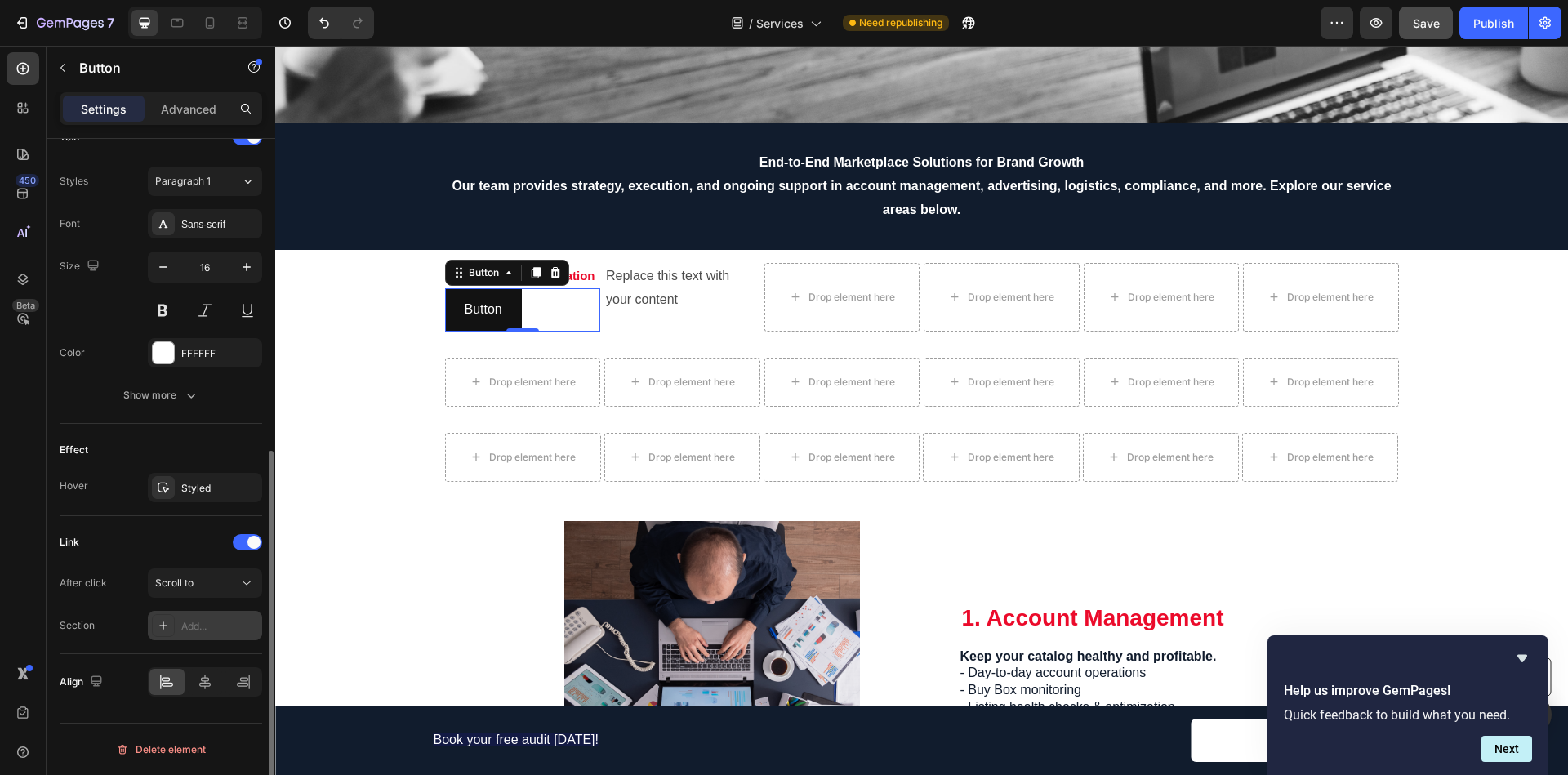
click at [190, 624] on div "Add..." at bounding box center [219, 626] width 76 height 15
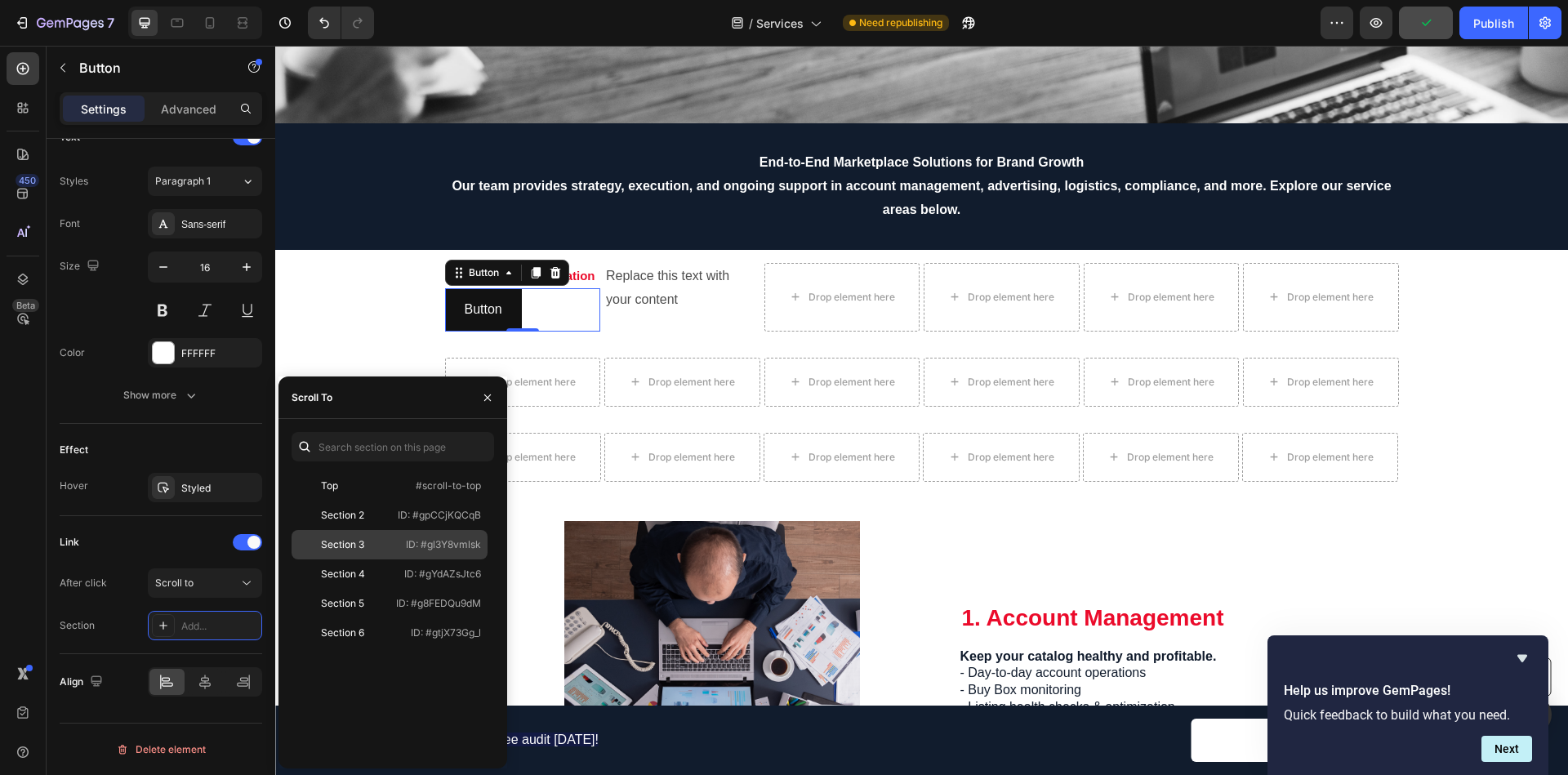
click at [366, 539] on div "Section 3" at bounding box center [345, 544] width 94 height 15
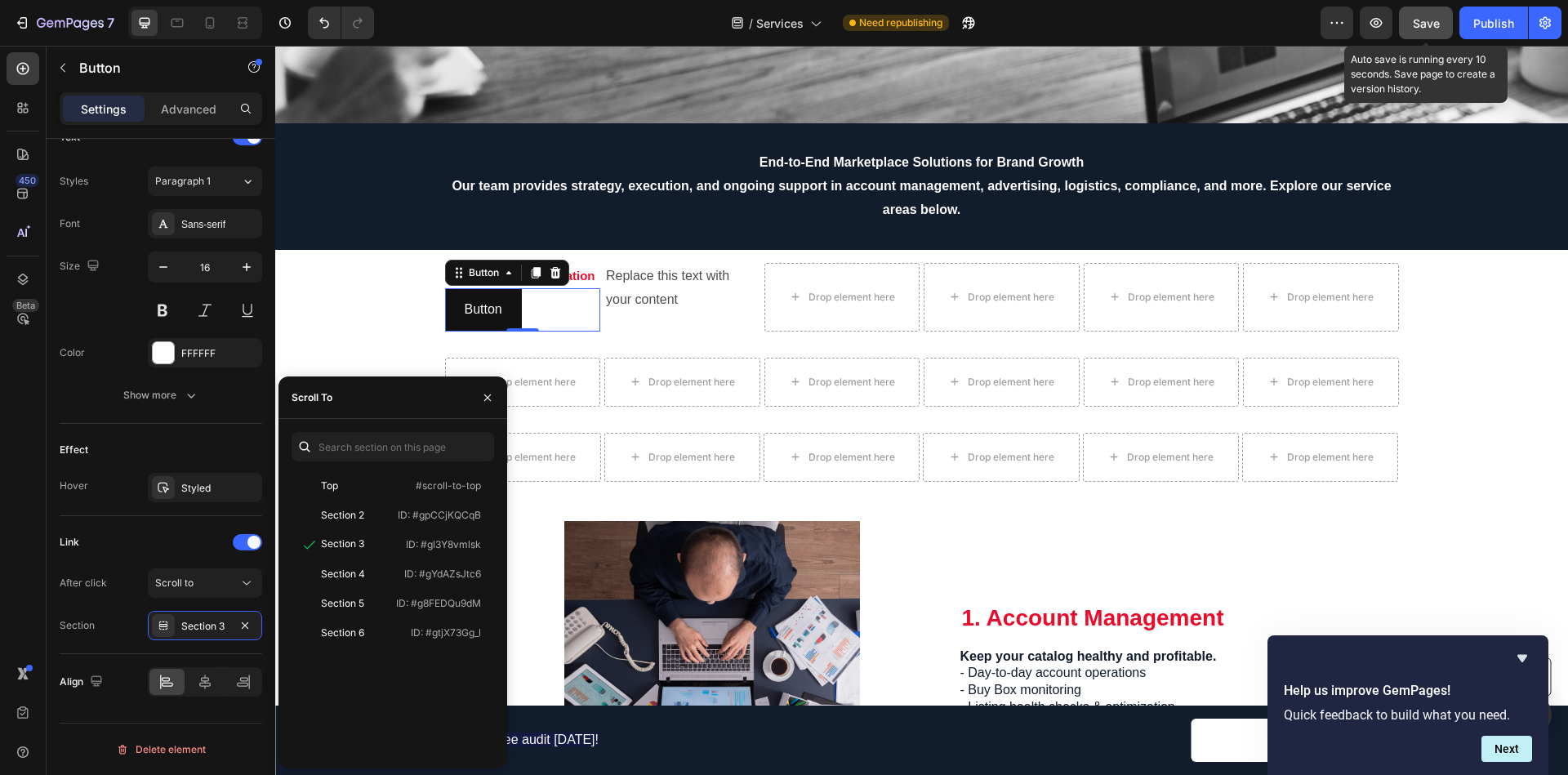
click at [1428, 18] on span "Save" at bounding box center [1426, 23] width 27 height 14
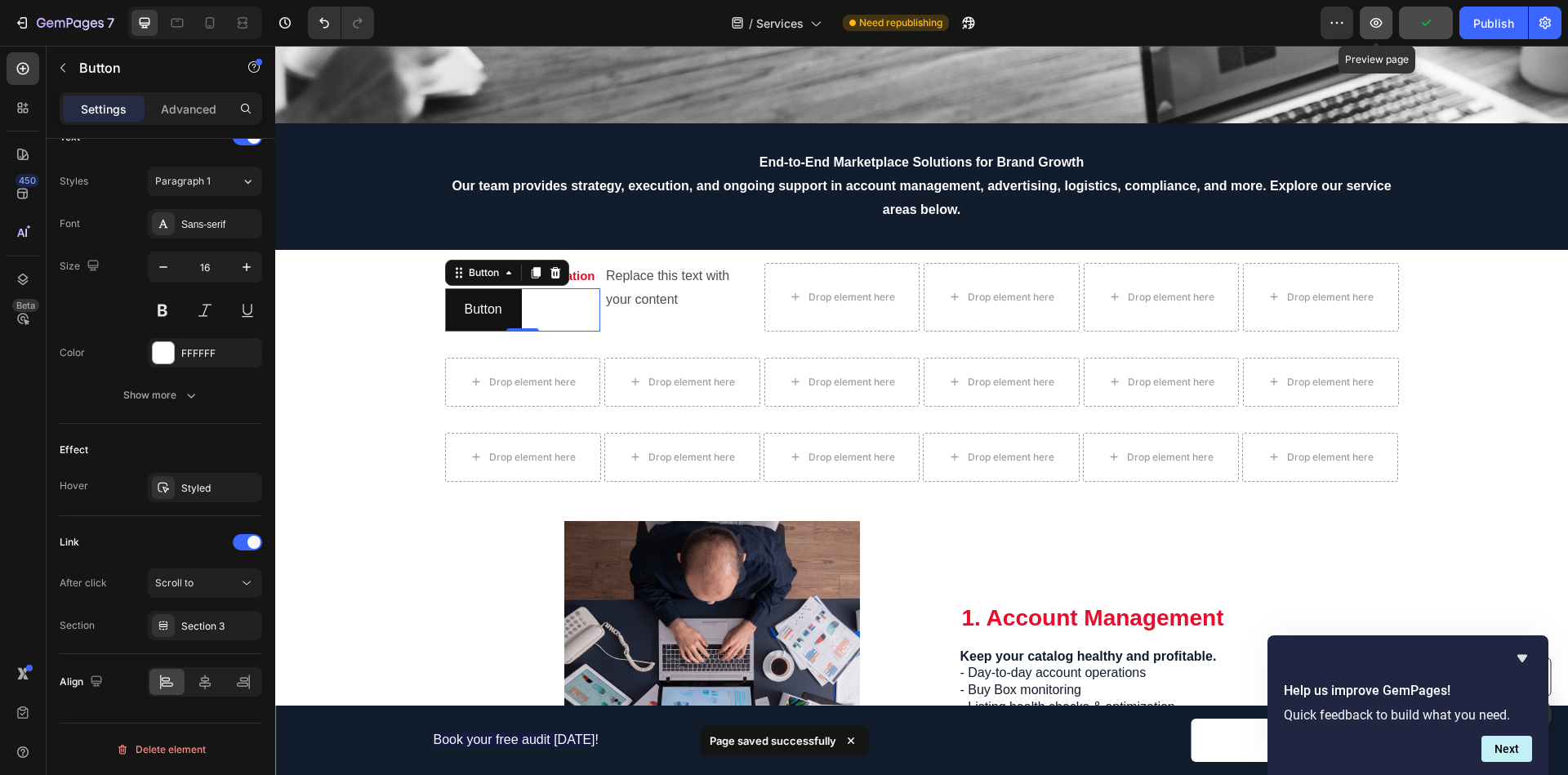
click at [1373, 23] on icon "button" at bounding box center [1376, 23] width 16 height 16
